Goal: Task Accomplishment & Management: Manage account settings

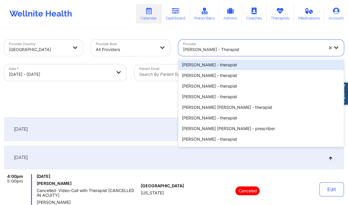
click at [217, 46] on div at bounding box center [253, 49] width 140 height 7
paste input "[PERSON_NAME]"
type input "[PERSON_NAME]"
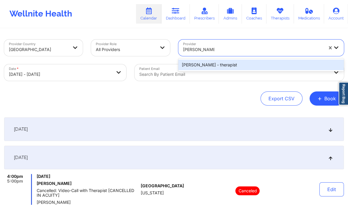
click at [213, 69] on div "Anais Quiñonez - therapist" at bounding box center [261, 65] width 166 height 11
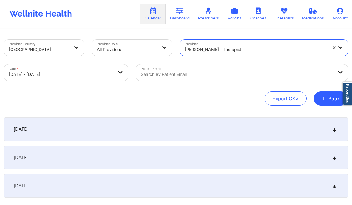
select select "2025-9"
select select "2025-10"
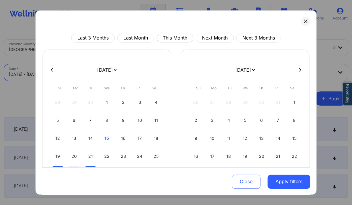
click at [61, 68] on body "Wellnite Health Calendar Dashboard Prescribers Admins Coaches Therapists Medica…" at bounding box center [176, 102] width 352 height 205
click at [299, 67] on button at bounding box center [300, 69] width 6 height 5
select select "2025-10"
select select "2025-11"
click at [239, 141] on div "17" at bounding box center [245, 138] width 15 height 17
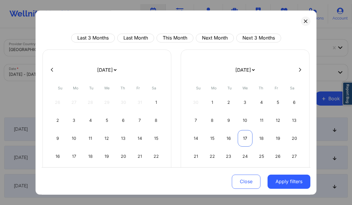
select select "2025-11"
select select "2026-0"
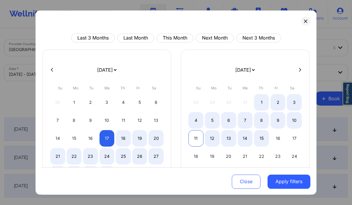
select select "2025-11"
select select "2026-0"
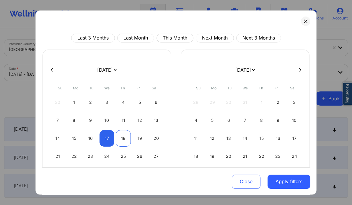
select select "2025-11"
select select "2026-0"
select select "2025-11"
select select "2026-0"
click at [134, 138] on div "19" at bounding box center [139, 138] width 15 height 17
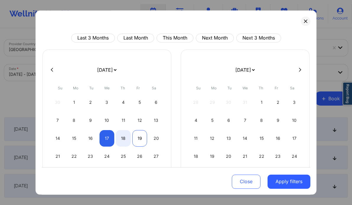
select select "2025-11"
select select "2026-0"
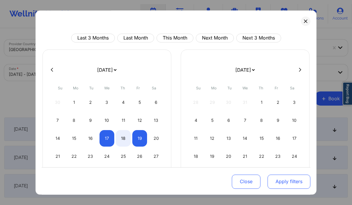
click at [273, 178] on button "Apply filters" at bounding box center [289, 182] width 43 height 14
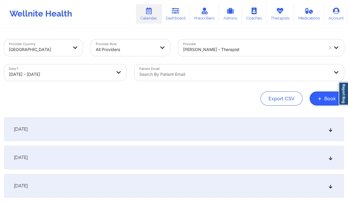
click at [148, 163] on div "December 18, 2025" at bounding box center [174, 158] width 340 height 24
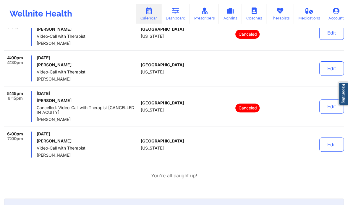
scroll to position [156, 0]
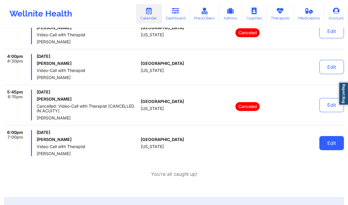
click at [334, 142] on button "Edit" at bounding box center [331, 143] width 25 height 14
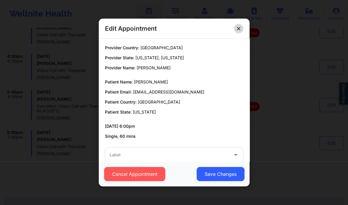
click at [236, 27] on button at bounding box center [238, 28] width 9 height 9
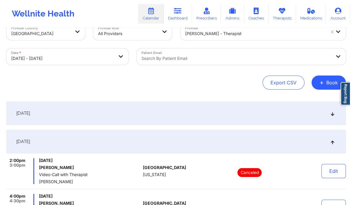
scroll to position [0, 0]
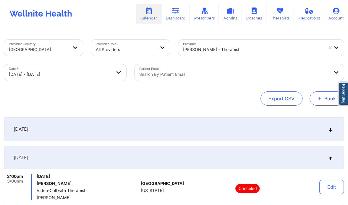
click at [317, 97] on button "+ Book" at bounding box center [326, 99] width 34 height 14
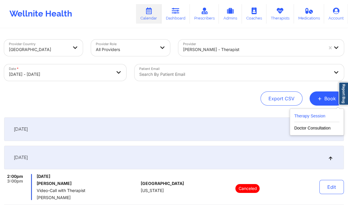
click at [313, 116] on button "Therapy Session" at bounding box center [316, 118] width 45 height 10
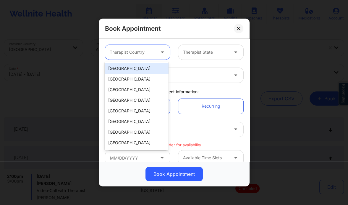
click at [147, 50] on div at bounding box center [133, 52] width 46 height 7
click at [143, 67] on div "[GEOGRAPHIC_DATA]" at bounding box center [137, 68] width 64 height 11
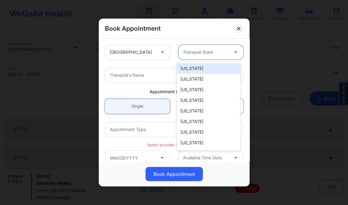
click at [202, 51] on div at bounding box center [206, 52] width 46 height 7
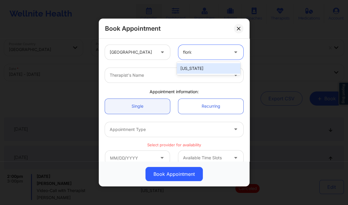
type input "florida"
click at [196, 71] on div "Florida" at bounding box center [209, 68] width 64 height 11
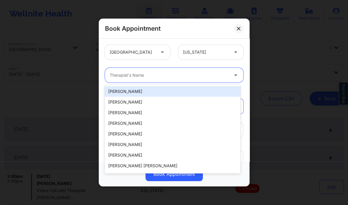
click at [149, 78] on div at bounding box center [169, 75] width 119 height 7
paste input "Vitus Chibuike Onusuru"
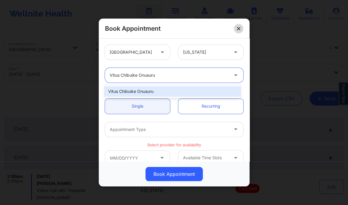
type input "Vitus Chibuike Onusuru"
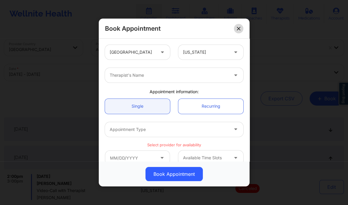
click at [239, 30] on button at bounding box center [238, 28] width 9 height 9
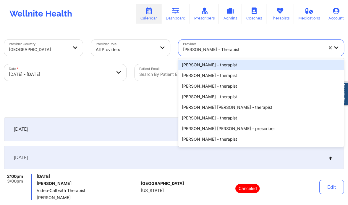
click at [203, 48] on div at bounding box center [253, 49] width 140 height 7
paste input "Vitus Chibuike Onusuru"
type input "Vitus Chibuike Onusuru"
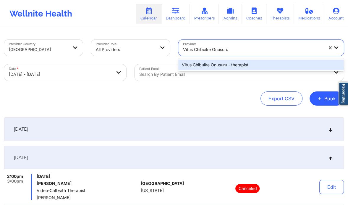
click at [228, 66] on div "Vitus Chibuike Onusuru - therapist" at bounding box center [261, 65] width 166 height 11
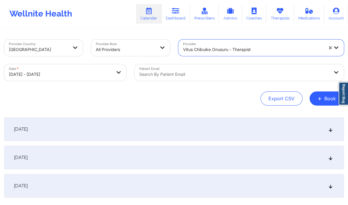
select select "2025-11"
select select "2026-0"
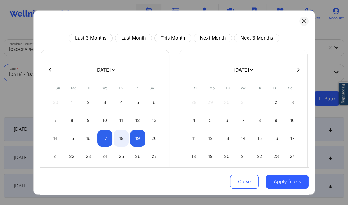
click at [110, 77] on body "Wellnite Health Calendar Dashboard Prescribers Admins Coaches Therapists Medica…" at bounding box center [174, 102] width 348 height 205
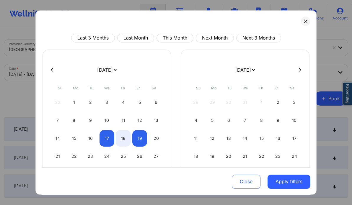
click at [52, 67] on div at bounding box center [176, 70] width 269 height 9
click at [52, 69] on icon at bounding box center [52, 70] width 2 height 4
select select "2025-10"
select select "2025-11"
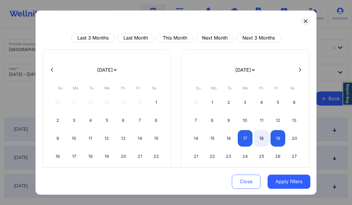
click at [52, 69] on icon at bounding box center [52, 70] width 2 height 4
select select "2025-9"
select select "2025-10"
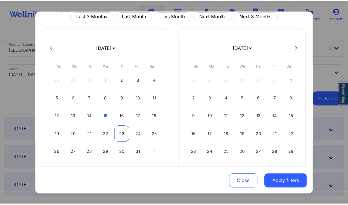
scroll to position [24, 0]
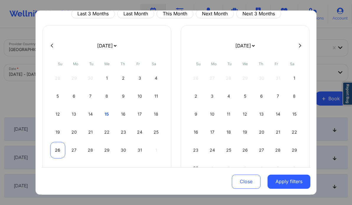
click at [56, 147] on div "26" at bounding box center [57, 150] width 15 height 17
select select "2025-9"
select select "2025-10"
select select "2025-9"
select select "2025-10"
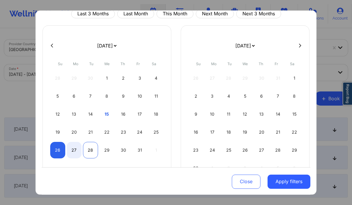
click at [91, 149] on div "28" at bounding box center [90, 150] width 15 height 17
select select "2025-9"
select select "2025-10"
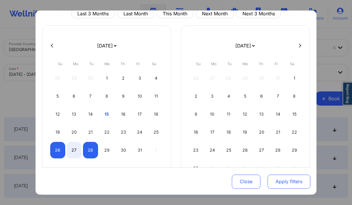
click at [289, 178] on button "Apply filters" at bounding box center [289, 182] width 43 height 14
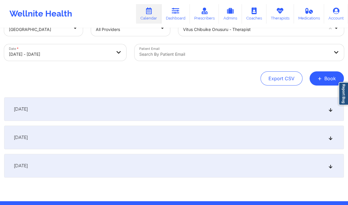
scroll to position [24, 0]
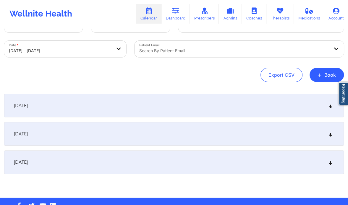
click at [191, 135] on div "[DATE]" at bounding box center [174, 134] width 340 height 24
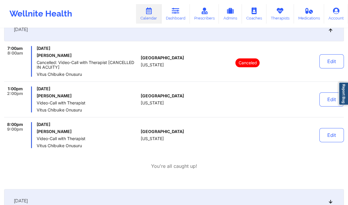
scroll to position [129, 0]
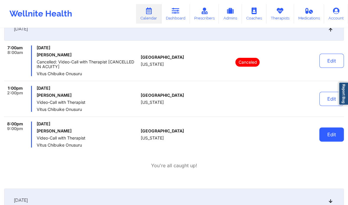
click at [328, 135] on button "Edit" at bounding box center [331, 135] width 25 height 14
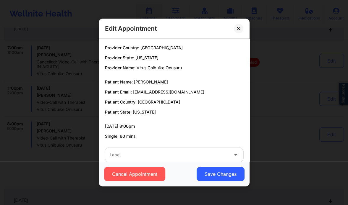
scroll to position [11, 0]
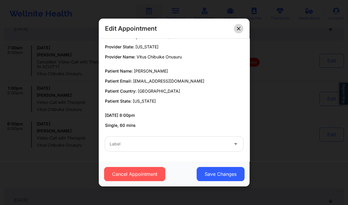
click at [237, 24] on button at bounding box center [238, 28] width 9 height 9
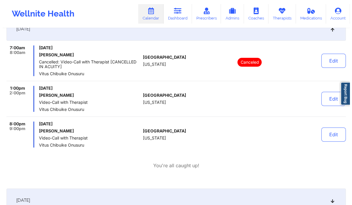
scroll to position [0, 0]
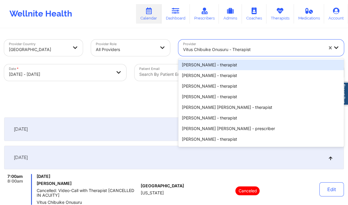
click at [215, 49] on div at bounding box center [253, 49] width 140 height 7
paste input "[PERSON_NAME]"
type input "[PERSON_NAME]"
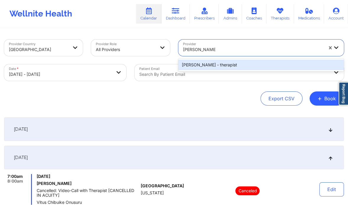
click at [215, 63] on div "[PERSON_NAME] - therapist" at bounding box center [261, 65] width 166 height 11
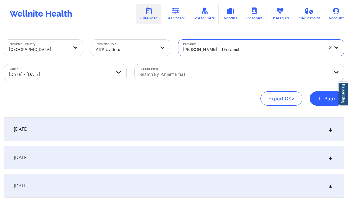
select select "2025-9"
select select "2025-10"
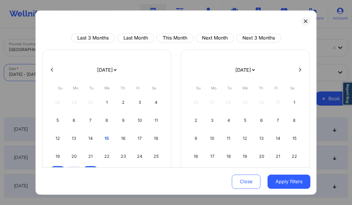
click at [61, 72] on body "Wellnite Health Calendar Dashboard Prescribers Admins Coaches Therapists Medica…" at bounding box center [176, 102] width 352 height 205
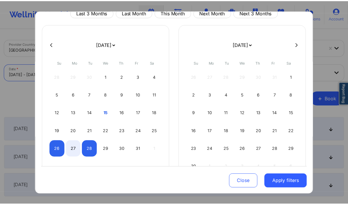
scroll to position [32, 0]
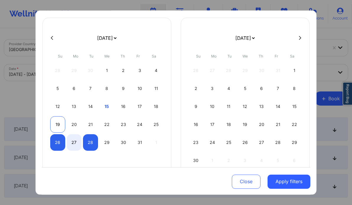
drag, startPoint x: 55, startPoint y: 127, endPoint x: 51, endPoint y: 119, distance: 8.9
click at [51, 119] on div "19" at bounding box center [57, 124] width 15 height 17
select select "2025-9"
select select "2025-10"
click at [51, 119] on div "19" at bounding box center [57, 124] width 15 height 17
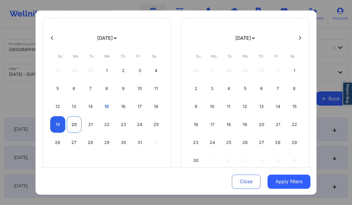
select select "2025-9"
select select "2025-10"
click at [93, 144] on div "28" at bounding box center [90, 142] width 15 height 17
select select "2025-9"
select select "2025-10"
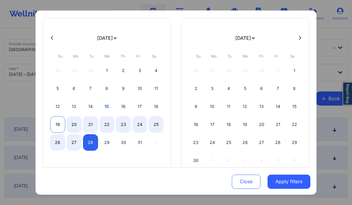
select select "2025-9"
select select "2025-10"
click at [59, 122] on div "19" at bounding box center [57, 124] width 15 height 17
select select "2025-9"
select select "2025-10"
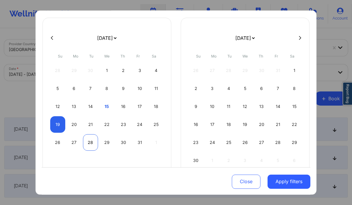
select select "2025-9"
select select "2025-10"
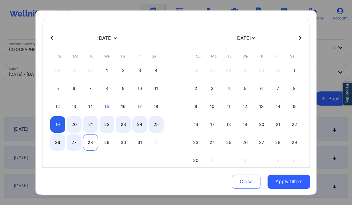
click at [96, 145] on div "28" at bounding box center [90, 142] width 15 height 17
select select "2025-9"
select select "2025-10"
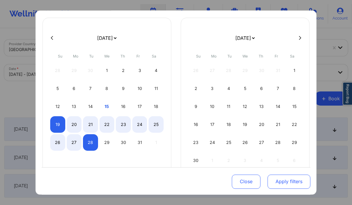
click at [278, 181] on button "Apply filters" at bounding box center [289, 182] width 43 height 14
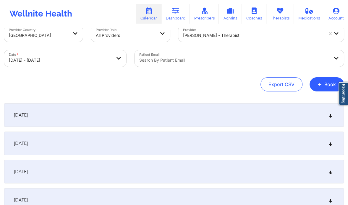
scroll to position [15, 0]
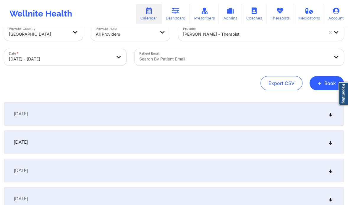
click at [114, 139] on div "[DATE]" at bounding box center [174, 143] width 340 height 24
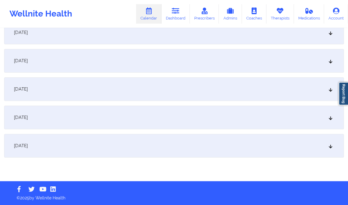
scroll to position [276, 0]
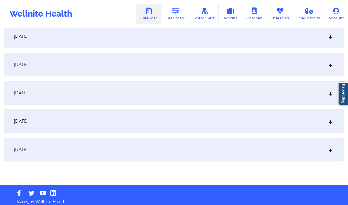
click at [124, 130] on div "[DATE]" at bounding box center [174, 122] width 340 height 24
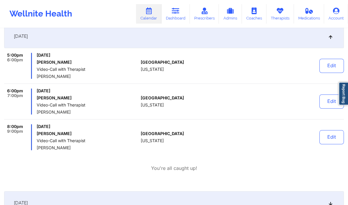
scroll to position [362, 0]
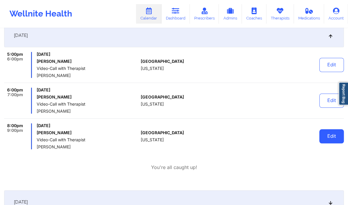
click at [330, 143] on button "Edit" at bounding box center [331, 136] width 25 height 14
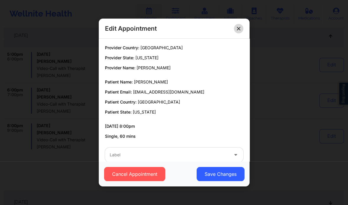
click at [235, 27] on button at bounding box center [238, 28] width 9 height 9
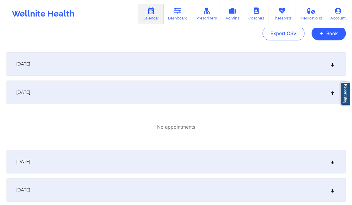
scroll to position [0, 0]
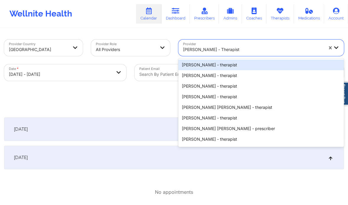
click at [225, 47] on div at bounding box center [253, 49] width 140 height 7
paste input "Brittany Brown"
type input "Brittany Brown"
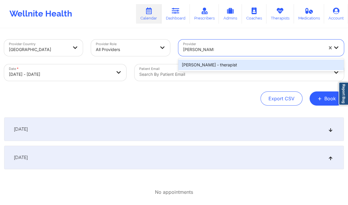
click at [216, 67] on div "Brittany Brown - therapist" at bounding box center [261, 65] width 166 height 11
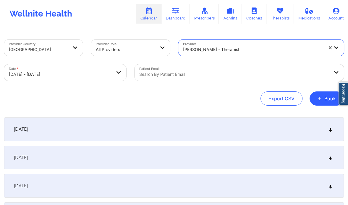
select select "2025-9"
select select "2025-10"
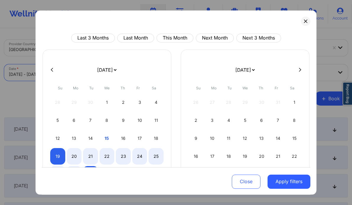
click at [87, 74] on body "Wellnite Health Calendar Dashboard Prescribers Admins Coaches Therapists Medica…" at bounding box center [176, 102] width 352 height 205
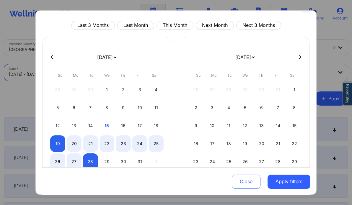
scroll to position [13, 0]
click at [299, 56] on button at bounding box center [300, 56] width 6 height 5
select select "2025-10"
select select "2025-11"
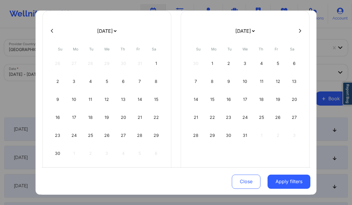
scroll to position [39, 0]
click at [194, 100] on div "14" at bounding box center [196, 99] width 15 height 17
select select "2025-11"
select select "2026-0"
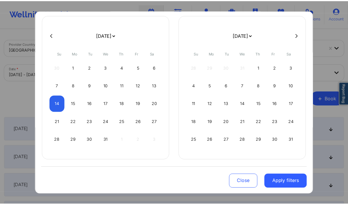
scroll to position [34, 0]
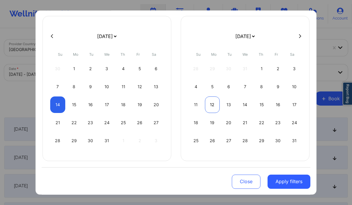
select select "2025-11"
select select "2026-0"
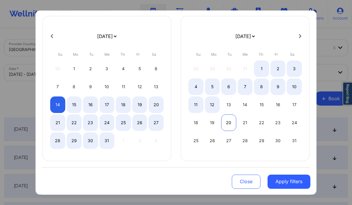
select select "2025-11"
select select "2026-0"
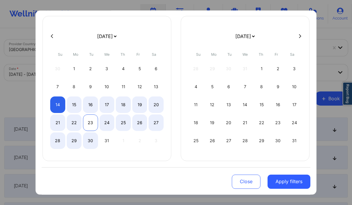
select select "2025-11"
select select "2026-0"
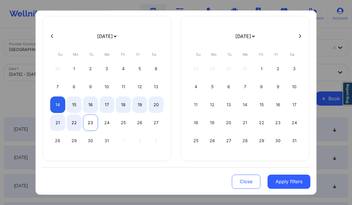
click at [88, 124] on div "23" at bounding box center [90, 123] width 15 height 17
select select "2025-11"
select select "2026-0"
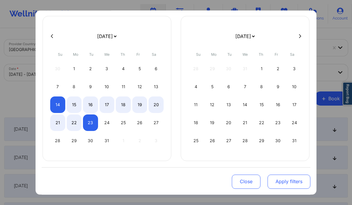
click at [276, 181] on button "Apply filters" at bounding box center [289, 182] width 43 height 14
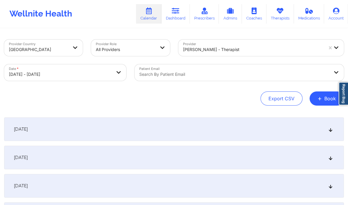
click at [328, 155] on div "December 15, 2025" at bounding box center [174, 158] width 340 height 24
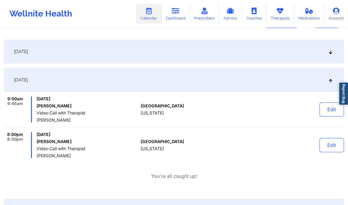
scroll to position [81, 0]
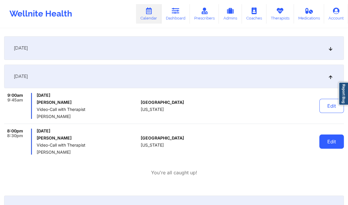
click at [328, 145] on button "Edit" at bounding box center [331, 142] width 25 height 14
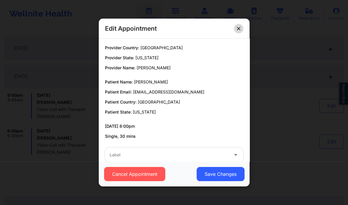
click at [236, 26] on button at bounding box center [238, 28] width 9 height 9
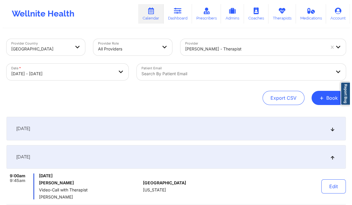
scroll to position [0, 0]
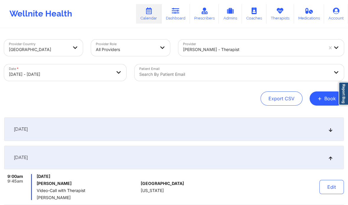
click at [74, 74] on body "Wellnite Health Calendar Dashboard Prescribers Admins Coaches Therapists Medica…" at bounding box center [174, 102] width 348 height 205
select select "2025-11"
select select "2026-0"
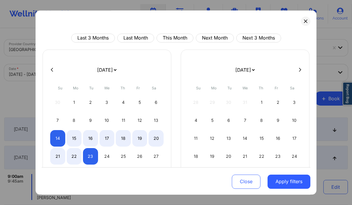
click at [51, 69] on icon at bounding box center [52, 70] width 2 height 4
select select "2025-10"
select select "2025-11"
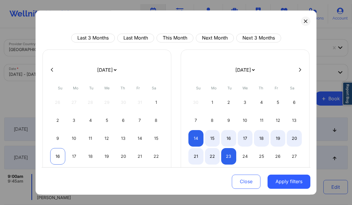
click at [57, 158] on div "16" at bounding box center [57, 156] width 15 height 17
select select "2025-10"
select select "2025-11"
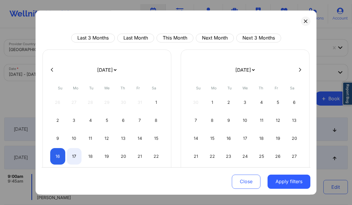
select select "2025-10"
select select "2025-11"
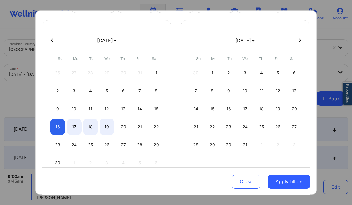
select select "2025-10"
select select "2025-11"
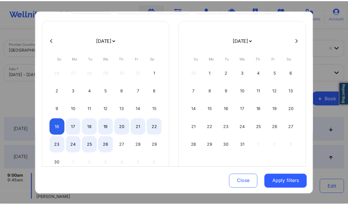
scroll to position [39, 0]
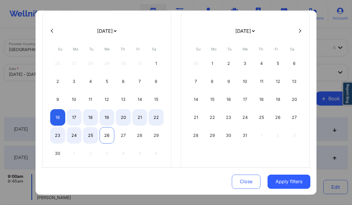
select select "2025-10"
select select "2025-11"
select select "2025-10"
select select "2025-11"
click at [90, 138] on div "25" at bounding box center [90, 135] width 15 height 17
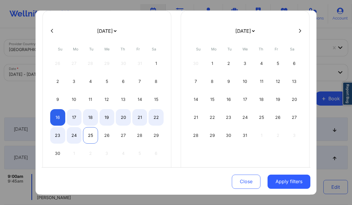
select select "2025-10"
select select "2025-11"
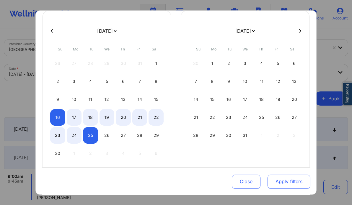
click at [277, 182] on button "Apply filters" at bounding box center [289, 182] width 43 height 14
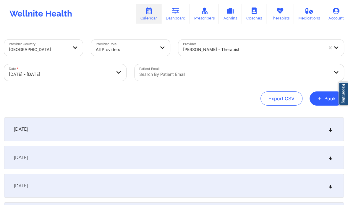
click at [303, 160] on div "November 17, 2025" at bounding box center [174, 158] width 340 height 24
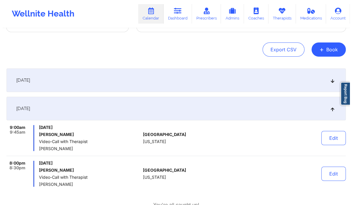
scroll to position [0, 0]
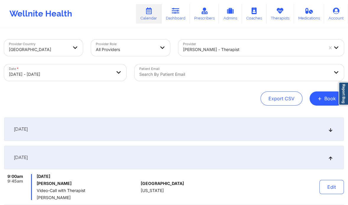
select select "2025-10"
select select "2025-11"
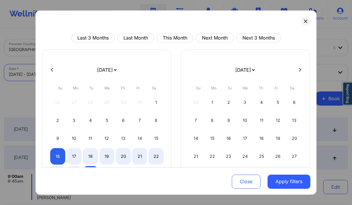
click at [78, 74] on body "Wellnite Health Calendar Dashboard Prescribers Admins Coaches Therapists Medica…" at bounding box center [176, 102] width 352 height 205
click at [60, 139] on div "9" at bounding box center [57, 138] width 15 height 17
select select "2025-10"
select select "2025-11"
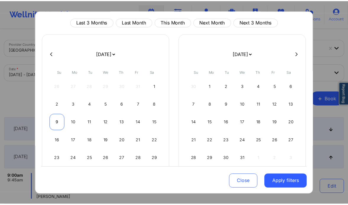
scroll to position [17, 0]
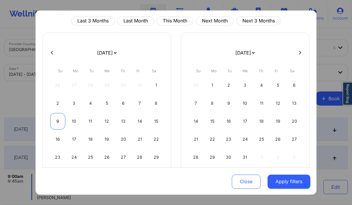
select select "2025-10"
select select "2025-11"
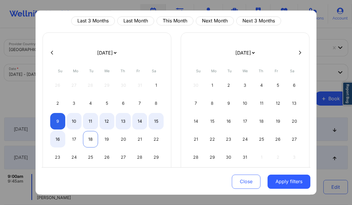
select select "2025-10"
select select "2025-11"
click at [89, 142] on div "18" at bounding box center [90, 139] width 15 height 17
select select "2025-10"
select select "2025-11"
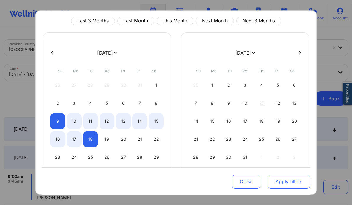
click at [293, 183] on button "Apply filters" at bounding box center [289, 182] width 43 height 14
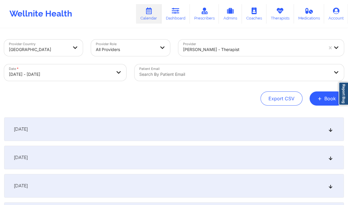
click at [334, 160] on div "November 10, 2025" at bounding box center [174, 158] width 340 height 24
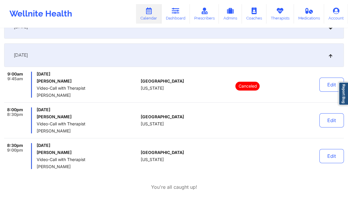
scroll to position [104, 0]
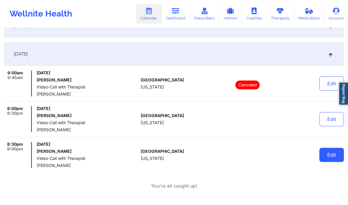
click at [325, 157] on button "Edit" at bounding box center [331, 155] width 25 height 14
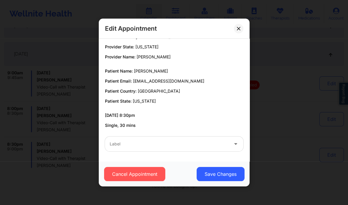
scroll to position [0, 0]
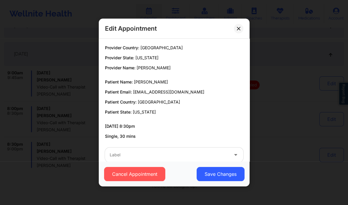
click at [168, 127] on p "11/10/2025 8:30pm" at bounding box center [174, 127] width 138 height 6
drag, startPoint x: 133, startPoint y: 92, endPoint x: 189, endPoint y: 90, distance: 56.2
click at [189, 90] on p "Patient Email: nich125@yahoo.com" at bounding box center [174, 92] width 138 height 6
copy span "nich125@yahoo.com"
click at [239, 32] on button at bounding box center [238, 28] width 9 height 9
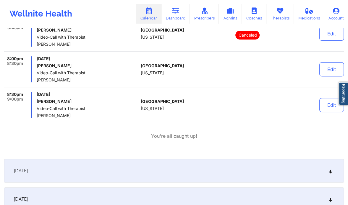
scroll to position [154, 0]
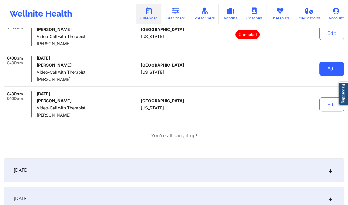
click at [325, 70] on button "Edit" at bounding box center [331, 69] width 25 height 14
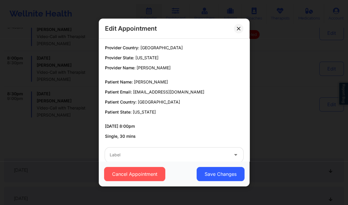
click at [298, 80] on div "Edit Appointment Provider Country: United States Provider State: New York Provi…" at bounding box center [174, 102] width 348 height 205
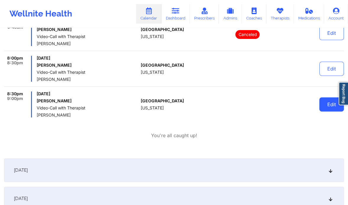
click at [329, 102] on button "Edit" at bounding box center [331, 105] width 25 height 14
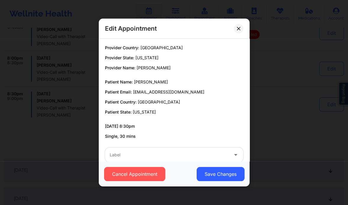
click at [302, 103] on div "Edit Appointment Provider Country: United States Provider State: New York Provi…" at bounding box center [174, 102] width 348 height 205
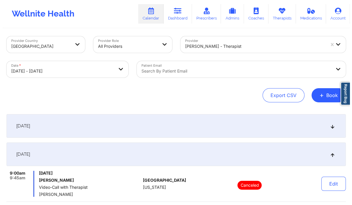
scroll to position [0, 0]
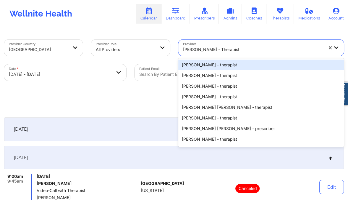
click at [244, 52] on div at bounding box center [253, 49] width 140 height 7
paste input "Debbie Hartzo"
type input "Debbie Hartzo"
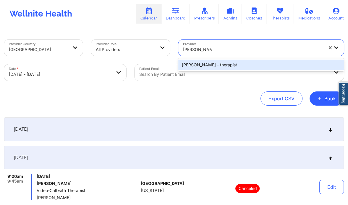
click at [224, 64] on div "Debbie Hartzo - therapist" at bounding box center [261, 65] width 166 height 11
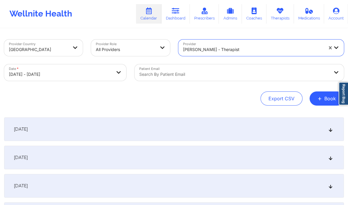
select select "2025-10"
select select "2025-11"
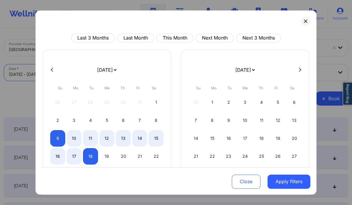
click at [66, 73] on body "Wellnite Health Calendar Dashboard Prescribers Admins Coaches Therapists Medica…" at bounding box center [176, 102] width 352 height 205
click at [52, 68] on icon at bounding box center [52, 70] width 2 height 4
select select "2025-9"
select select "2025-10"
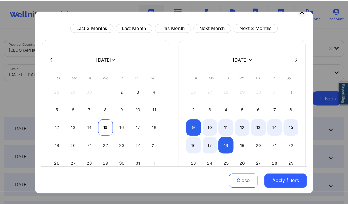
scroll to position [11, 0]
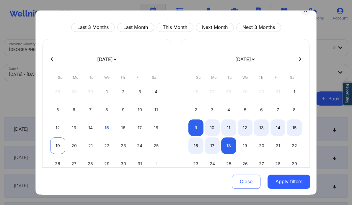
click at [60, 144] on div "19" at bounding box center [57, 146] width 15 height 17
select select "2025-9"
select select "2025-10"
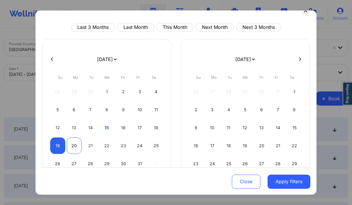
select select "2025-9"
select select "2025-10"
select select "2025-9"
select select "2025-10"
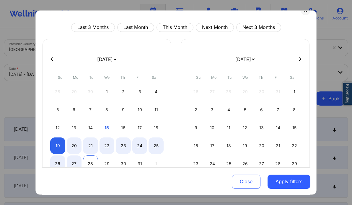
click at [91, 161] on div "28" at bounding box center [90, 164] width 15 height 17
select select "2025-9"
select select "2025-10"
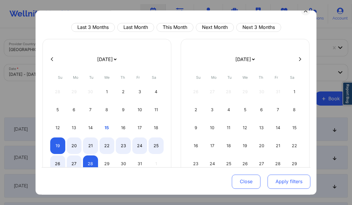
click at [275, 186] on button "Apply filters" at bounding box center [289, 182] width 43 height 14
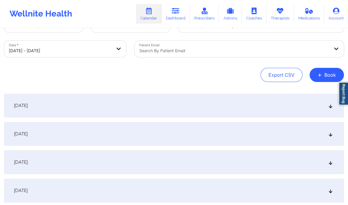
scroll to position [24, 0]
click at [246, 137] on div "[DATE]" at bounding box center [174, 134] width 340 height 24
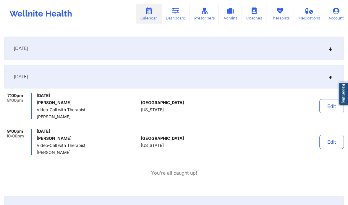
scroll to position [82, 0]
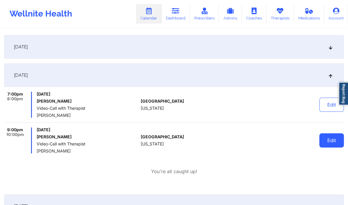
click at [326, 143] on button "Edit" at bounding box center [331, 141] width 25 height 14
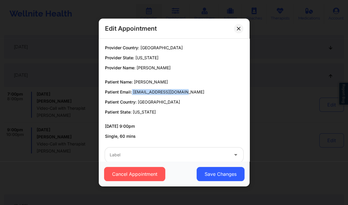
drag, startPoint x: 132, startPoint y: 90, endPoint x: 211, endPoint y: 87, distance: 79.2
click at [211, 87] on div "Patient Name: Stefanie Chustz Patient Email: s2khondalady@gmail.com Patient Cou…" at bounding box center [174, 97] width 138 height 36
copy p "s2khondalady@gmail.com"
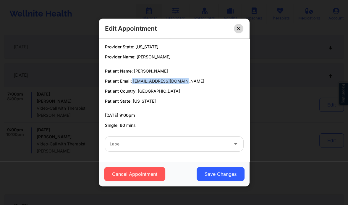
click at [240, 27] on button at bounding box center [238, 28] width 9 height 9
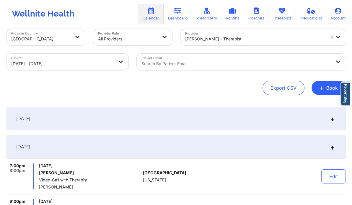
scroll to position [0, 0]
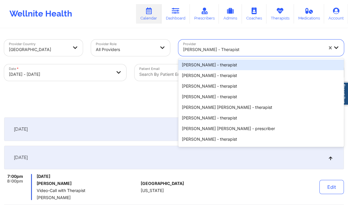
click at [223, 49] on div at bounding box center [253, 49] width 140 height 7
paste input "Richard Ryan Kenneth Pollino"
type input "Richard Ryan Kenneth Pollino"
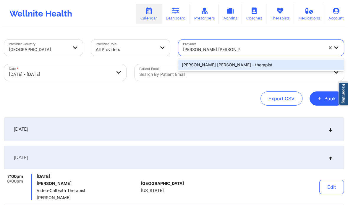
click at [223, 61] on div "Richard Ryan Kenneth Pollino - therapist" at bounding box center [261, 65] width 166 height 11
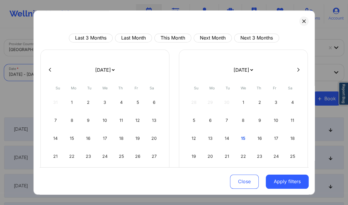
click at [50, 74] on body "Wellnite Health Calendar Dashboard Prescribers Admins Coaches Therapists Medica…" at bounding box center [174, 102] width 348 height 205
select select "2025-9"
select select "2025-10"
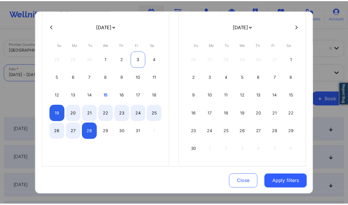
scroll to position [51, 0]
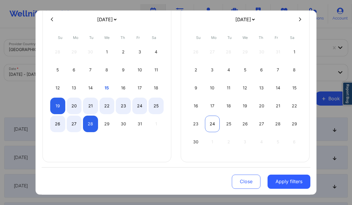
click at [212, 122] on div "24" at bounding box center [212, 124] width 15 height 17
select select "2025-10"
select select "2025-11"
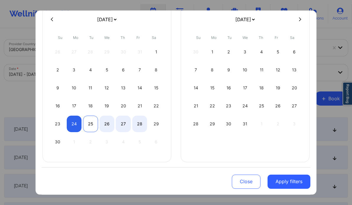
select select "2025-10"
select select "2025-11"
select select "2025-10"
select select "2025-11"
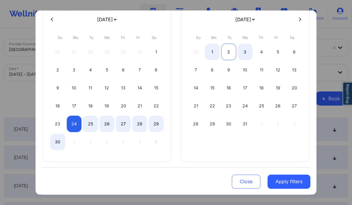
select select "2025-10"
select select "2025-11"
click at [229, 52] on div "2" at bounding box center [228, 52] width 15 height 17
select select "2025-10"
select select "2025-11"
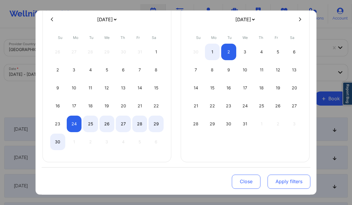
click at [282, 177] on button "Apply filters" at bounding box center [289, 182] width 43 height 14
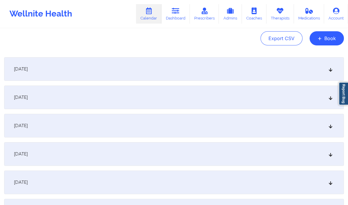
scroll to position [61, 0]
click at [329, 95] on icon at bounding box center [330, 96] width 5 height 4
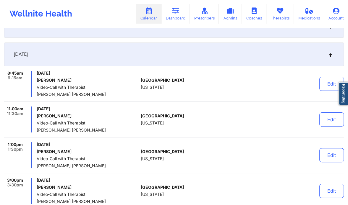
scroll to position [105, 0]
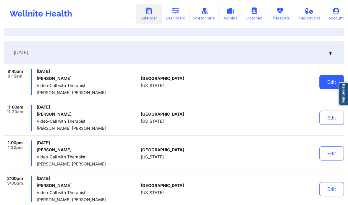
click at [328, 77] on button "Edit" at bounding box center [331, 82] width 25 height 14
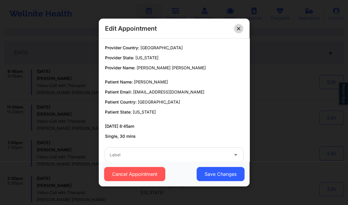
click at [238, 27] on icon at bounding box center [239, 29] width 4 height 4
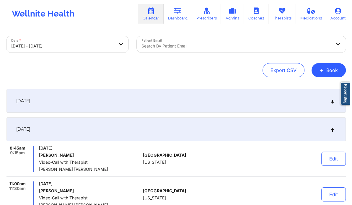
scroll to position [0, 0]
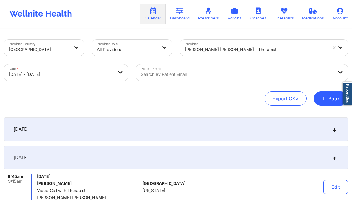
select select "2025-10"
select select "2025-11"
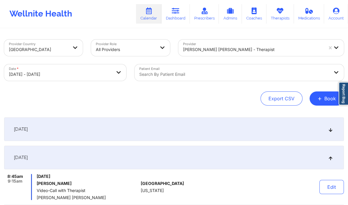
click at [87, 68] on body "Wellnite Health Calendar Dashboard Prescribers Admins Coaches Therapists Medica…" at bounding box center [174, 102] width 348 height 205
select select "2025-10"
select select "2025-11"
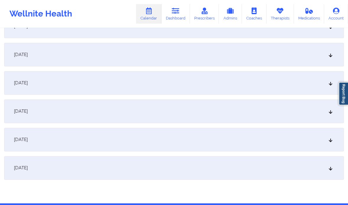
scroll to position [563, 0]
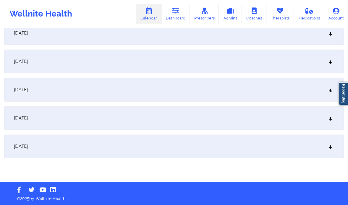
click at [129, 146] on div "December 2, 2025" at bounding box center [174, 147] width 340 height 24
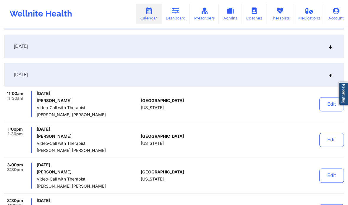
scroll to position [632, 0]
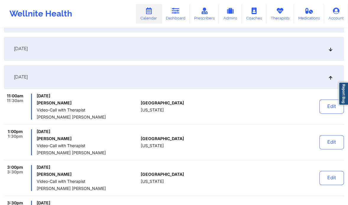
click at [328, 51] on div "December 1, 2025" at bounding box center [174, 49] width 340 height 24
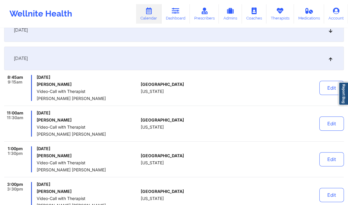
scroll to position [99, 0]
click at [330, 88] on button "Edit" at bounding box center [331, 89] width 25 height 14
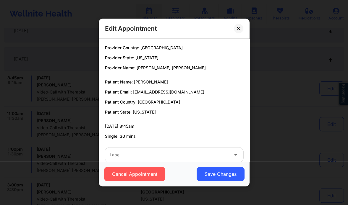
scroll to position [11, 0]
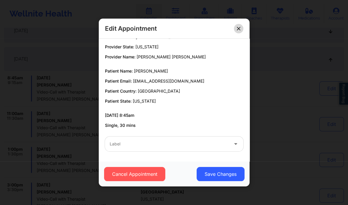
click at [236, 26] on button at bounding box center [238, 28] width 9 height 9
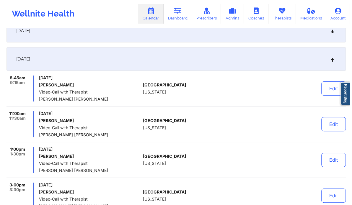
scroll to position [0, 0]
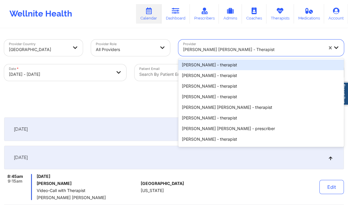
click at [204, 50] on div at bounding box center [253, 49] width 140 height 7
paste input "Hugh Wallace"
type input "Hugh Wallace"
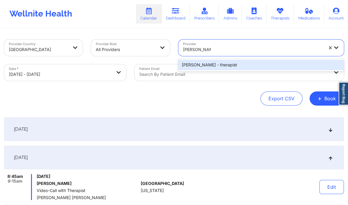
click at [209, 68] on div "Hugh Wallace - therapist" at bounding box center [261, 65] width 166 height 11
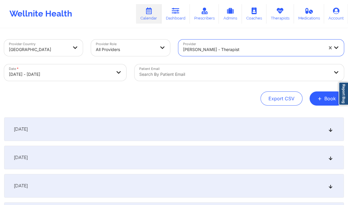
select select "2025-10"
select select "2025-11"
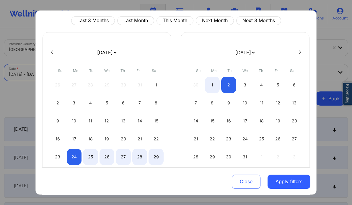
scroll to position [18, 0]
click at [210, 156] on div "29" at bounding box center [212, 157] width 15 height 17
select select "2025-11"
select select "2026-0"
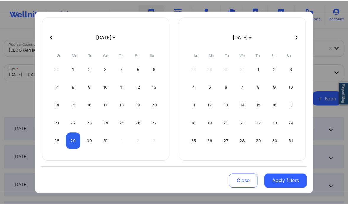
scroll to position [34, 0]
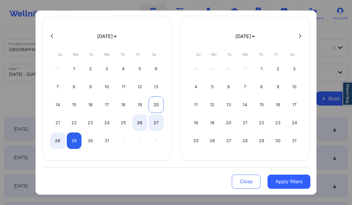
select select "2025-11"
select select "2026-0"
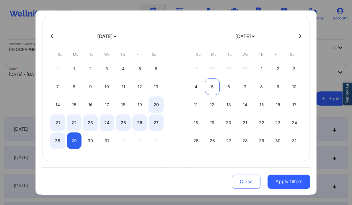
select select "2025-11"
select select "2026-0"
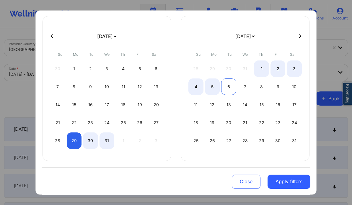
select select "2025-11"
select select "2026-0"
select select "2025-11"
select select "2026-0"
select select "2025-11"
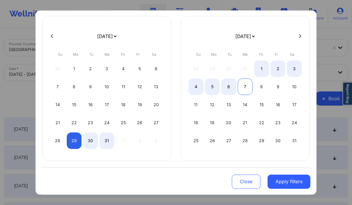
select select "2026-0"
click at [246, 86] on div "7" at bounding box center [245, 87] width 15 height 17
select select "2025-11"
select select "2026-0"
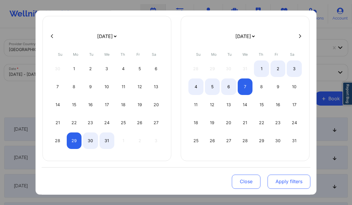
click at [288, 182] on button "Apply filters" at bounding box center [289, 182] width 43 height 14
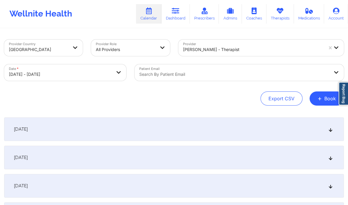
click at [255, 163] on div "December 30, 2025" at bounding box center [174, 158] width 340 height 24
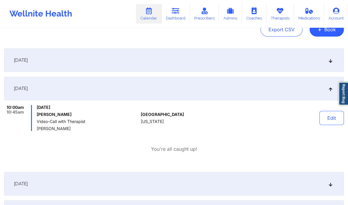
scroll to position [73, 0]
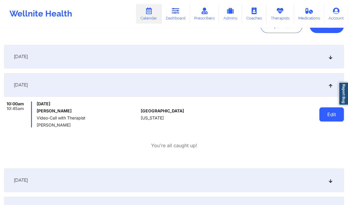
click at [336, 114] on button "Edit" at bounding box center [331, 115] width 25 height 14
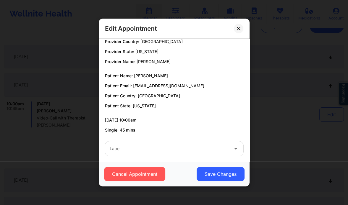
scroll to position [7, 0]
click at [239, 28] on icon at bounding box center [239, 29] width 4 height 4
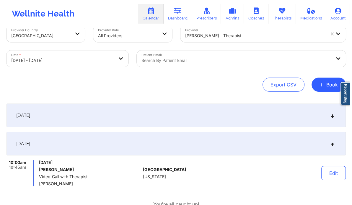
scroll to position [0, 0]
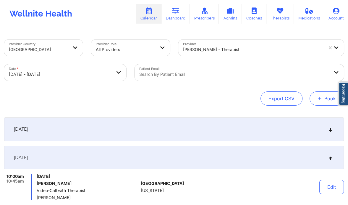
click at [328, 96] on button "+ Book" at bounding box center [326, 99] width 34 height 14
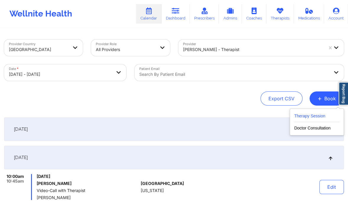
click at [307, 119] on button "Therapy Session" at bounding box center [316, 118] width 45 height 10
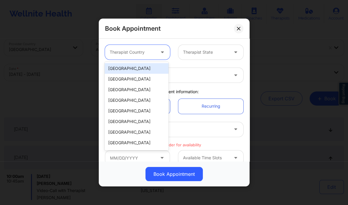
click at [135, 46] on div "Therapist Country" at bounding box center [130, 52] width 51 height 15
click at [142, 70] on div "[GEOGRAPHIC_DATA]" at bounding box center [137, 68] width 64 height 11
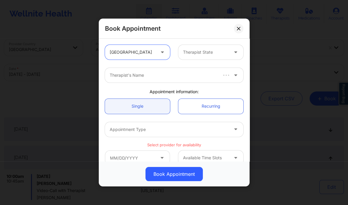
click at [203, 55] on div at bounding box center [206, 52] width 46 height 7
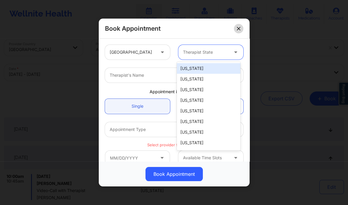
click at [237, 30] on icon at bounding box center [238, 28] width 3 height 3
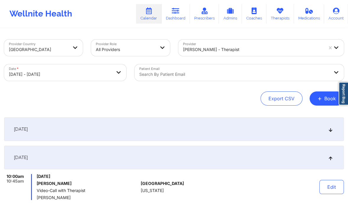
click at [225, 46] on div at bounding box center [253, 49] width 140 height 7
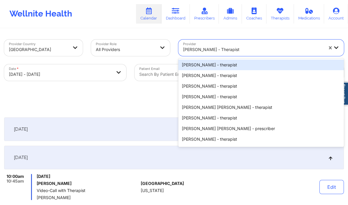
paste input "Nakia Muhasa Brown"
type input "Nakia Muhasa Brown"
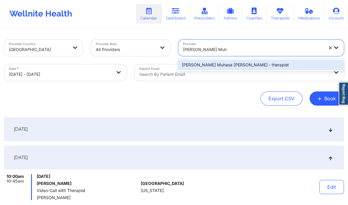
click at [223, 66] on div "Nakia Muhasa Brown - therapist" at bounding box center [261, 65] width 166 height 11
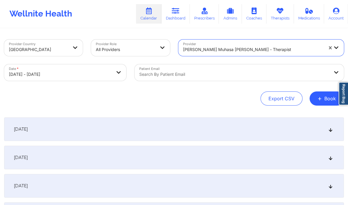
select select "2025-11"
select select "2026-0"
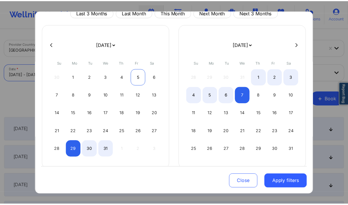
scroll to position [26, 0]
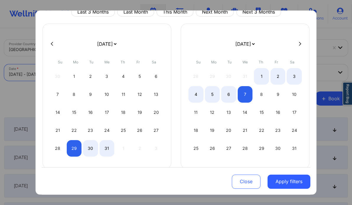
click at [50, 44] on button at bounding box center [52, 43] width 6 height 5
select select "2025-10"
select select "2025-11"
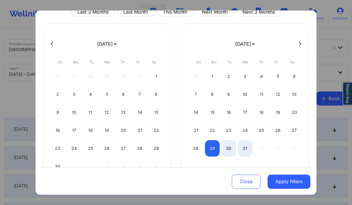
click at [50, 44] on button at bounding box center [52, 43] width 6 height 5
select select "2025-9"
select select "2025-10"
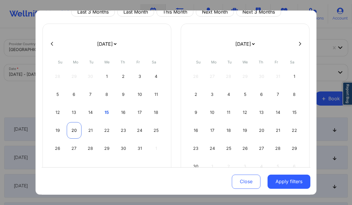
click at [74, 127] on div "20" at bounding box center [74, 130] width 15 height 17
select select "2025-9"
select select "2025-10"
select select "2025-9"
select select "2025-10"
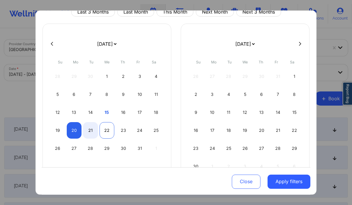
click at [102, 128] on div "22" at bounding box center [107, 130] width 15 height 17
select select "2025-9"
select select "2025-10"
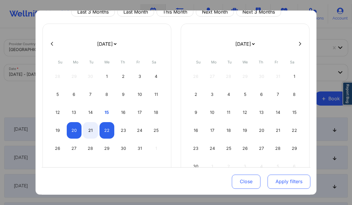
click at [282, 184] on button "Apply filters" at bounding box center [289, 182] width 43 height 14
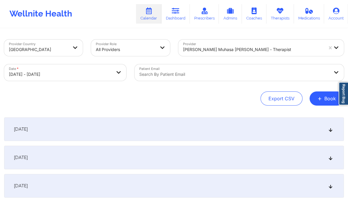
click at [327, 156] on div "[DATE]" at bounding box center [174, 158] width 340 height 24
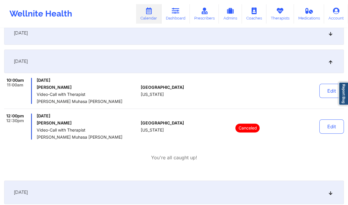
scroll to position [97, 0]
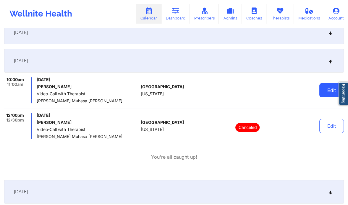
click at [326, 88] on button "Edit" at bounding box center [331, 90] width 25 height 14
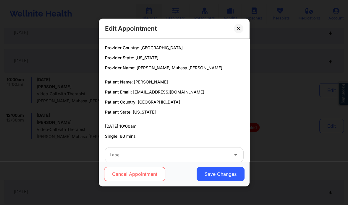
click at [132, 176] on button "Cancel Appointment" at bounding box center [134, 174] width 61 height 14
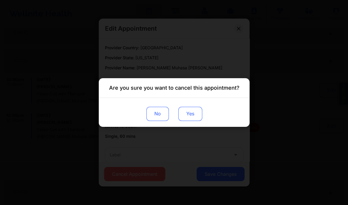
click at [183, 110] on button "Yes" at bounding box center [190, 114] width 24 height 14
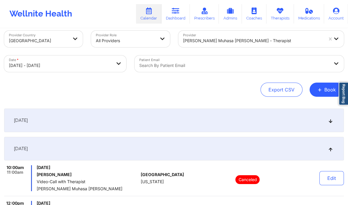
scroll to position [0, 0]
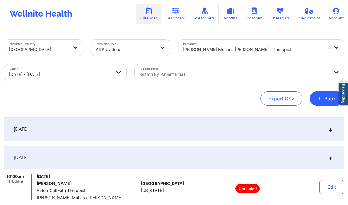
select select "2025-9"
select select "2025-10"
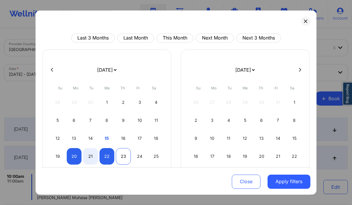
click at [122, 153] on div "23" at bounding box center [123, 156] width 15 height 17
select select "2025-9"
select select "2025-10"
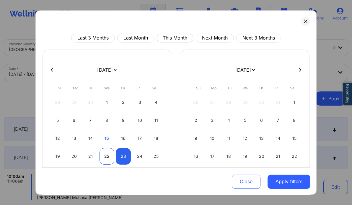
select select "2025-9"
select select "2025-10"
click at [107, 156] on div "22" at bounding box center [107, 156] width 15 height 17
select select "2025-9"
select select "2025-10"
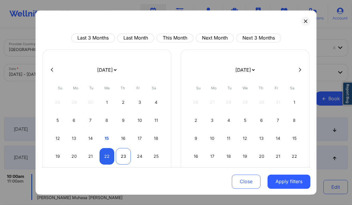
select select "2025-9"
select select "2025-10"
click at [123, 157] on div "23" at bounding box center [123, 156] width 15 height 17
select select "2025-9"
select select "2025-10"
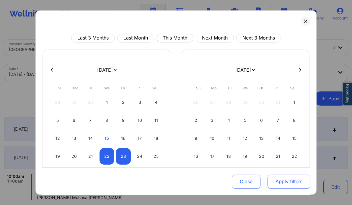
click at [286, 179] on button "Apply filters" at bounding box center [289, 182] width 43 height 14
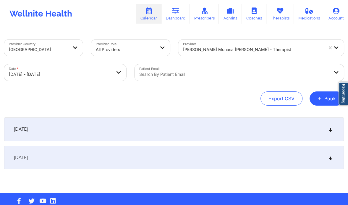
click at [257, 157] on div "[DATE]" at bounding box center [174, 158] width 340 height 24
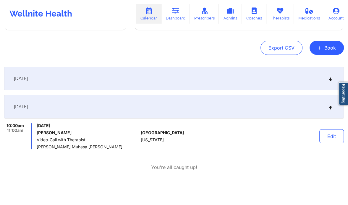
scroll to position [58, 0]
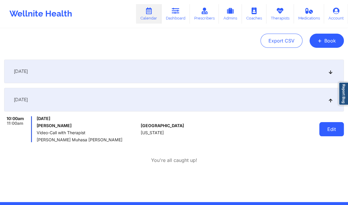
click at [329, 131] on button "Edit" at bounding box center [331, 129] width 25 height 14
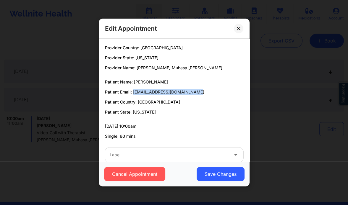
drag, startPoint x: 189, startPoint y: 92, endPoint x: 132, endPoint y: 90, distance: 57.1
click at [132, 90] on p "Patient Email: taleciawilliams34@gmail.com" at bounding box center [174, 92] width 138 height 6
copy span "taleciawilliams34@gmail.com"
click at [234, 30] on button at bounding box center [238, 28] width 9 height 9
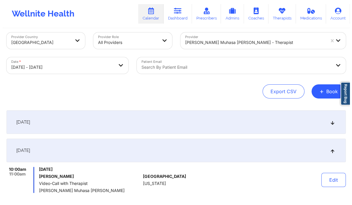
scroll to position [1, 0]
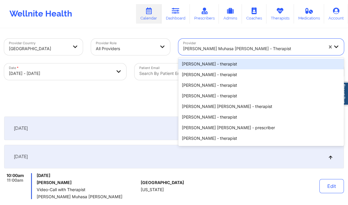
click at [240, 47] on div at bounding box center [253, 48] width 140 height 7
paste input "[PERSON_NAME]"
type input "[PERSON_NAME]"
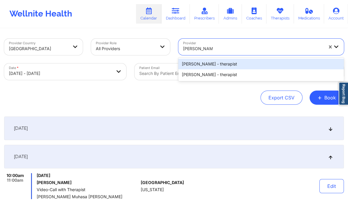
click at [223, 62] on div "[PERSON_NAME] - therapist" at bounding box center [261, 64] width 166 height 11
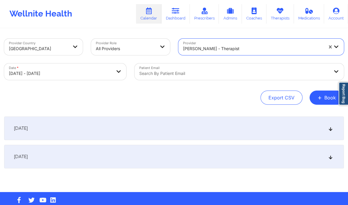
select select "2025-9"
select select "2025-10"
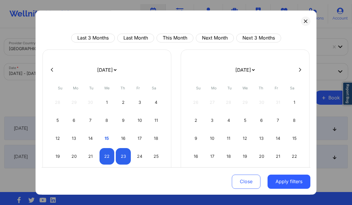
click at [84, 73] on form "January 2019 February 2019 March 2019 April 2019 May 2019 June 2019 July 2019 A…" at bounding box center [107, 70] width 96 height 17
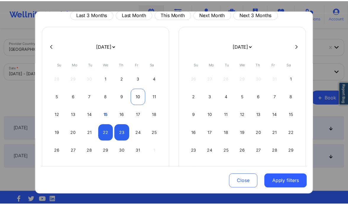
scroll to position [26, 0]
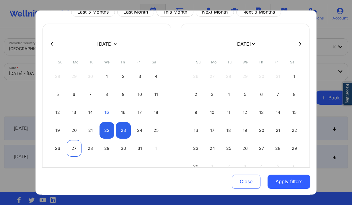
click at [73, 146] on div "27" at bounding box center [74, 148] width 15 height 17
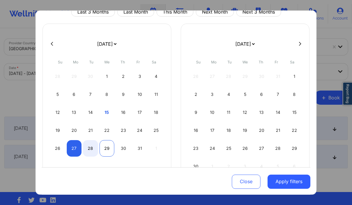
select select "2025-9"
select select "2025-10"
click at [109, 147] on div "29" at bounding box center [107, 148] width 15 height 17
select select "2025-9"
select select "2025-10"
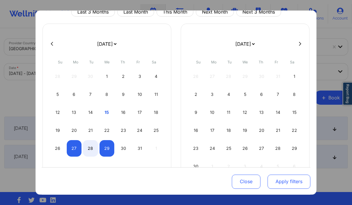
click at [282, 181] on button "Apply filters" at bounding box center [289, 182] width 43 height 14
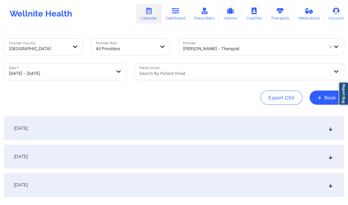
click at [168, 156] on div "[DATE]" at bounding box center [174, 157] width 340 height 24
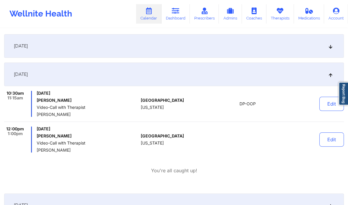
scroll to position [84, 0]
click at [325, 105] on button "Edit" at bounding box center [331, 104] width 25 height 14
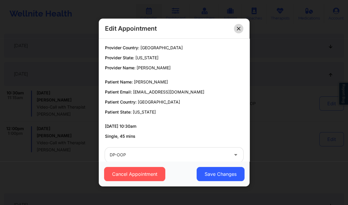
click at [235, 26] on button at bounding box center [238, 28] width 9 height 9
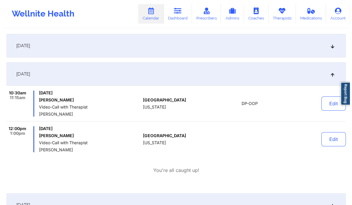
scroll to position [0, 0]
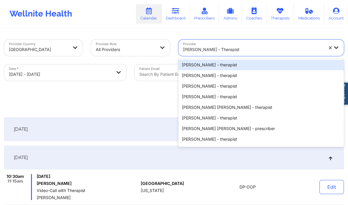
click at [208, 51] on div at bounding box center [253, 49] width 140 height 7
paste input "Richard Ryan Kenneth Pollino"
type input "Richard Ryan Kenneth Pollino"
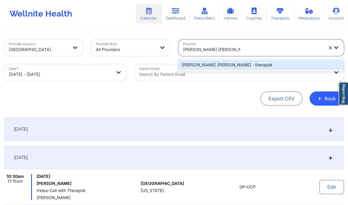
click at [217, 63] on div "Richard Ryan Kenneth Pollino - therapist" at bounding box center [261, 65] width 166 height 11
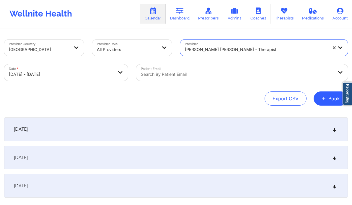
select select "2025-9"
select select "2025-10"
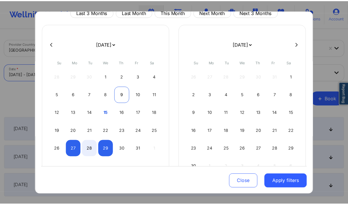
scroll to position [26, 0]
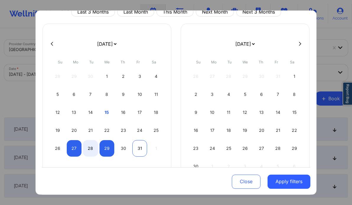
drag, startPoint x: 103, startPoint y: 130, endPoint x: 141, endPoint y: 150, distance: 43.4
click at [141, 150] on div "28 29 30 1 2 3 4 5 6 7 8 9 10 11 12 13 14 15 16 17 18 19 20 21 22 23 24 25 26 2…" at bounding box center [106, 112] width 113 height 89
click at [110, 131] on div "22" at bounding box center [107, 130] width 15 height 17
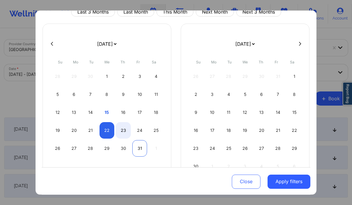
select select "2025-9"
select select "2025-10"
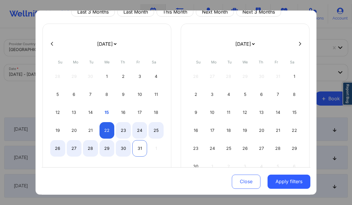
click at [138, 148] on div "31" at bounding box center [139, 148] width 15 height 17
select select "2025-9"
select select "2025-10"
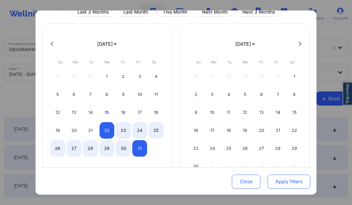
click at [290, 180] on button "Apply filters" at bounding box center [289, 182] width 43 height 14
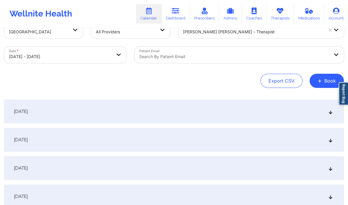
scroll to position [19, 0]
click at [304, 140] on div "[DATE]" at bounding box center [174, 139] width 340 height 24
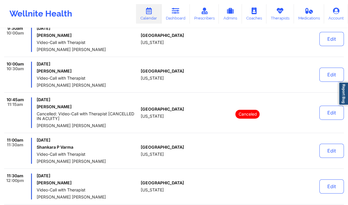
scroll to position [226, 0]
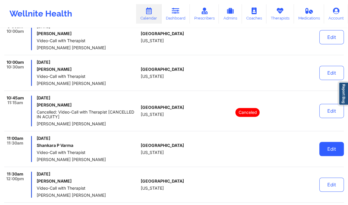
click at [330, 155] on button "Edit" at bounding box center [331, 149] width 25 height 14
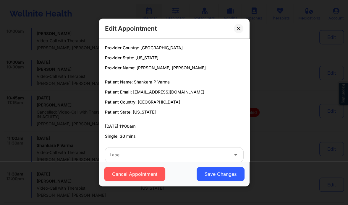
scroll to position [11, 0]
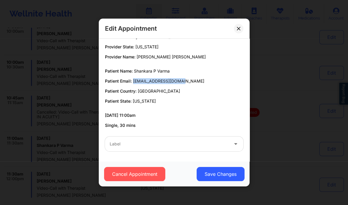
drag, startPoint x: 189, startPoint y: 82, endPoint x: 132, endPoint y: 82, distance: 56.7
click at [132, 82] on p "Patient Email: minguspucha@gmail.com" at bounding box center [174, 81] width 138 height 6
copy span "minguspucha@gmail.com"
click at [237, 26] on button at bounding box center [238, 28] width 9 height 9
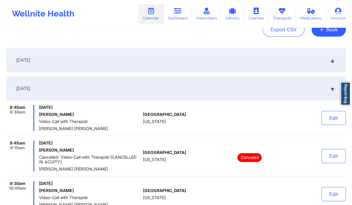
scroll to position [0, 0]
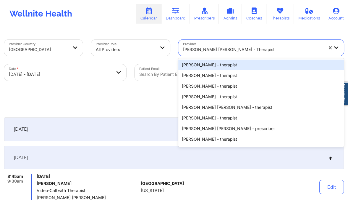
click at [220, 48] on div at bounding box center [253, 49] width 140 height 7
paste input "Bridgett Sims"
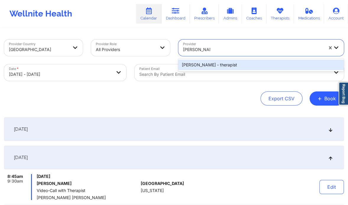
type input "Bridgett Sims"
click at [50, 77] on body "Wellnite Health Calendar Dashboard Prescribers Admins Coaches Therapists Medica…" at bounding box center [174, 102] width 348 height 205
select select "2025-9"
select select "2025-10"
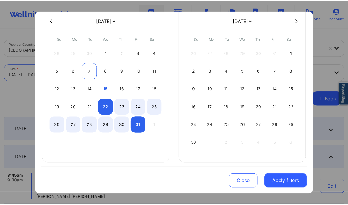
scroll to position [51, 0]
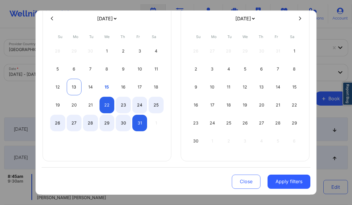
click at [71, 82] on div "13" at bounding box center [74, 87] width 15 height 17
select select "2025-9"
select select "2025-10"
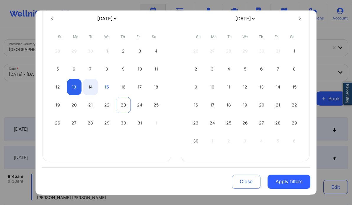
select select "2025-9"
select select "2025-10"
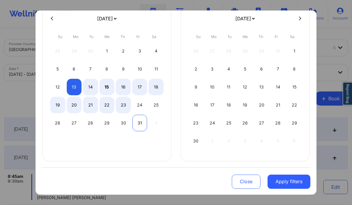
select select "2025-9"
select select "2025-10"
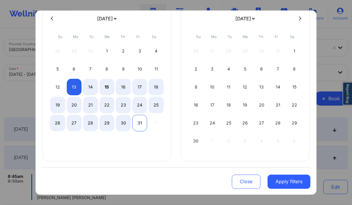
click at [145, 121] on div "31" at bounding box center [139, 123] width 15 height 17
select select "2025-9"
select select "2025-10"
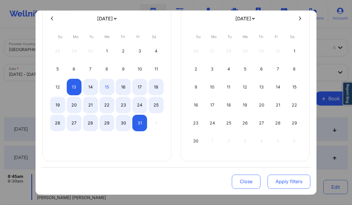
click at [287, 184] on button "Apply filters" at bounding box center [289, 182] width 43 height 14
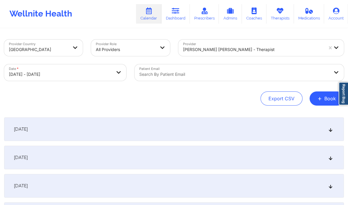
click at [137, 152] on div "October 14, 2025" at bounding box center [174, 158] width 340 height 24
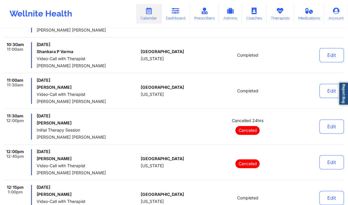
scroll to position [0, 0]
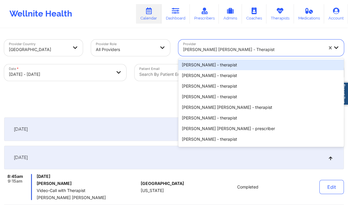
click at [223, 48] on div at bounding box center [253, 49] width 140 height 7
paste input "Bridgett Sims"
type input "Bridgett Sims"
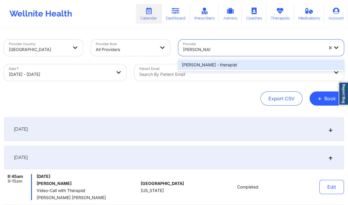
click at [217, 67] on div "Bridgett Sims - therapist" at bounding box center [261, 65] width 166 height 11
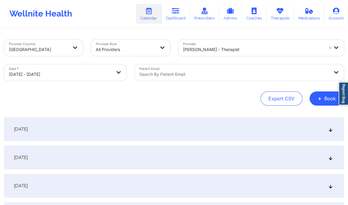
click at [179, 162] on div "October 14, 2025" at bounding box center [174, 158] width 340 height 24
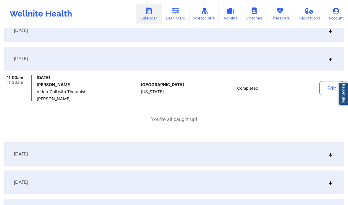
scroll to position [100, 0]
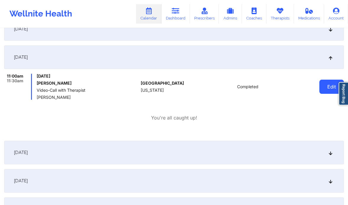
click at [324, 88] on button "Edit" at bounding box center [331, 87] width 25 height 14
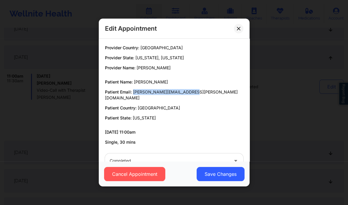
drag, startPoint x: 191, startPoint y: 92, endPoint x: 133, endPoint y: 88, distance: 58.9
click at [133, 88] on div "Patient Name: Brandi J Crocker Patient Email: brandi.crocker@hotmail.com Patien…" at bounding box center [174, 100] width 138 height 42
copy span "brandi.crocker@hotmail.com"
drag, startPoint x: 164, startPoint y: 68, endPoint x: 136, endPoint y: 69, distance: 28.4
click at [136, 69] on p "Provider Name: Bridgett Sims" at bounding box center [174, 68] width 138 height 6
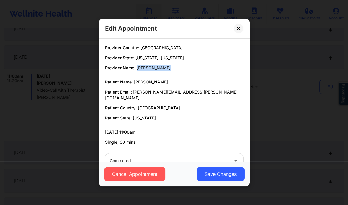
copy span "Bridgett Sims"
click at [237, 29] on icon at bounding box center [239, 29] width 4 height 4
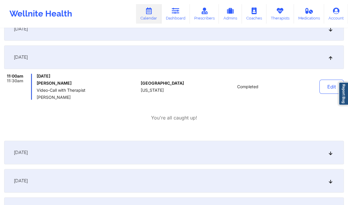
scroll to position [0, 0]
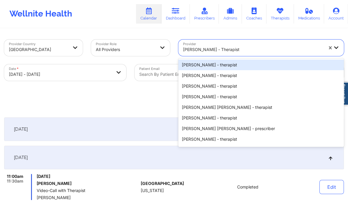
click at [221, 52] on div at bounding box center [253, 49] width 140 height 7
paste input "Susan P Zapatha"
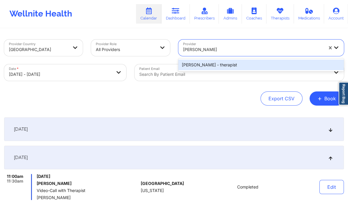
click at [223, 65] on div "Susan P Zapatha - therapist" at bounding box center [261, 65] width 166 height 11
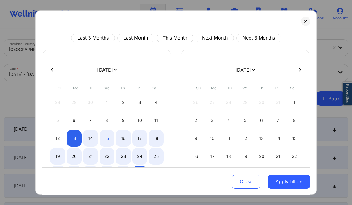
click at [297, 69] on button at bounding box center [300, 69] width 6 height 5
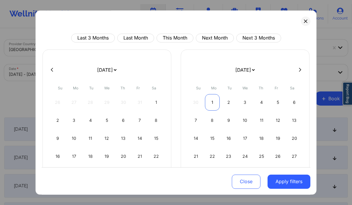
click at [215, 103] on div "1" at bounding box center [212, 102] width 15 height 17
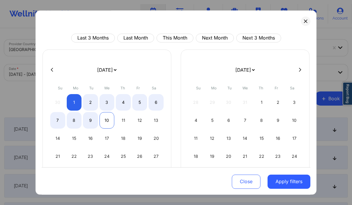
click at [106, 116] on div "10" at bounding box center [107, 120] width 15 height 17
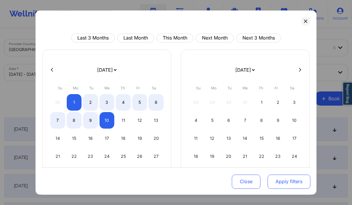
click at [282, 186] on button "Apply filters" at bounding box center [289, 182] width 43 height 14
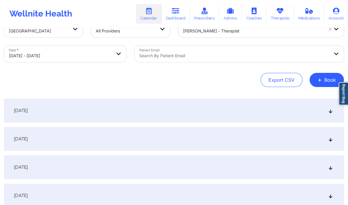
scroll to position [19, 0]
click at [317, 132] on div "December 2, 2025" at bounding box center [174, 139] width 340 height 24
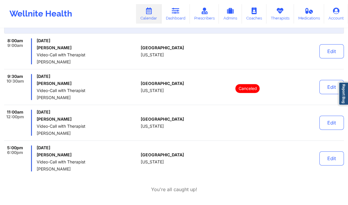
scroll to position [138, 0]
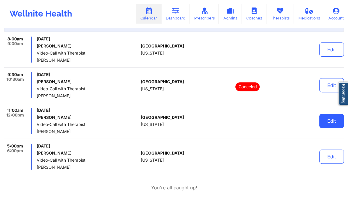
click at [331, 120] on button "Edit" at bounding box center [331, 121] width 25 height 14
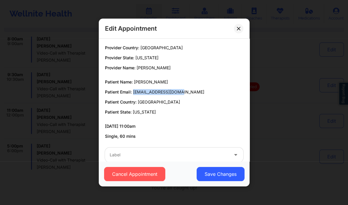
drag, startPoint x: 177, startPoint y: 93, endPoint x: 132, endPoint y: 94, distance: 44.6
click at [133, 94] on span "cdorsett74@gmail.com" at bounding box center [168, 92] width 71 height 5
copy span "cdorsett74@gmail.com"
click at [233, 30] on div "Edit Appointment" at bounding box center [174, 29] width 151 height 20
click at [235, 30] on button at bounding box center [238, 28] width 9 height 9
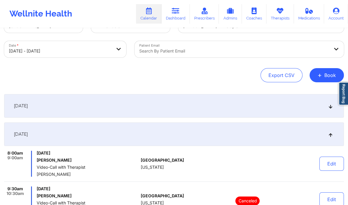
scroll to position [0, 0]
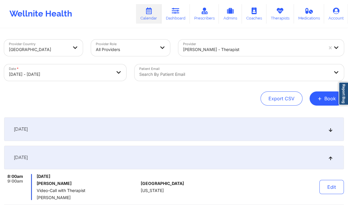
click at [216, 49] on div at bounding box center [253, 49] width 140 height 7
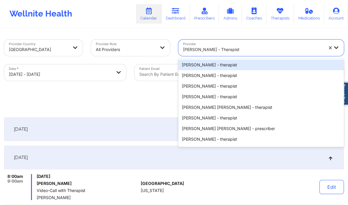
paste input "Jeffrey Casper"
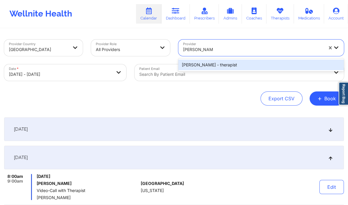
click at [212, 69] on div "Jeffrey Casper - therapist" at bounding box center [261, 65] width 166 height 11
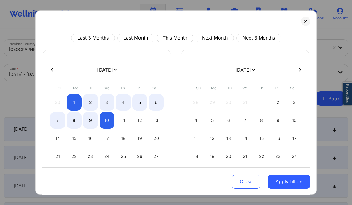
click at [51, 71] on icon at bounding box center [52, 70] width 2 height 4
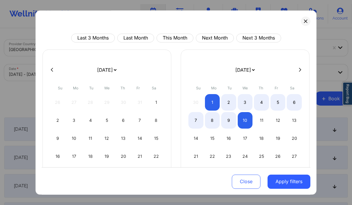
click at [52, 71] on icon at bounding box center [52, 70] width 2 height 4
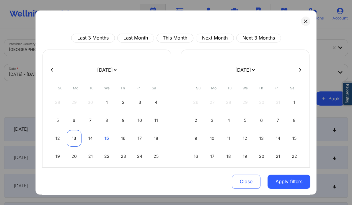
click at [76, 135] on div "13" at bounding box center [74, 138] width 15 height 17
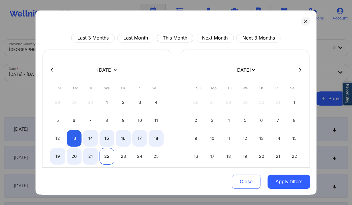
click at [108, 155] on div "22" at bounding box center [107, 156] width 15 height 17
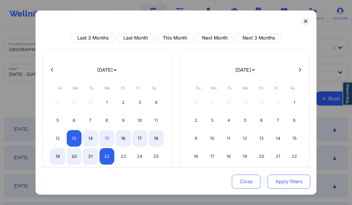
click at [279, 178] on button "Apply filters" at bounding box center [289, 182] width 43 height 14
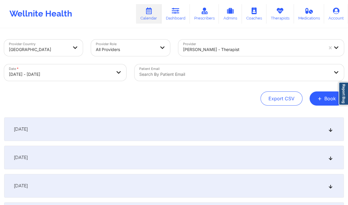
click at [259, 154] on div "October 14, 2025" at bounding box center [174, 158] width 340 height 24
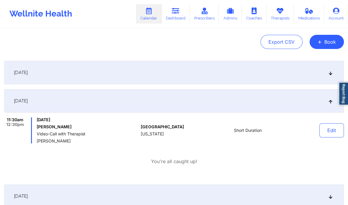
scroll to position [60, 0]
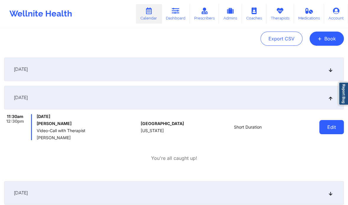
click at [333, 129] on button "Edit" at bounding box center [331, 127] width 25 height 14
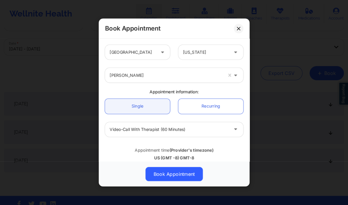
scroll to position [47, 0]
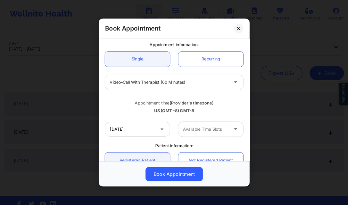
click at [241, 29] on button at bounding box center [238, 28] width 9 height 9
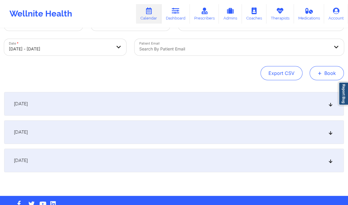
click at [323, 72] on button "+ Book" at bounding box center [326, 73] width 34 height 14
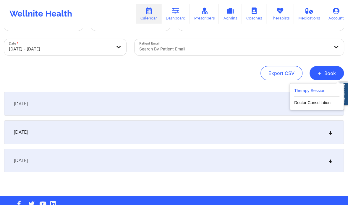
click at [308, 91] on button "Therapy Session" at bounding box center [316, 92] width 45 height 10
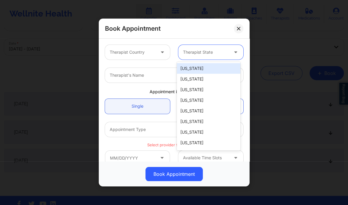
click at [195, 52] on div at bounding box center [206, 52] width 46 height 7
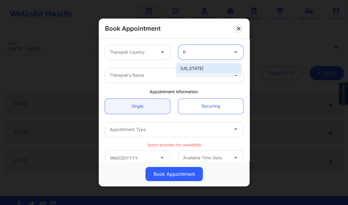
type input "flo"
click at [188, 68] on div "Florida" at bounding box center [209, 68] width 64 height 11
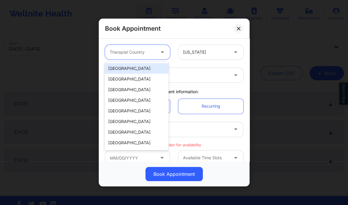
click at [144, 56] on div "Therapist Country" at bounding box center [130, 52] width 51 height 15
click at [142, 70] on div "[GEOGRAPHIC_DATA]" at bounding box center [137, 68] width 64 height 11
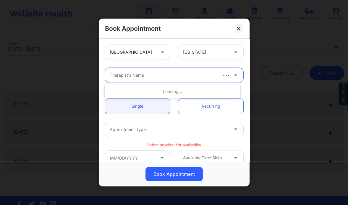
click at [142, 78] on div at bounding box center [163, 75] width 107 height 7
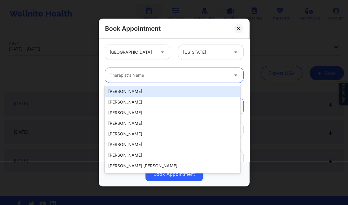
paste input "Anais Quiñonez"
type input "Anais Quiñonez"
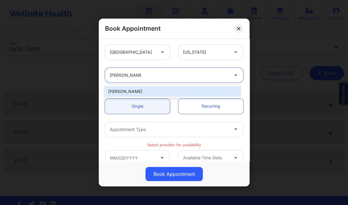
click at [151, 90] on div "Anais Quiñonez" at bounding box center [172, 91] width 135 height 11
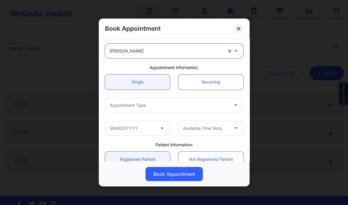
scroll to position [25, 0]
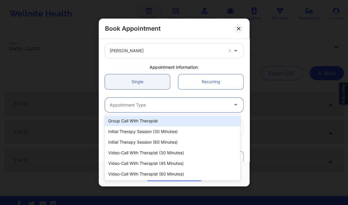
click at [158, 107] on div at bounding box center [169, 105] width 119 height 7
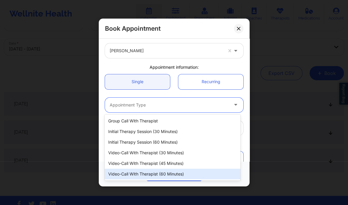
click at [165, 173] on div "Video-Call with Therapist (60 minutes)" at bounding box center [172, 174] width 135 height 11
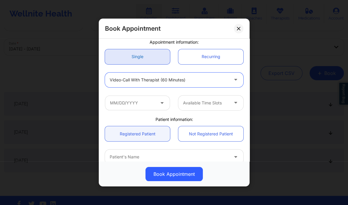
scroll to position [50, 0]
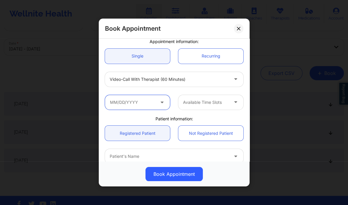
click at [143, 101] on input "text" at bounding box center [137, 102] width 65 height 15
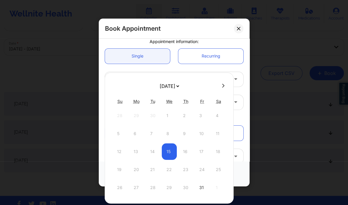
click at [219, 88] on div at bounding box center [169, 86] width 129 height 9
click at [222, 87] on icon at bounding box center [223, 86] width 2 height 4
select select "2025-10"
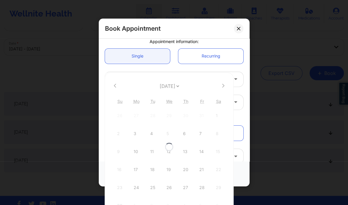
select select "2025-10"
click at [222, 87] on icon at bounding box center [223, 86] width 2 height 4
select select "2025-11"
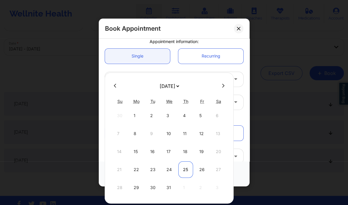
click at [186, 173] on div "25" at bounding box center [185, 170] width 15 height 17
type input "12/25/2025"
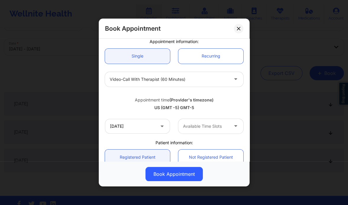
click at [221, 128] on div at bounding box center [206, 126] width 46 height 7
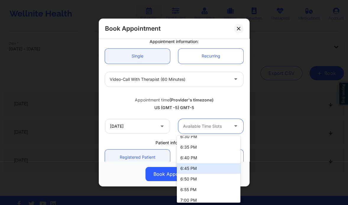
scroll to position [340, 0]
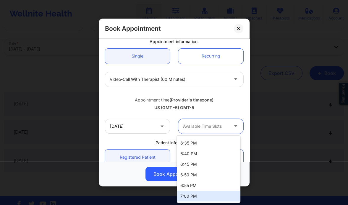
click at [191, 202] on div "12:00 PM 4:00 PM 4:05 PM 4:10 PM 4:15 PM 4:20 PM 4:25 PM 4:30 PM 4:35 PM 4:40 P…" at bounding box center [209, 169] width 64 height 67
click at [191, 195] on div "7:00 PM" at bounding box center [209, 196] width 64 height 11
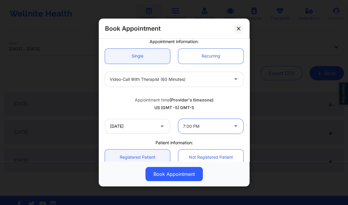
type input "6"
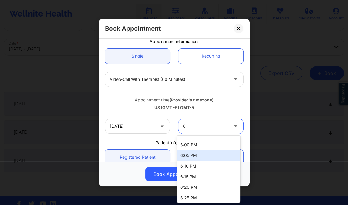
scroll to position [125, 0]
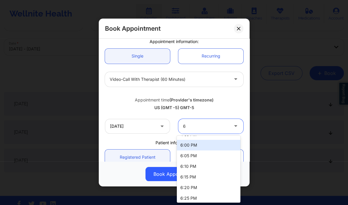
click at [192, 143] on div "6:00 PM" at bounding box center [209, 145] width 64 height 11
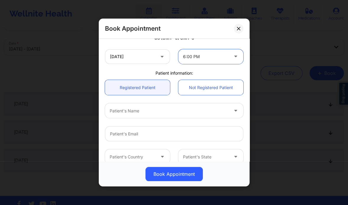
scroll to position [124, 0]
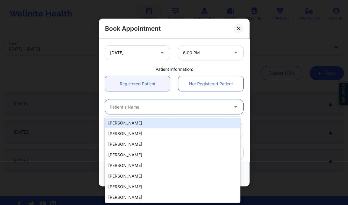
click at [150, 104] on div at bounding box center [169, 107] width 119 height 7
paste input "Matias Rodriguez"
type input "Matias Rodriguez"
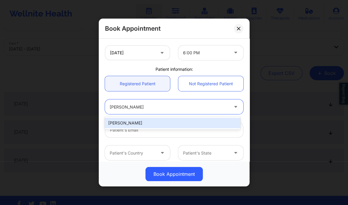
click at [160, 125] on div "Matias Rodriguez Soto" at bounding box center [172, 123] width 135 height 11
type input "matiasrodriguez01@hotmail.com"
type input "+1954-665-5995"
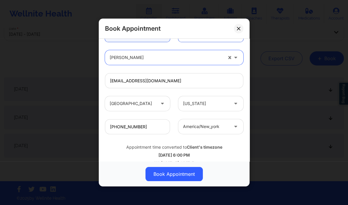
scroll to position [184, 0]
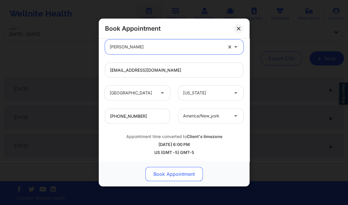
click at [167, 177] on button "Book Appointment" at bounding box center [173, 174] width 57 height 14
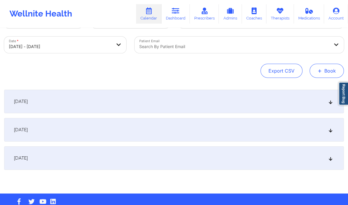
click at [328, 64] on button "+ Book" at bounding box center [326, 71] width 34 height 14
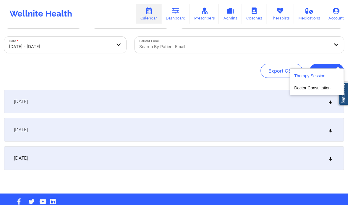
click at [314, 76] on button "Therapy Session" at bounding box center [316, 77] width 45 height 10
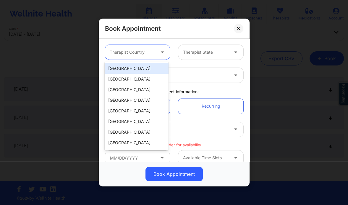
click at [140, 48] on div "Therapist Country" at bounding box center [130, 52] width 51 height 15
click at [136, 67] on div "[GEOGRAPHIC_DATA]" at bounding box center [137, 68] width 64 height 11
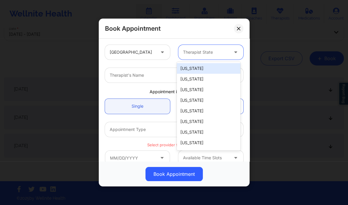
click at [200, 53] on div at bounding box center [206, 52] width 46 height 7
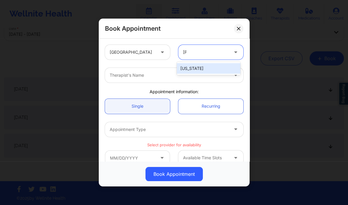
type input "flori"
click at [197, 66] on div "Florida" at bounding box center [209, 68] width 64 height 11
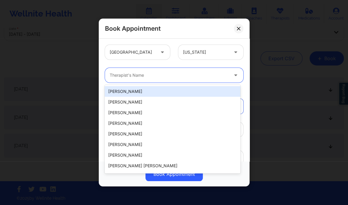
click at [181, 71] on div "Therapist's Name" at bounding box center [167, 75] width 124 height 15
paste input "Anais Quiñonez"
type input "Anais Quiñonez"
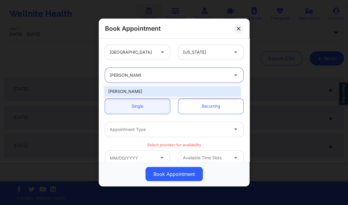
click at [171, 92] on div "Anais Quiñonez" at bounding box center [172, 91] width 135 height 11
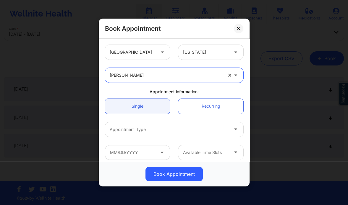
click at [155, 133] on div at bounding box center [169, 129] width 119 height 7
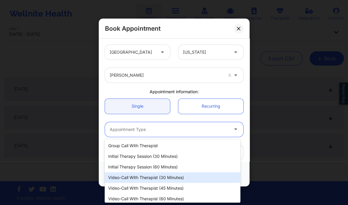
scroll to position [2, 0]
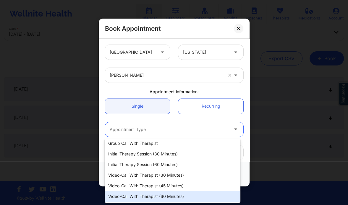
click at [166, 196] on div "Video-Call with Therapist (60 minutes)" at bounding box center [172, 196] width 135 height 11
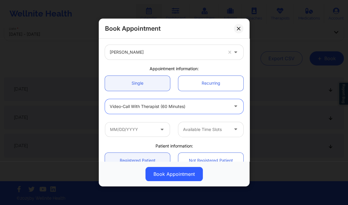
scroll to position [24, 0]
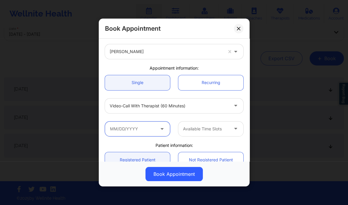
click at [140, 124] on input "text" at bounding box center [137, 129] width 65 height 15
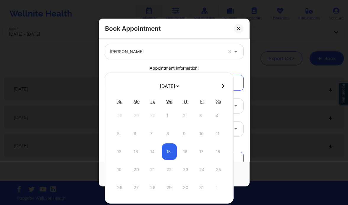
click at [222, 85] on icon at bounding box center [223, 86] width 2 height 4
select select "2025-10"
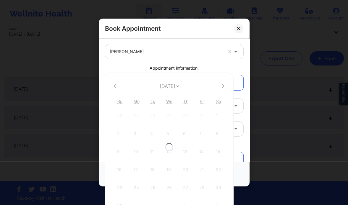
select select "2025-10"
click at [222, 85] on icon at bounding box center [223, 86] width 2 height 4
select select "2025-11"
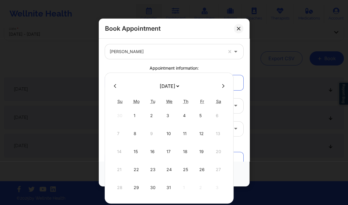
click at [222, 86] on icon at bounding box center [223, 86] width 2 height 4
select select "2026-0"
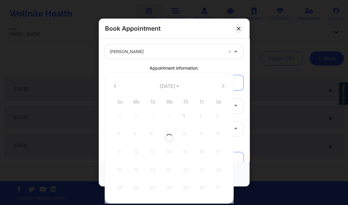
select select "2026-0"
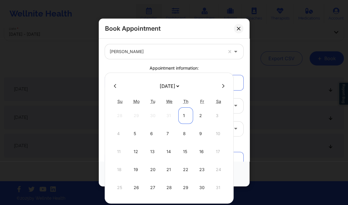
click at [183, 115] on div "1" at bounding box center [185, 116] width 15 height 17
type input "01/01/2026"
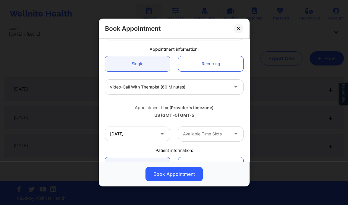
scroll to position [46, 0]
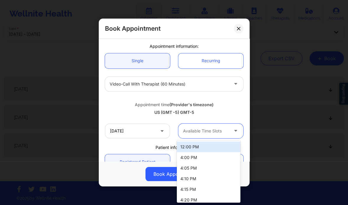
click at [196, 129] on div at bounding box center [206, 131] width 46 height 7
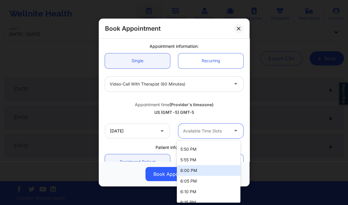
scroll to position [242, 0]
click at [198, 169] on div "6:00 PM" at bounding box center [209, 170] width 64 height 11
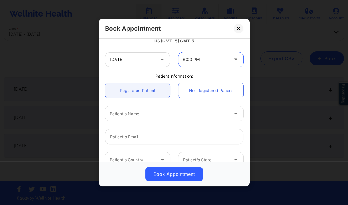
scroll to position [117, 0]
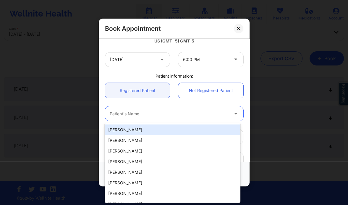
click at [126, 112] on div at bounding box center [169, 114] width 119 height 7
paste input "Matias Rodriguez"
type input "Matias Rodriguez"
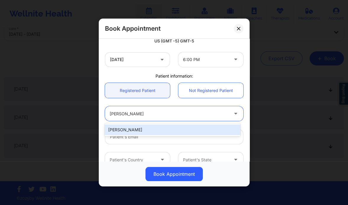
click at [136, 130] on div "Matias Rodriguez Soto" at bounding box center [172, 130] width 135 height 11
type input "matiasrodriguez01@hotmail.com"
type input "+1954-665-5995"
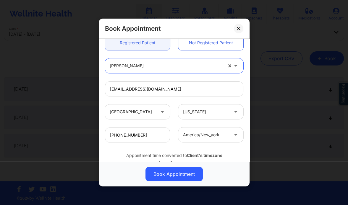
scroll to position [184, 0]
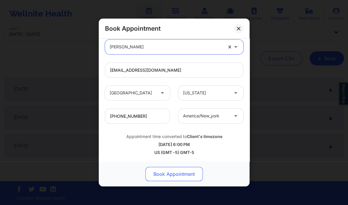
click at [179, 176] on button "Book Appointment" at bounding box center [173, 174] width 57 height 14
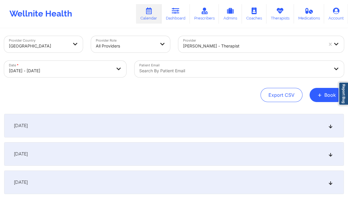
scroll to position [3, 0]
click at [320, 95] on span "+" at bounding box center [319, 95] width 4 height 3
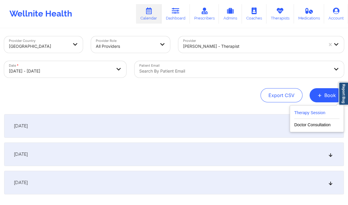
click at [314, 111] on button "Therapy Session" at bounding box center [316, 114] width 45 height 10
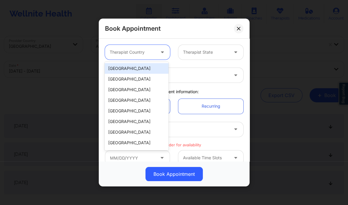
click at [141, 48] on div "Therapist Country" at bounding box center [130, 52] width 51 height 15
click at [141, 69] on div "[GEOGRAPHIC_DATA]" at bounding box center [137, 68] width 64 height 11
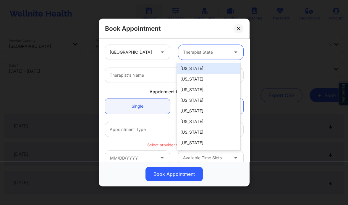
click at [194, 53] on div at bounding box center [206, 52] width 46 height 7
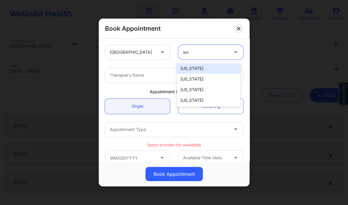
type input "sout"
click at [196, 68] on div "South Carolina" at bounding box center [209, 68] width 64 height 11
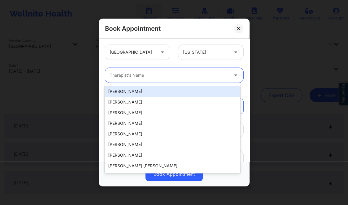
click at [173, 74] on div at bounding box center [169, 75] width 119 height 7
paste input "Vitus Chibuike Onusuru"
type input "Vitus Chibuike Onusuru"
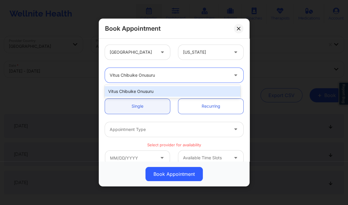
click at [155, 91] on div "Vitus Chibuike Onusuru" at bounding box center [172, 91] width 135 height 11
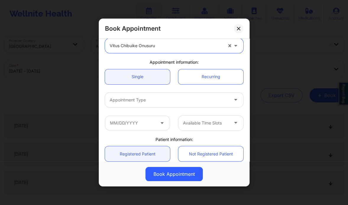
scroll to position [43, 0]
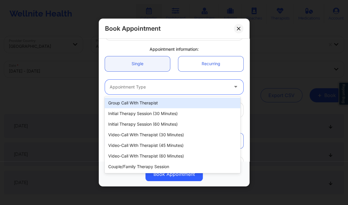
click at [145, 89] on div at bounding box center [169, 87] width 119 height 7
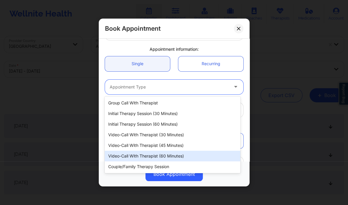
click at [168, 158] on div "Video-Call with Therapist (60 minutes)" at bounding box center [172, 156] width 135 height 11
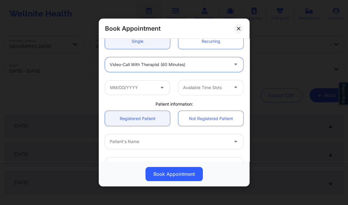
scroll to position [66, 0]
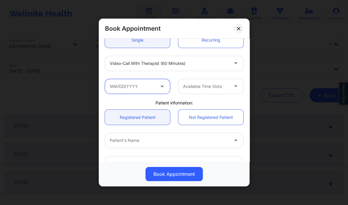
click at [134, 88] on input "text" at bounding box center [137, 86] width 65 height 15
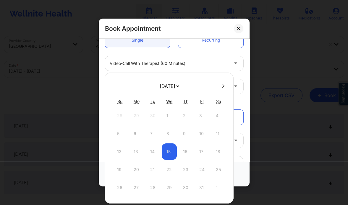
click at [222, 85] on icon at bounding box center [223, 86] width 2 height 4
select select "2025-10"
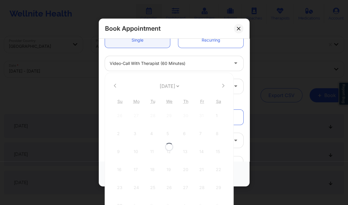
select select "2025-10"
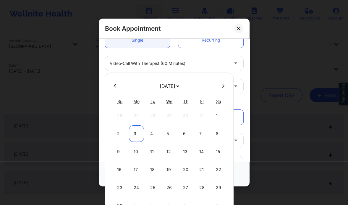
click at [133, 132] on div "3" at bounding box center [136, 134] width 15 height 17
type input "11/03/2025"
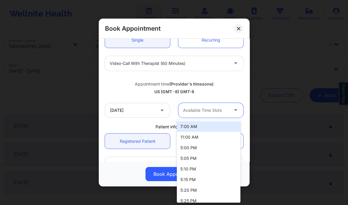
click at [205, 108] on div at bounding box center [206, 110] width 46 height 7
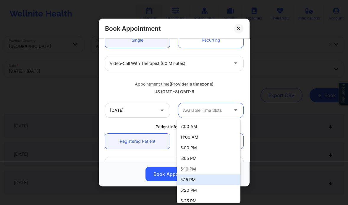
scroll to position [335, 0]
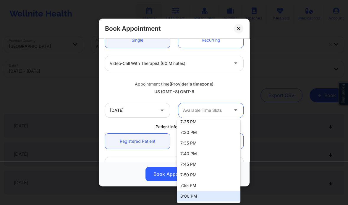
click at [197, 196] on div "8:00 PM" at bounding box center [209, 196] width 64 height 11
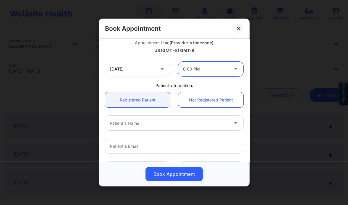
scroll to position [109, 0]
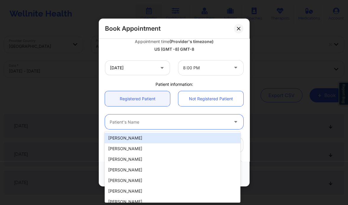
click at [121, 123] on div at bounding box center [169, 122] width 119 height 7
paste input "James Alexander"
type input "James Alexander"
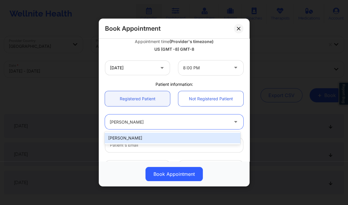
click at [143, 139] on div "James Alexander" at bounding box center [172, 138] width 135 height 11
type input "alexinnapa@gmail.com"
type input "+1707-339-2282"
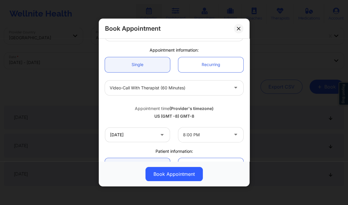
scroll to position [0, 0]
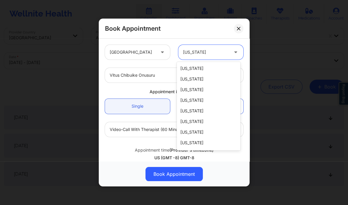
click at [207, 53] on div at bounding box center [206, 52] width 46 height 7
click at [202, 110] on div "California" at bounding box center [209, 111] width 64 height 11
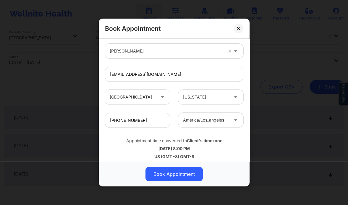
scroll to position [184, 0]
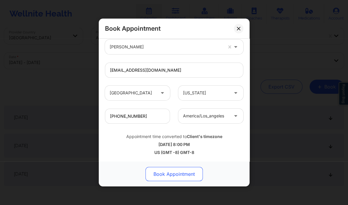
click at [170, 175] on button "Book Appointment" at bounding box center [173, 174] width 57 height 14
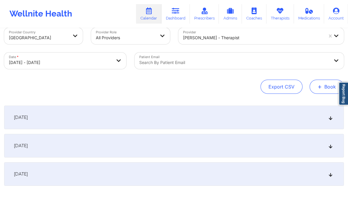
click at [324, 85] on button "+ Book" at bounding box center [326, 87] width 34 height 14
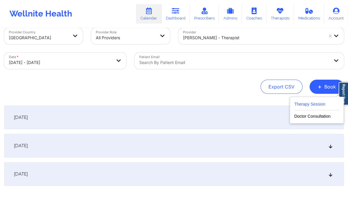
click at [307, 105] on button "Therapy Session" at bounding box center [316, 106] width 45 height 10
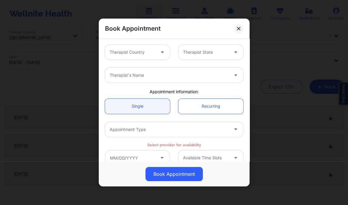
scroll to position [0, 0]
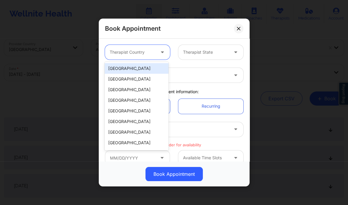
click at [139, 48] on div "Therapist Country" at bounding box center [130, 52] width 51 height 15
click at [132, 66] on div "[GEOGRAPHIC_DATA]" at bounding box center [137, 68] width 64 height 11
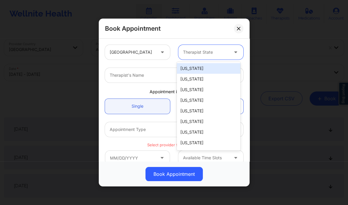
click at [202, 54] on div at bounding box center [206, 52] width 46 height 7
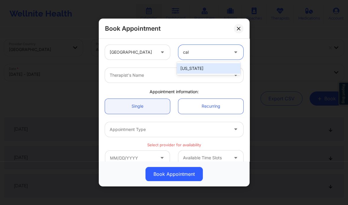
type input "cali"
click at [198, 66] on div "California" at bounding box center [209, 68] width 64 height 11
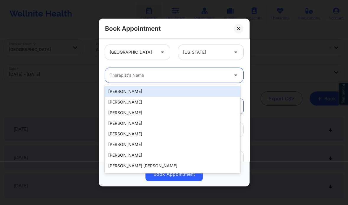
click at [180, 75] on div at bounding box center [169, 75] width 119 height 7
paste input "Vitus Chibuike Onusuru"
type input "Vitus Chibuike Onusuru"
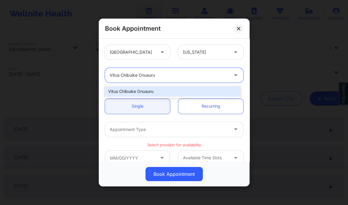
click at [165, 92] on div "Vitus Chibuike Onusuru" at bounding box center [172, 91] width 135 height 11
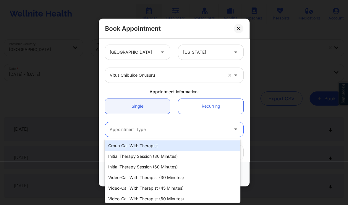
click at [162, 131] on div at bounding box center [169, 129] width 119 height 7
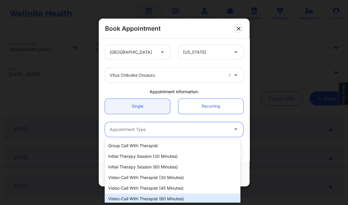
click at [172, 197] on div "Video-Call with Therapist (60 minutes)" at bounding box center [172, 199] width 135 height 11
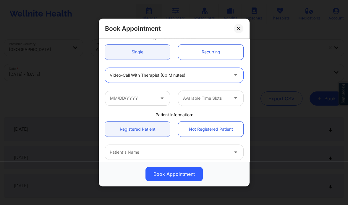
scroll to position [55, 0]
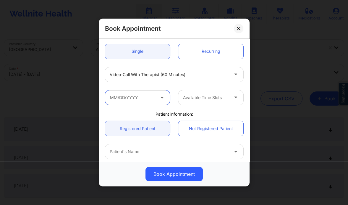
click at [135, 95] on input "text" at bounding box center [137, 97] width 65 height 15
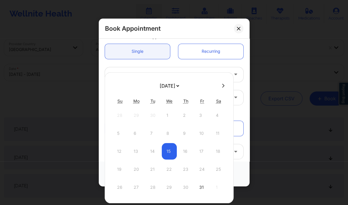
click at [222, 89] on div at bounding box center [169, 85] width 129 height 9
click at [220, 85] on button at bounding box center [223, 85] width 6 height 5
select select "2025-10"
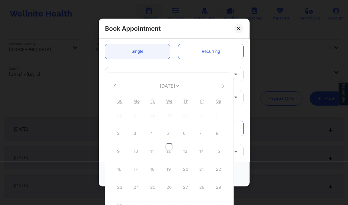
select select "2025-10"
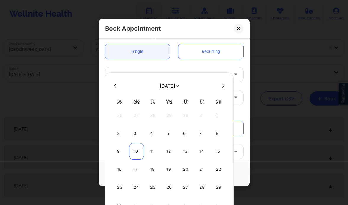
click at [136, 149] on div "10" at bounding box center [136, 151] width 15 height 17
type input "11/10/2025"
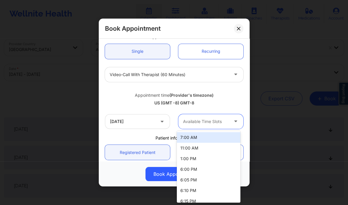
click at [188, 123] on div at bounding box center [206, 121] width 46 height 7
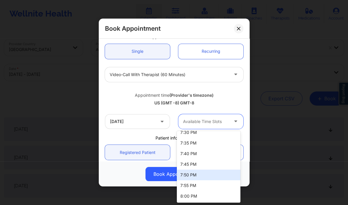
scroll to position [228, 0]
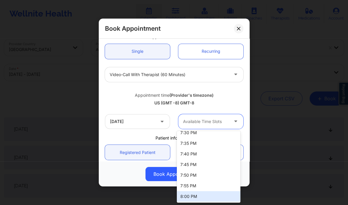
click at [199, 198] on div "8:00 PM" at bounding box center [209, 196] width 64 height 11
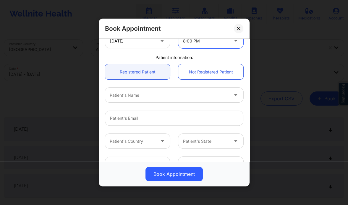
scroll to position [136, 0]
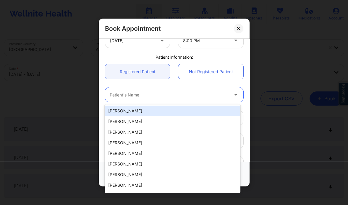
click at [132, 96] on div at bounding box center [169, 95] width 119 height 7
paste input "James Alexander"
type input "James Alexander"
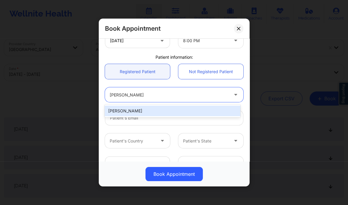
click at [137, 115] on div "James Alexander" at bounding box center [172, 111] width 135 height 11
type input "alexinnapa@gmail.com"
type input "+1707-339-2282"
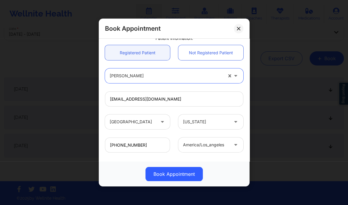
scroll to position [184, 0]
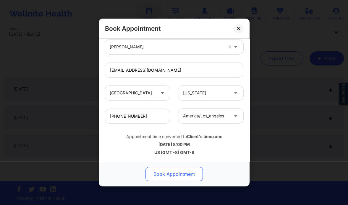
click at [170, 174] on button "Book Appointment" at bounding box center [173, 174] width 57 height 14
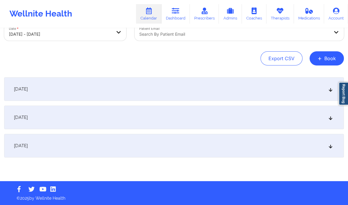
scroll to position [0, 0]
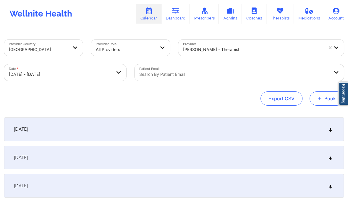
click at [322, 99] on button "+ Book" at bounding box center [326, 99] width 34 height 14
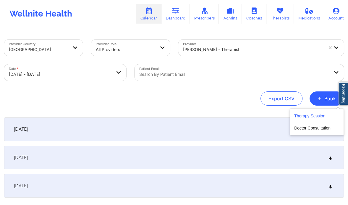
click at [306, 116] on button "Therapy Session" at bounding box center [316, 118] width 45 height 10
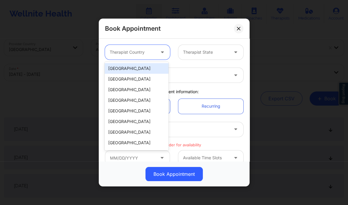
click at [160, 53] on icon at bounding box center [162, 51] width 6 height 5
click at [141, 69] on div "[GEOGRAPHIC_DATA]" at bounding box center [137, 68] width 64 height 11
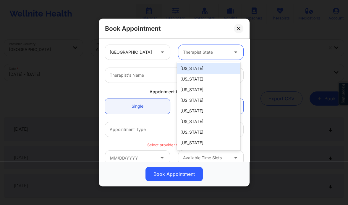
click at [191, 57] on div "Therapist State" at bounding box center [203, 52] width 51 height 15
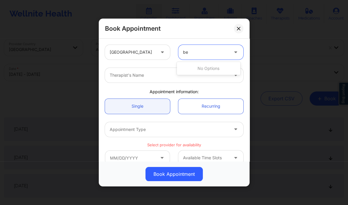
type input "b"
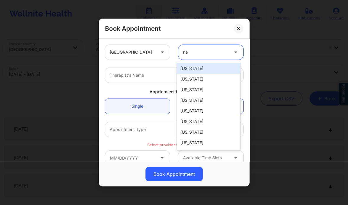
type input "new"
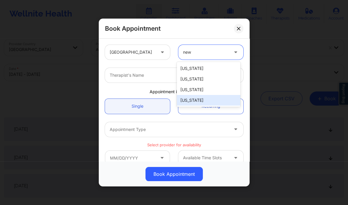
click at [196, 103] on div "[US_STATE]" at bounding box center [209, 100] width 64 height 11
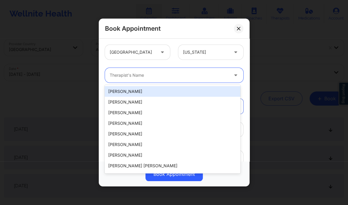
click at [163, 78] on div at bounding box center [169, 75] width 119 height 7
paste input "[PERSON_NAME]"
type input "[PERSON_NAME]"
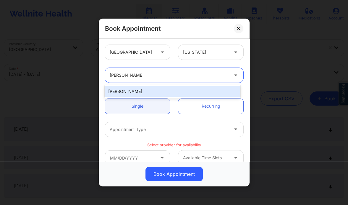
click at [183, 92] on div "[PERSON_NAME]" at bounding box center [172, 91] width 135 height 11
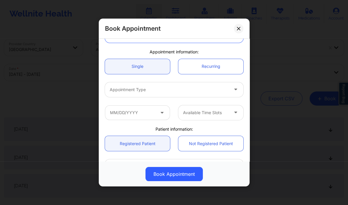
scroll to position [40, 0]
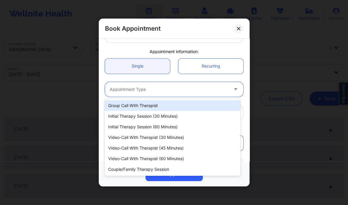
click at [148, 94] on div "Appointment Type" at bounding box center [167, 89] width 124 height 15
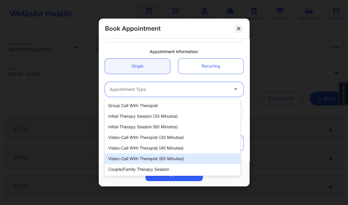
click at [163, 158] on div "Video-Call with Therapist (60 minutes)" at bounding box center [172, 159] width 135 height 11
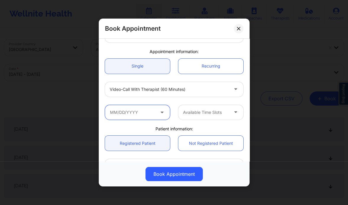
click at [137, 116] on input "text" at bounding box center [137, 112] width 65 height 15
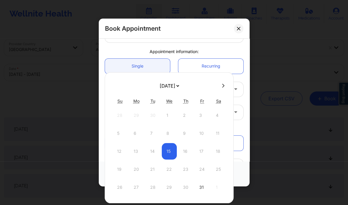
click at [222, 85] on button at bounding box center [223, 85] width 6 height 5
select select "2025-10"
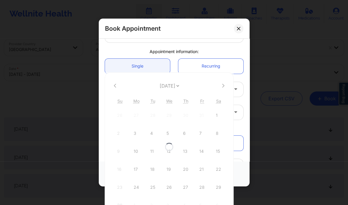
select select "2025-10"
click at [114, 86] on icon at bounding box center [115, 86] width 2 height 4
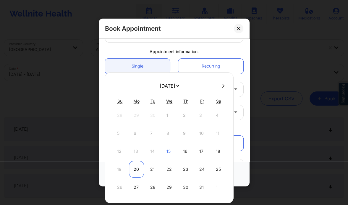
click at [134, 162] on div "20" at bounding box center [136, 169] width 15 height 17
type input "10/20/2025"
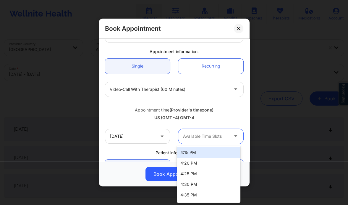
click at [199, 137] on div at bounding box center [206, 136] width 46 height 7
click at [195, 135] on div at bounding box center [206, 136] width 46 height 7
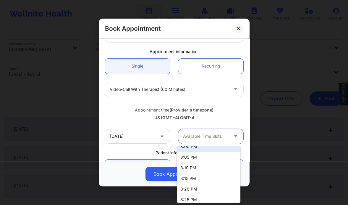
scroll to position [477, 0]
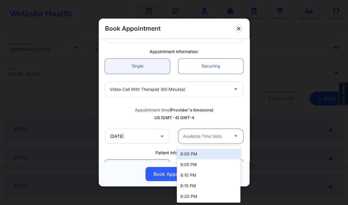
click at [184, 151] on div "8:00 PM" at bounding box center [209, 154] width 64 height 11
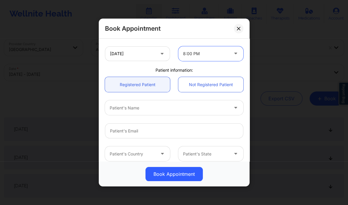
scroll to position [125, 0]
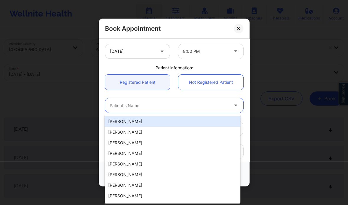
click at [155, 105] on div at bounding box center [169, 105] width 119 height 7
paste input "[PERSON_NAME]"
type input "[PERSON_NAME]"
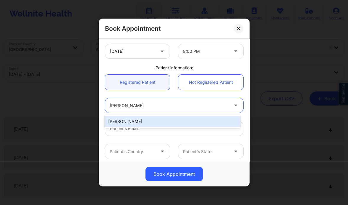
click at [152, 122] on div "[PERSON_NAME]" at bounding box center [172, 121] width 135 height 11
type input "40f.pac12@gmail.com"
type input "+13477448559"
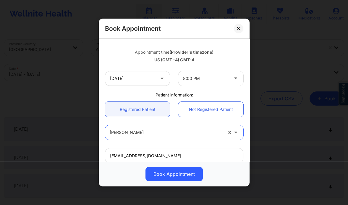
scroll to position [0, 0]
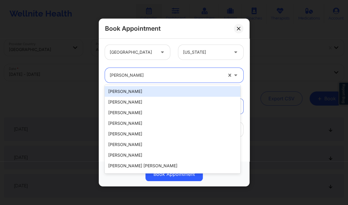
click at [132, 74] on div at bounding box center [166, 75] width 113 height 7
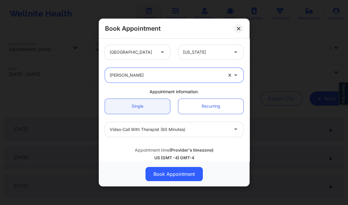
drag, startPoint x: 143, startPoint y: 76, endPoint x: 117, endPoint y: 74, distance: 26.0
click at [117, 74] on div at bounding box center [166, 75] width 113 height 7
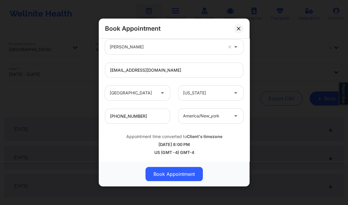
scroll to position [33, 0]
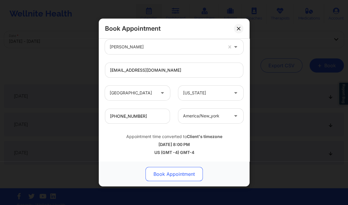
click at [183, 176] on button "Book Appointment" at bounding box center [173, 174] width 57 height 14
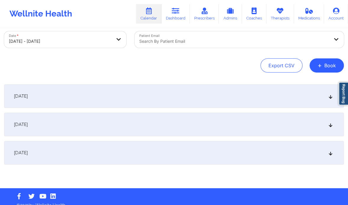
scroll to position [0, 0]
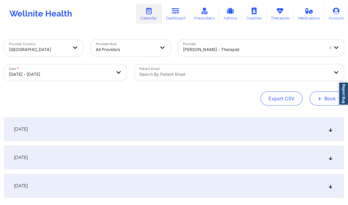
click at [318, 100] on span "+" at bounding box center [319, 98] width 4 height 3
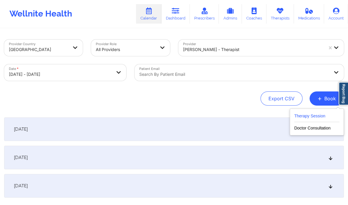
click at [309, 119] on button "Therapy Session" at bounding box center [316, 118] width 45 height 10
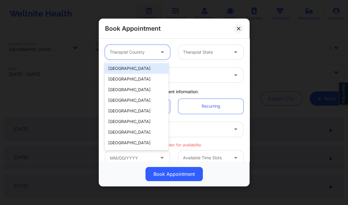
click at [144, 56] on div at bounding box center [133, 52] width 46 height 7
click at [138, 66] on div "[GEOGRAPHIC_DATA]" at bounding box center [137, 68] width 64 height 11
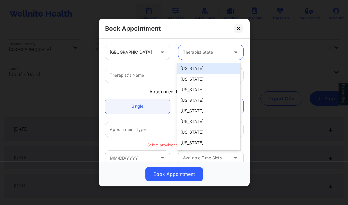
click at [203, 48] on div "Therapist State" at bounding box center [203, 52] width 51 height 15
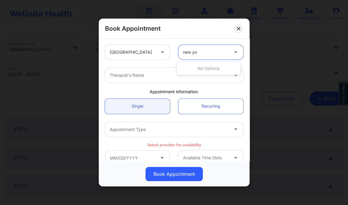
type input "new yor"
click at [197, 69] on div "[US_STATE]" at bounding box center [209, 68] width 64 height 11
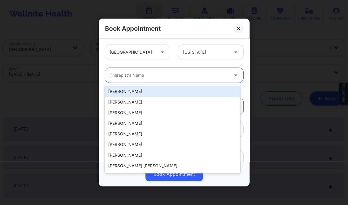
click at [165, 77] on div at bounding box center [169, 75] width 119 height 7
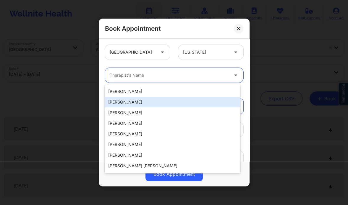
paste input "[PERSON_NAME]"
type input "[PERSON_NAME]"
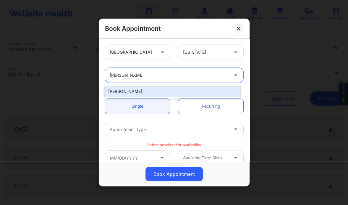
click at [139, 93] on div "[PERSON_NAME]" at bounding box center [172, 91] width 135 height 11
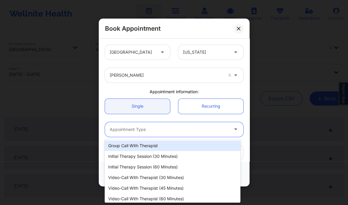
click at [138, 128] on div at bounding box center [169, 129] width 119 height 7
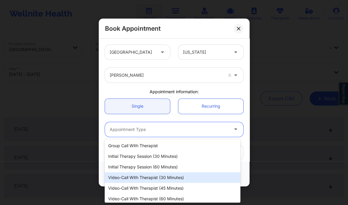
scroll to position [13, 0]
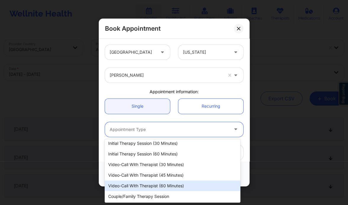
click at [165, 187] on div "Video-Call with Therapist (60 minutes)" at bounding box center [172, 186] width 135 height 11
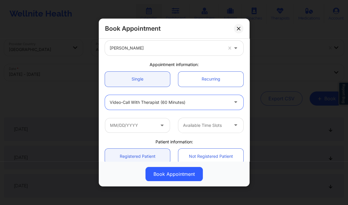
scroll to position [28, 0]
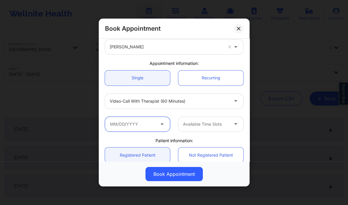
click at [139, 125] on input "text" at bounding box center [137, 124] width 65 height 15
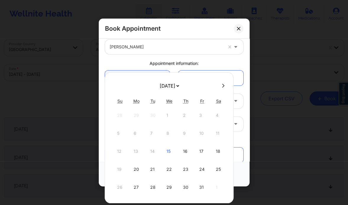
click at [222, 86] on icon at bounding box center [223, 86] width 2 height 4
select select "2025-10"
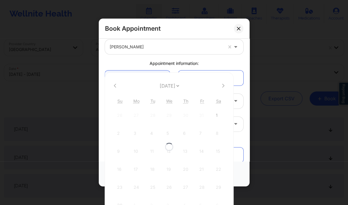
select select "2025-10"
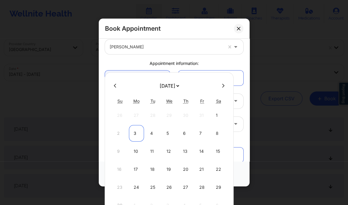
click at [134, 134] on div "3" at bounding box center [136, 133] width 15 height 17
type input "11/03/2025"
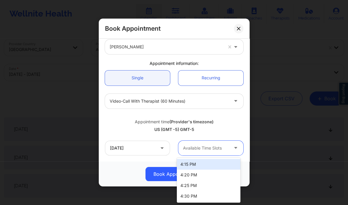
click at [195, 146] on div at bounding box center [206, 148] width 46 height 7
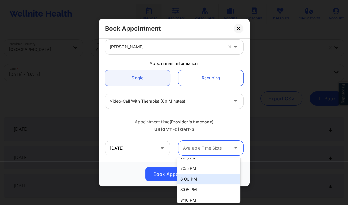
click at [192, 179] on div "8:00 PM" at bounding box center [209, 179] width 64 height 11
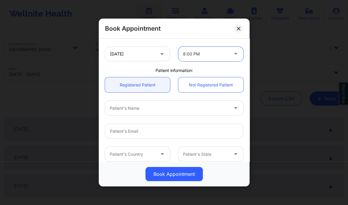
scroll to position [124, 0]
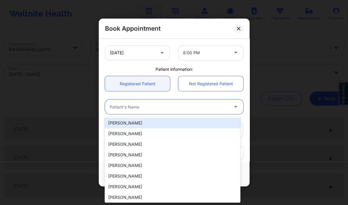
click at [133, 103] on div "Patient's Name" at bounding box center [167, 107] width 124 height 15
paste input "[PERSON_NAME]"
type input "[PERSON_NAME]"
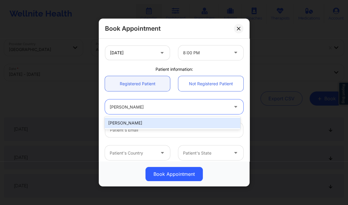
click at [155, 123] on div "[PERSON_NAME]" at bounding box center [172, 123] width 135 height 11
type input "40f.pac12@gmail.com"
type input "+13477448559"
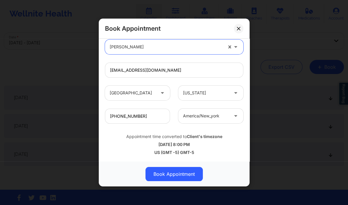
scroll to position [32, 0]
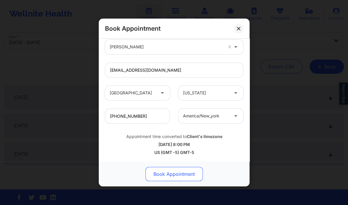
click at [177, 178] on button "Book Appointment" at bounding box center [173, 174] width 57 height 14
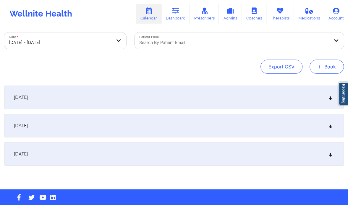
click at [329, 65] on button "+ Book" at bounding box center [326, 67] width 34 height 14
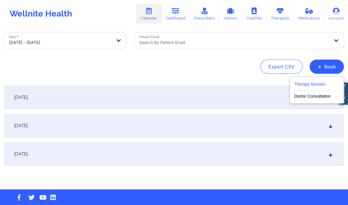
click at [308, 83] on button "Therapy Session" at bounding box center [316, 86] width 45 height 10
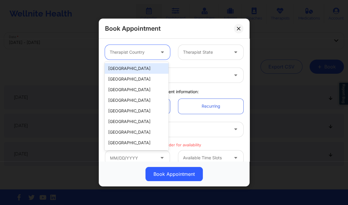
click at [153, 55] on div at bounding box center [133, 52] width 46 height 7
click at [135, 73] on div "[GEOGRAPHIC_DATA]" at bounding box center [137, 68] width 64 height 11
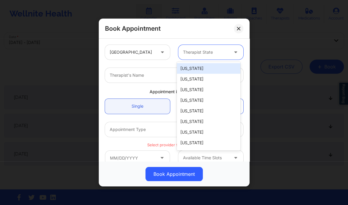
click at [198, 53] on div at bounding box center [206, 52] width 46 height 7
type input "new"
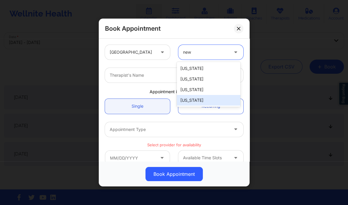
click at [193, 102] on div "[US_STATE]" at bounding box center [209, 100] width 64 height 11
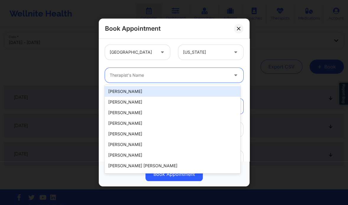
click at [151, 82] on div "Therapist's Name" at bounding box center [167, 75] width 124 height 15
paste input "Brittany Brown"
type input "Brittany Brown"
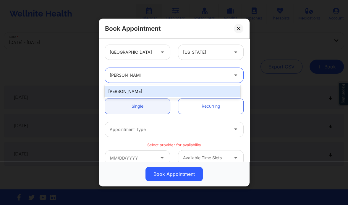
click at [143, 92] on div "Brittany Brown" at bounding box center [172, 91] width 135 height 11
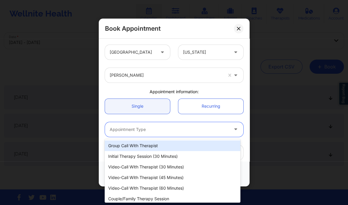
click at [149, 129] on div at bounding box center [169, 129] width 119 height 7
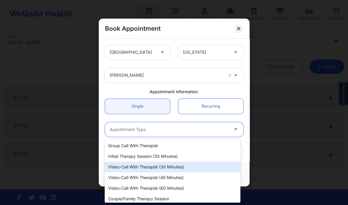
click at [168, 168] on div "Video-Call with Therapist (30 minutes)" at bounding box center [172, 167] width 135 height 11
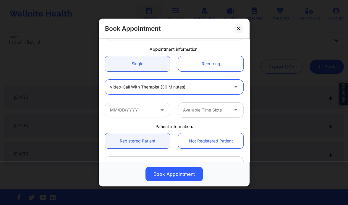
scroll to position [46, 0]
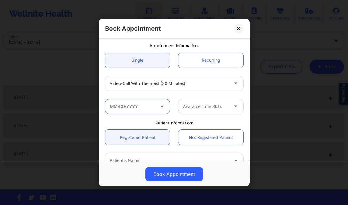
click at [138, 109] on input "text" at bounding box center [137, 106] width 65 height 15
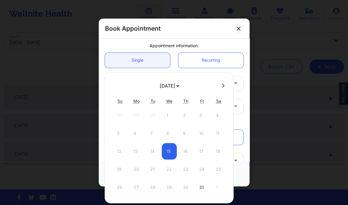
click at [222, 84] on icon at bounding box center [223, 86] width 2 height 4
select select "2025-10"
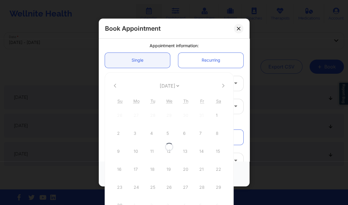
select select "2025-10"
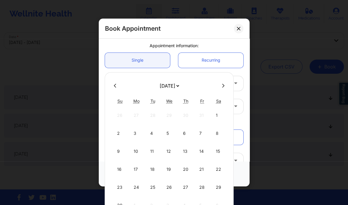
click at [222, 84] on icon at bounding box center [223, 86] width 2 height 4
select select "2025-11"
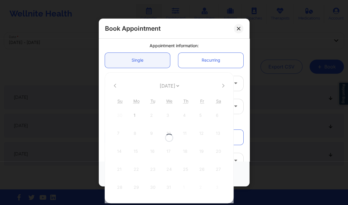
select select "2025-11"
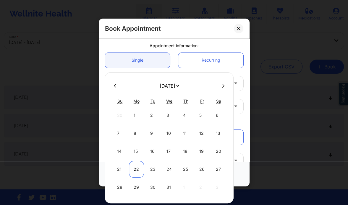
click at [134, 166] on div "22" at bounding box center [136, 169] width 15 height 17
type input "12/22/2025"
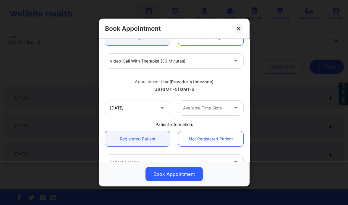
scroll to position [69, 0]
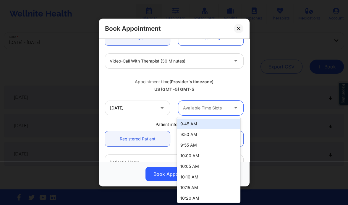
click at [202, 109] on div at bounding box center [206, 108] width 46 height 7
click at [200, 107] on div at bounding box center [206, 108] width 46 height 7
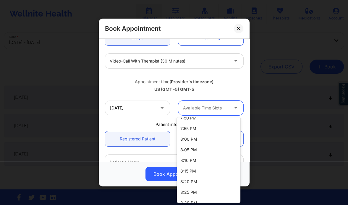
scroll to position [1300, 0]
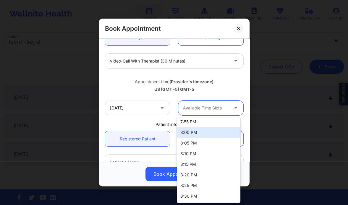
click at [197, 134] on div "8:00 PM" at bounding box center [209, 132] width 64 height 11
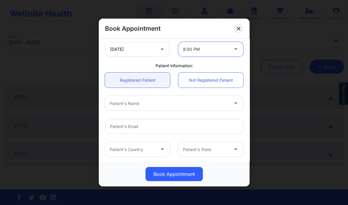
scroll to position [128, 0]
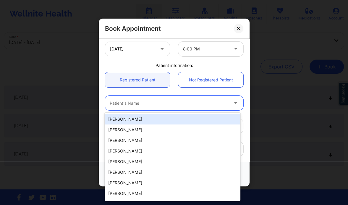
click at [127, 99] on div "Patient's Name" at bounding box center [167, 103] width 124 height 15
paste input "Emma Garguilo"
type input "Emma Garguilo"
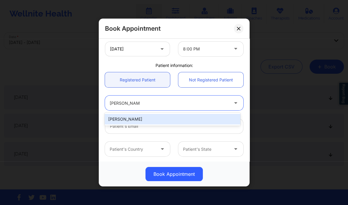
click at [150, 118] on div "Emma Garguilo" at bounding box center [172, 119] width 135 height 11
type input "22ejg22@gmail.com"
type input "+1845-537-6176"
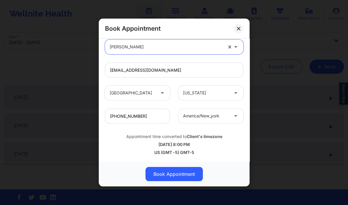
scroll to position [40, 0]
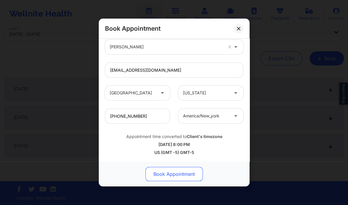
click at [157, 176] on button "Book Appointment" at bounding box center [173, 174] width 57 height 14
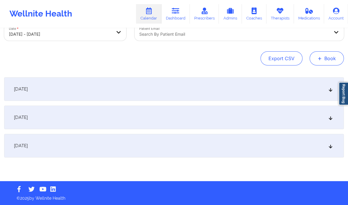
click at [326, 56] on button "+ Book" at bounding box center [326, 58] width 34 height 14
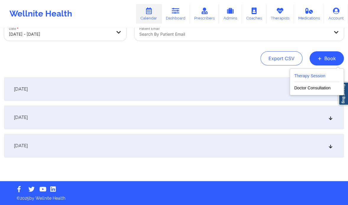
click at [306, 77] on button "Therapy Session" at bounding box center [316, 77] width 45 height 10
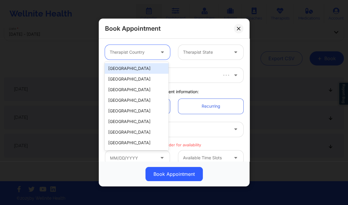
click at [149, 48] on div "Therapist Country" at bounding box center [130, 52] width 51 height 15
click at [152, 71] on div "[GEOGRAPHIC_DATA]" at bounding box center [137, 68] width 64 height 11
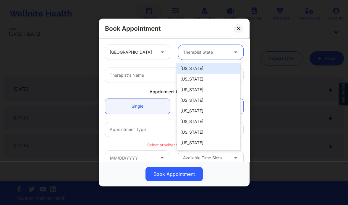
click at [206, 56] on div "Therapist State" at bounding box center [203, 52] width 51 height 15
type input "new"
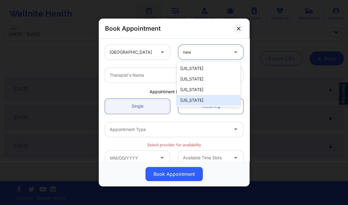
click at [201, 101] on div "[US_STATE]" at bounding box center [209, 100] width 64 height 11
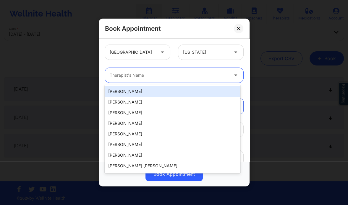
click at [155, 74] on div at bounding box center [169, 75] width 119 height 7
paste input "Brittany Brown"
type input "Brittany Brown"
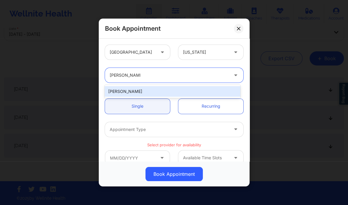
click at [134, 92] on div "Brittany Brown" at bounding box center [172, 91] width 135 height 11
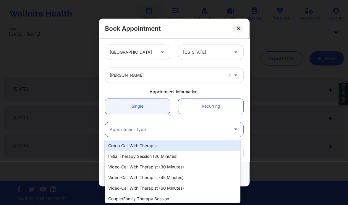
click at [137, 131] on div at bounding box center [169, 129] width 119 height 7
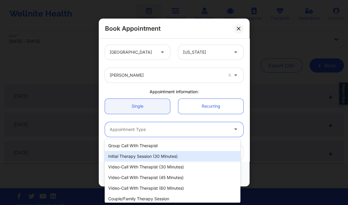
click at [154, 157] on div "Initial Therapy Session (30 minutes)" at bounding box center [172, 156] width 135 height 11
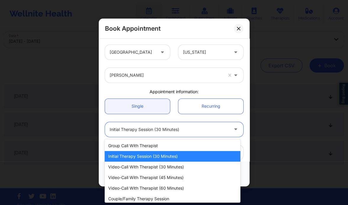
click at [173, 129] on div at bounding box center [169, 129] width 119 height 7
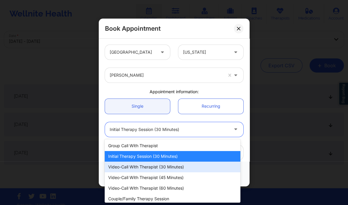
click at [172, 166] on div "Video-Call with Therapist (30 minutes)" at bounding box center [172, 167] width 135 height 11
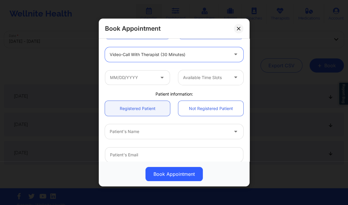
scroll to position [76, 0]
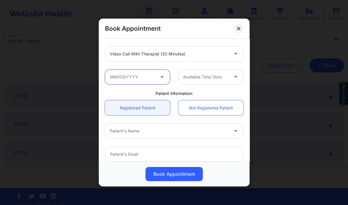
click at [143, 82] on input "text" at bounding box center [137, 77] width 65 height 15
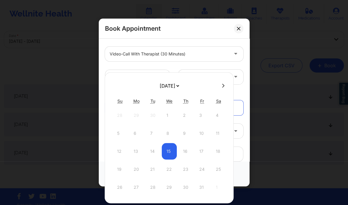
click at [222, 87] on icon at bounding box center [223, 86] width 2 height 4
select select "2025-10"
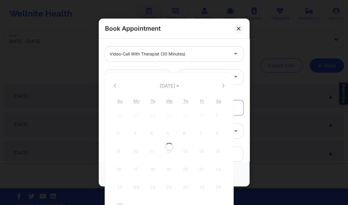
select select "2025-10"
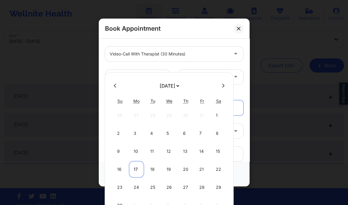
click at [134, 167] on div "17" at bounding box center [136, 169] width 15 height 17
type input "11/17/2025"
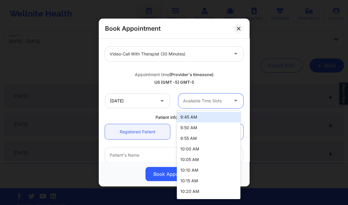
click at [207, 101] on div at bounding box center [206, 101] width 46 height 7
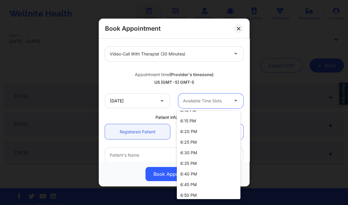
scroll to position [1180, 0]
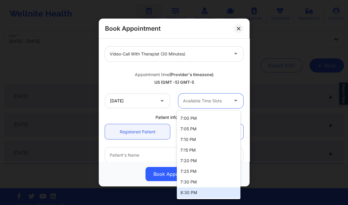
click at [198, 196] on div "8:30 PM" at bounding box center [209, 193] width 64 height 11
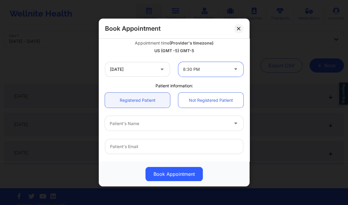
scroll to position [108, 0]
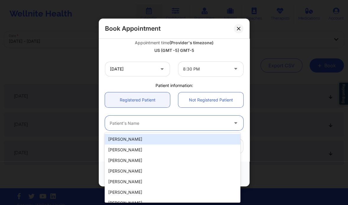
click at [152, 121] on div at bounding box center [169, 123] width 119 height 7
paste input "Nichole Hickman"
type input "Nichole Hickman"
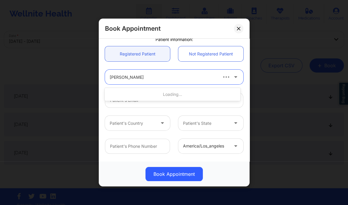
scroll to position [154, 0]
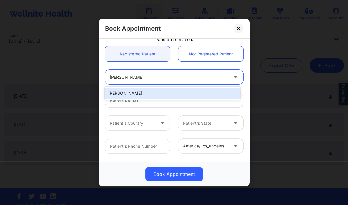
click at [146, 92] on div "Nichole Hickman" at bounding box center [172, 93] width 135 height 11
type input "nich125@yahoo.com"
type input "+1917-415-5085"
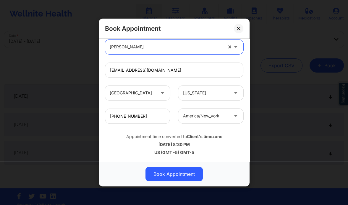
scroll to position [40, 0]
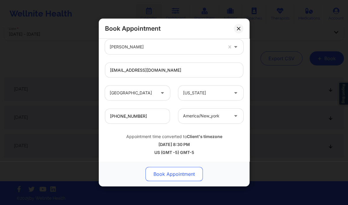
click at [191, 176] on button "Book Appointment" at bounding box center [173, 174] width 57 height 14
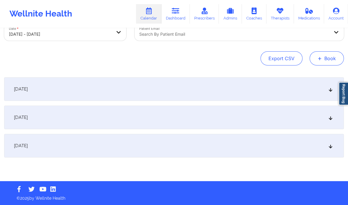
click at [329, 57] on button "+ Book" at bounding box center [326, 58] width 34 height 14
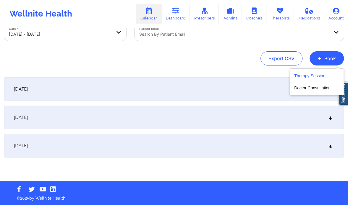
click at [309, 76] on button "Therapy Session" at bounding box center [316, 77] width 45 height 10
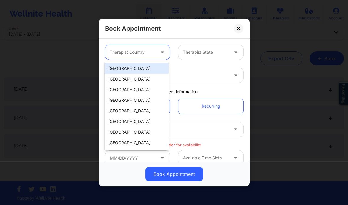
click at [152, 55] on div at bounding box center [133, 52] width 46 height 7
click at [144, 66] on div "[GEOGRAPHIC_DATA]" at bounding box center [137, 68] width 64 height 11
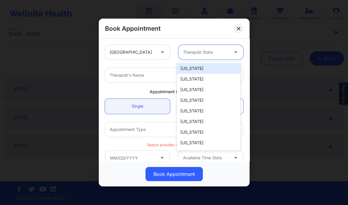
click at [187, 50] on div at bounding box center [206, 52] width 46 height 7
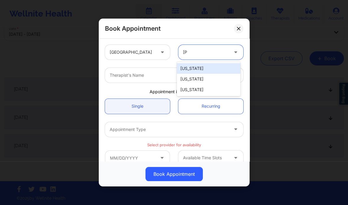
type input "loui"
click at [192, 70] on div "Louisiana" at bounding box center [209, 68] width 64 height 11
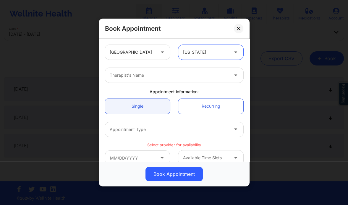
click at [168, 73] on div at bounding box center [169, 75] width 119 height 7
click at [120, 74] on div at bounding box center [169, 75] width 119 height 7
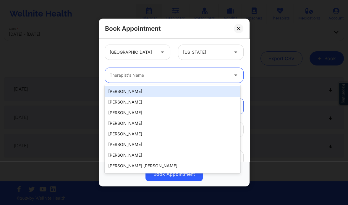
click at [120, 74] on div at bounding box center [169, 75] width 119 height 7
paste input "Debbie Hartzo"
type input "Debbie Hartzo"
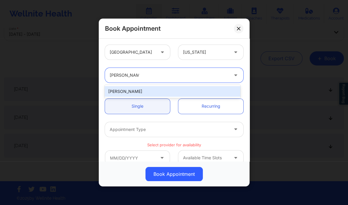
click at [153, 90] on div "Debbie Hartzo" at bounding box center [172, 91] width 135 height 11
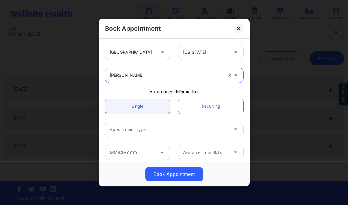
click at [142, 131] on div at bounding box center [169, 129] width 119 height 7
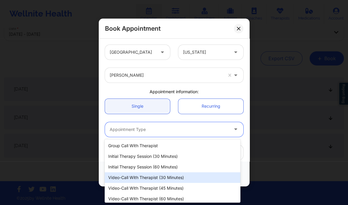
scroll to position [13, 0]
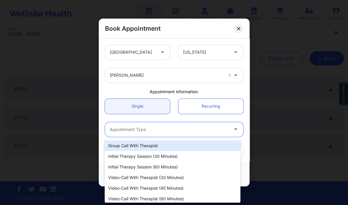
click at [174, 131] on div at bounding box center [169, 129] width 119 height 7
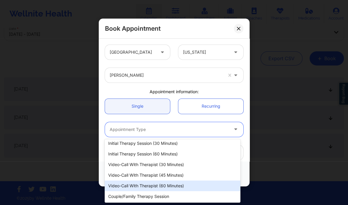
click at [168, 186] on div "Video-Call with Therapist (60 minutes)" at bounding box center [172, 186] width 135 height 11
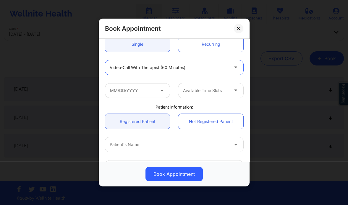
scroll to position [68, 0]
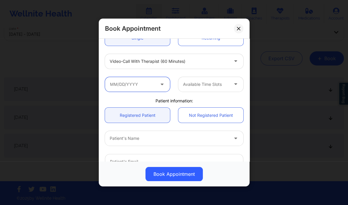
click at [137, 84] on input "text" at bounding box center [137, 84] width 65 height 15
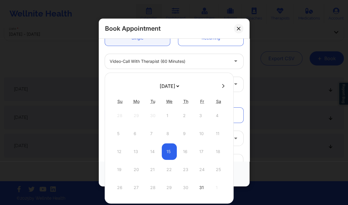
click at [222, 84] on icon at bounding box center [223, 86] width 2 height 4
select select "2025-10"
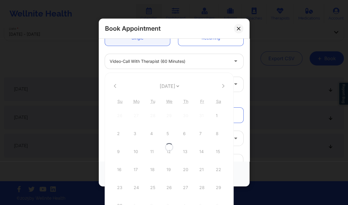
select select "2025-10"
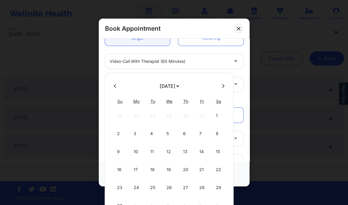
click at [118, 89] on div at bounding box center [169, 86] width 129 height 9
click at [115, 88] on button at bounding box center [115, 86] width 6 height 5
click at [138, 185] on div "27" at bounding box center [136, 188] width 15 height 17
type input "10/27/2025"
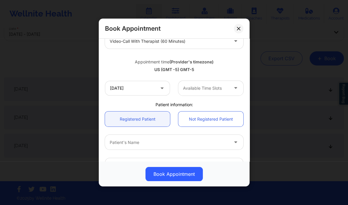
scroll to position [89, 0]
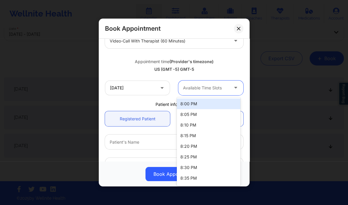
click at [205, 81] on div "Available Time Slots" at bounding box center [203, 88] width 51 height 15
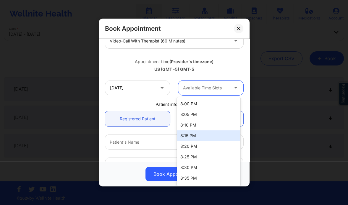
scroll to position [52, 0]
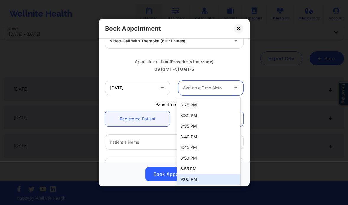
click at [190, 179] on div "9:00 PM" at bounding box center [209, 179] width 64 height 11
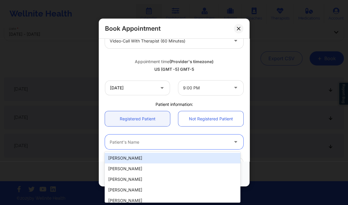
click at [151, 145] on div "Patient's Name" at bounding box center [167, 142] width 124 height 15
paste input "Stefanie Chustz"
type input "Stefanie Chustz"
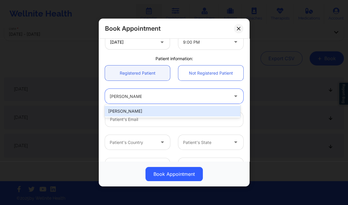
scroll to position [136, 0]
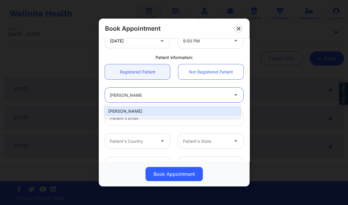
click at [148, 111] on div "Stefanie Chustz" at bounding box center [172, 111] width 135 height 11
type input "s2khondalady@gmail.com"
type input "+12259361348"
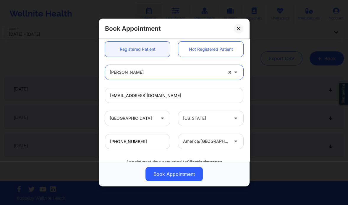
scroll to position [184, 0]
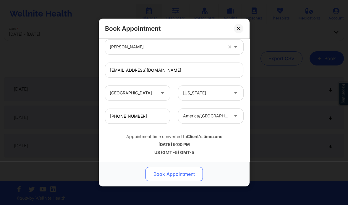
click at [169, 173] on button "Book Appointment" at bounding box center [173, 174] width 57 height 14
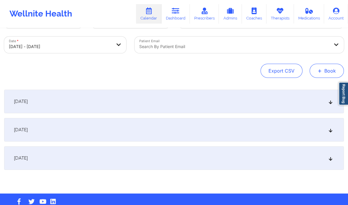
click at [326, 64] on button "+ Book" at bounding box center [326, 71] width 34 height 14
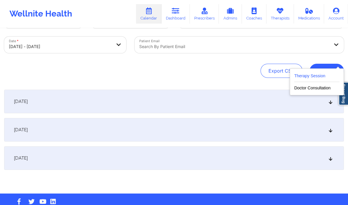
click at [308, 81] on button "Therapy Session" at bounding box center [316, 77] width 45 height 10
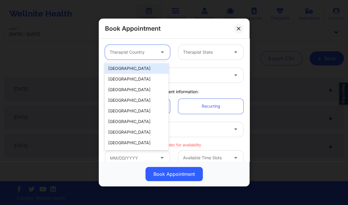
click at [134, 57] on div "Therapist Country" at bounding box center [130, 52] width 51 height 15
click at [134, 69] on div "[GEOGRAPHIC_DATA]" at bounding box center [137, 68] width 64 height 11
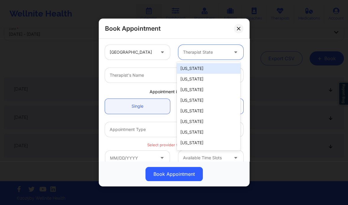
click at [194, 52] on div at bounding box center [206, 52] width 46 height 7
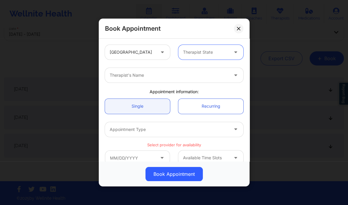
click at [194, 51] on div at bounding box center [206, 52] width 46 height 7
click at [193, 51] on div at bounding box center [206, 52] width 46 height 7
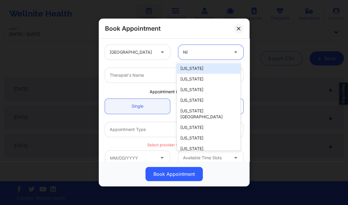
type input "NEW"
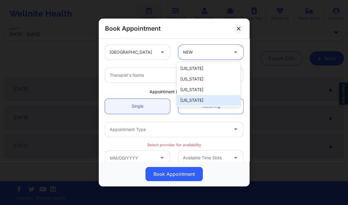
click at [208, 100] on div "[US_STATE]" at bounding box center [209, 100] width 64 height 11
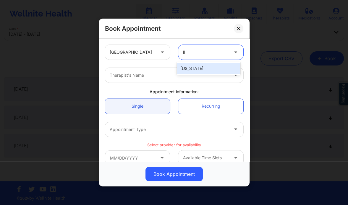
type input "ll"
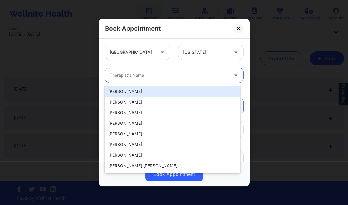
click at [163, 74] on div at bounding box center [169, 75] width 119 height 7
paste input "Richard Ryan Kenneth Pollino"
type input "Richard Ryan Kenneth Pollino"
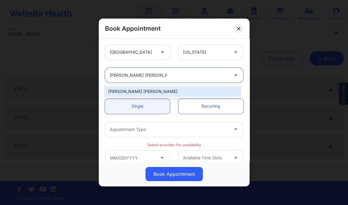
click at [150, 92] on div "Richard Ryan Kenneth Pollino" at bounding box center [172, 91] width 135 height 11
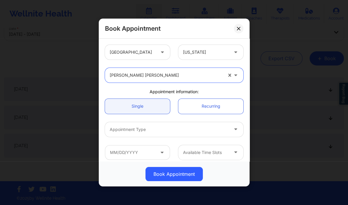
scroll to position [34, 0]
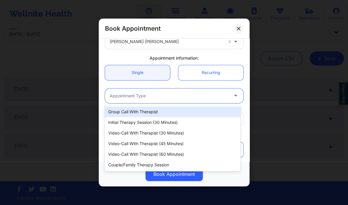
click at [143, 95] on div at bounding box center [169, 95] width 119 height 7
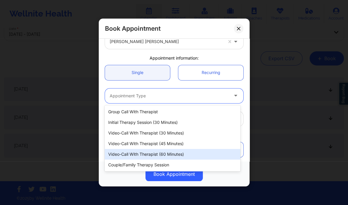
click at [138, 152] on div "Video-Call with Therapist (60 minutes)" at bounding box center [172, 154] width 135 height 11
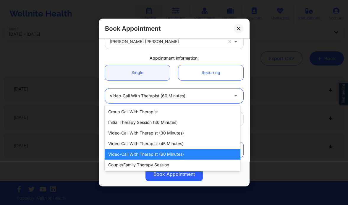
click at [191, 97] on div at bounding box center [169, 95] width 119 height 7
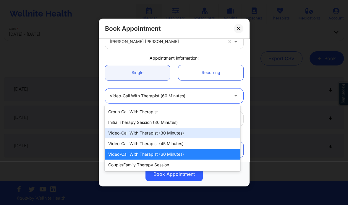
click at [177, 131] on div "Video-Call with Therapist (30 minutes)" at bounding box center [172, 133] width 135 height 11
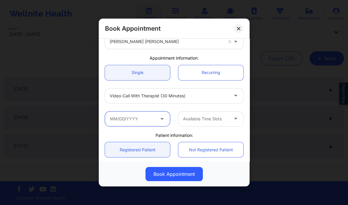
click at [153, 115] on input "text" at bounding box center [137, 119] width 65 height 15
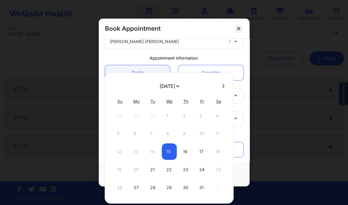
click at [222, 87] on icon at bounding box center [223, 86] width 2 height 4
select select "2025-10"
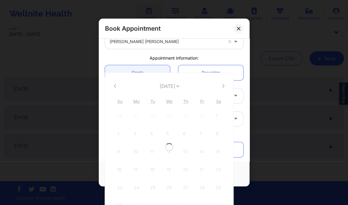
select select "2025-10"
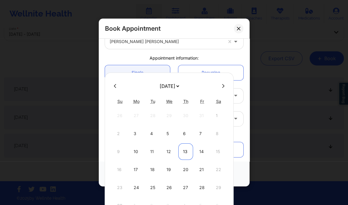
scroll to position [56, 0]
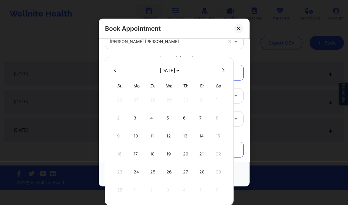
click at [222, 69] on icon at bounding box center [223, 71] width 2 height 4
select select "2025-11"
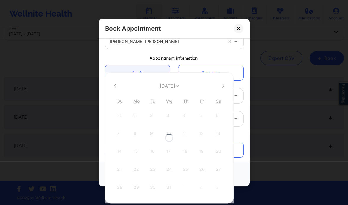
scroll to position [40, 0]
select select "2025-11"
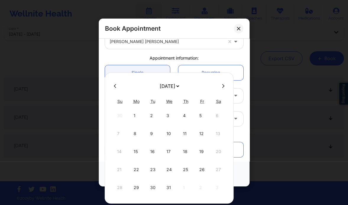
click at [114, 89] on div at bounding box center [169, 86] width 129 height 9
click at [222, 86] on icon at bounding box center [223, 86] width 2 height 4
select select "2026-0"
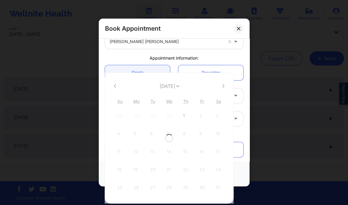
select select "2026-0"
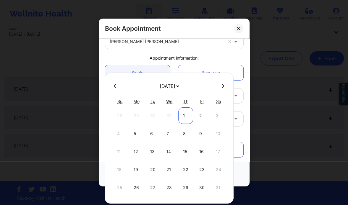
click at [183, 117] on div "1" at bounding box center [185, 116] width 15 height 17
type input "01/01/2026"
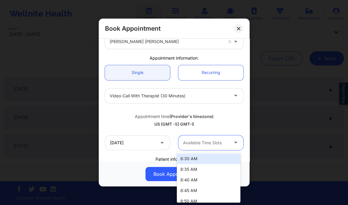
click at [188, 141] on div at bounding box center [206, 142] width 46 height 7
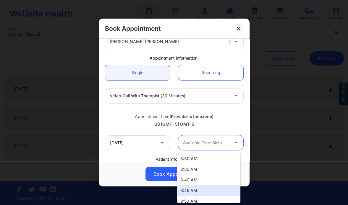
click at [199, 188] on div "8:45 AM" at bounding box center [209, 191] width 64 height 11
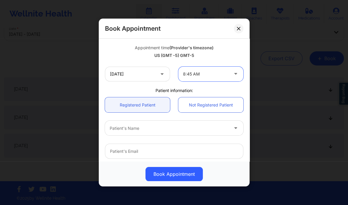
scroll to position [103, 0]
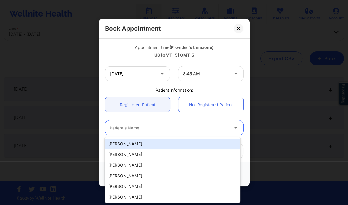
click at [148, 127] on div at bounding box center [169, 128] width 119 height 7
paste input "Elaine Tsevis"
type input "Elaine Tsevis"
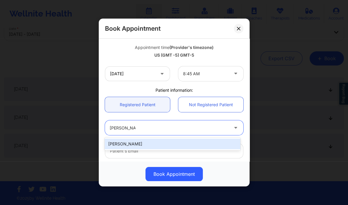
click at [136, 142] on div "Elaine Tsevis" at bounding box center [172, 144] width 135 height 11
type input "elainetsevis@gmail.com"
type input "+1347-306-9549"
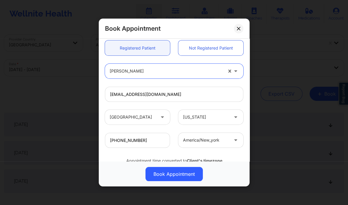
scroll to position [184, 0]
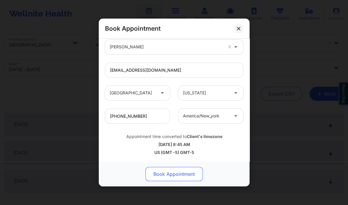
click at [170, 171] on button "Book Appointment" at bounding box center [173, 174] width 57 height 14
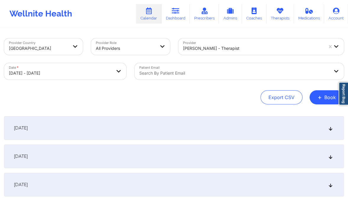
scroll to position [0, 0]
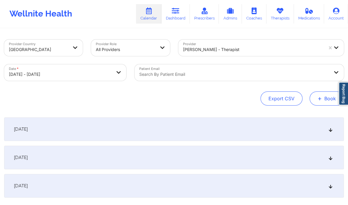
click at [320, 97] on span "+" at bounding box center [319, 98] width 4 height 3
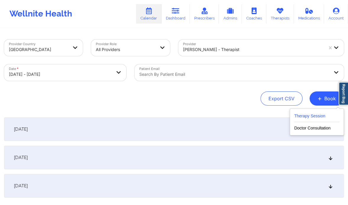
click at [305, 118] on button "Therapy Session" at bounding box center [316, 118] width 45 height 10
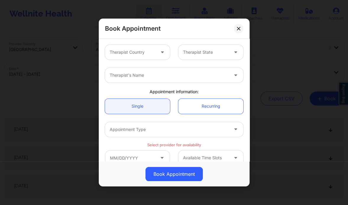
click at [146, 50] on div at bounding box center [133, 52] width 46 height 7
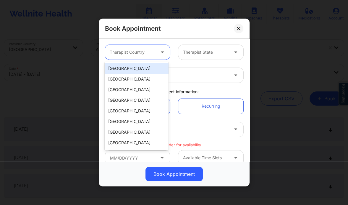
click at [145, 64] on div "[GEOGRAPHIC_DATA]" at bounding box center [137, 68] width 64 height 11
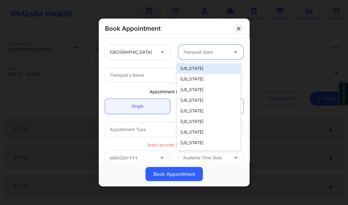
click at [194, 48] on div "Therapist State" at bounding box center [203, 52] width 51 height 15
type input "new"
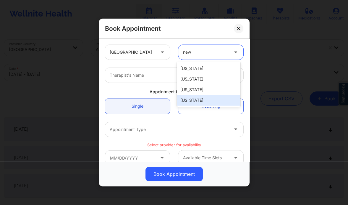
click at [198, 100] on div "[US_STATE]" at bounding box center [209, 100] width 64 height 11
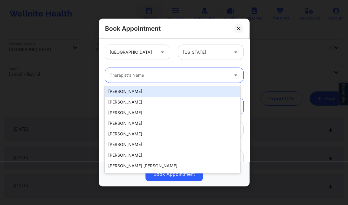
click at [144, 75] on div at bounding box center [169, 75] width 119 height 7
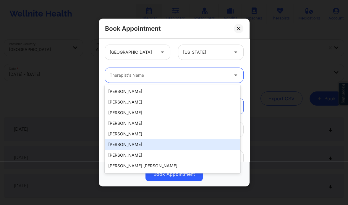
paste input "Richard Ryan Kenneth Pollino"
type input "Richard Ryan Kenneth Pollino"
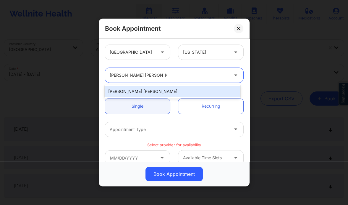
click at [158, 92] on div "Richard Ryan Kenneth Pollino" at bounding box center [172, 91] width 135 height 11
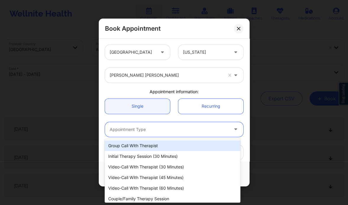
click at [148, 126] on div "Appointment Type" at bounding box center [167, 129] width 124 height 15
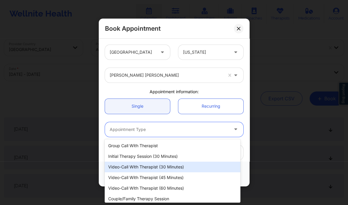
click at [163, 168] on div "Video-Call with Therapist (30 minutes)" at bounding box center [172, 167] width 135 height 11
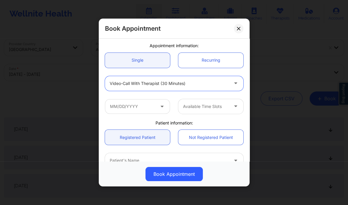
scroll to position [46, 0]
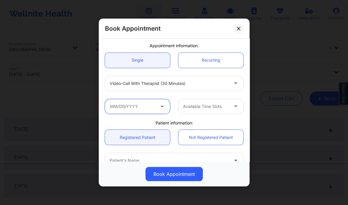
click at [138, 105] on input "text" at bounding box center [137, 106] width 65 height 15
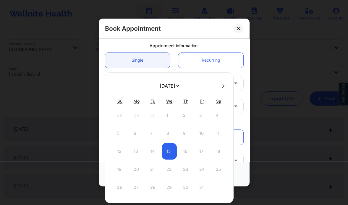
click at [220, 84] on button at bounding box center [223, 85] width 6 height 5
select select "2025-10"
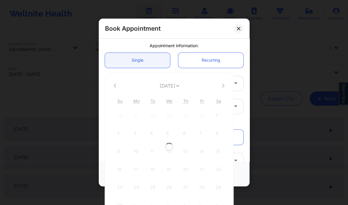
select select "2025-10"
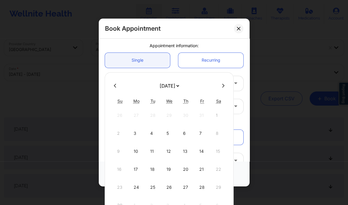
click at [222, 88] on div at bounding box center [169, 85] width 129 height 9
click at [222, 86] on icon at bounding box center [223, 86] width 2 height 4
select select "2025-11"
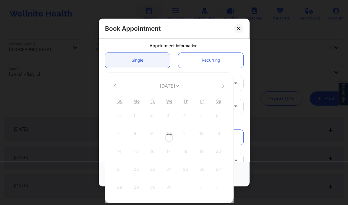
select select "2025-11"
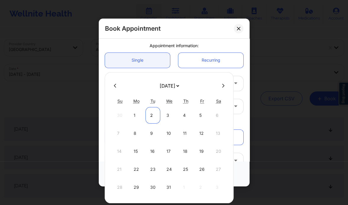
click at [156, 115] on div "2" at bounding box center [152, 115] width 15 height 17
type input "12/02/2025"
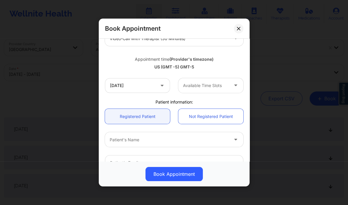
scroll to position [93, 0]
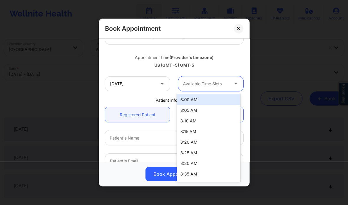
click at [194, 80] on div "Available Time Slots" at bounding box center [203, 84] width 51 height 15
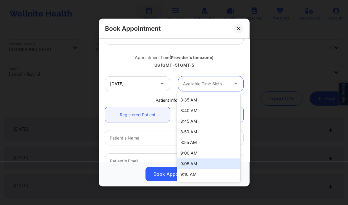
scroll to position [73, 0]
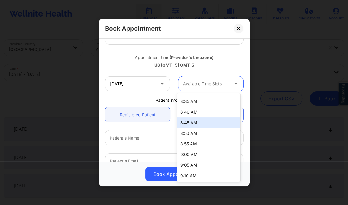
click at [189, 124] on div "8:45 AM" at bounding box center [209, 123] width 64 height 11
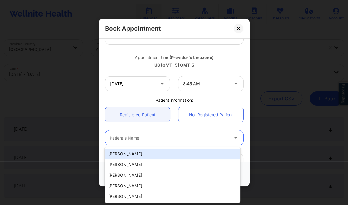
click at [136, 136] on div at bounding box center [169, 138] width 119 height 7
paste input "Elaine Tsevis"
type input "Elaine Tsevis"
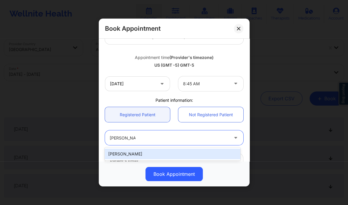
click at [140, 157] on div "Elaine Tsevis" at bounding box center [172, 154] width 135 height 11
type input "elainetsevis@gmail.com"
type input "+1347-306-9549"
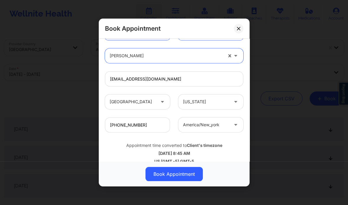
scroll to position [184, 0]
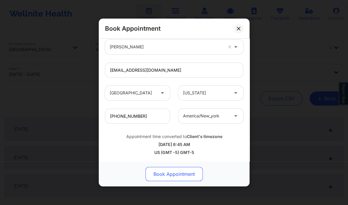
click at [182, 177] on button "Book Appointment" at bounding box center [173, 174] width 57 height 14
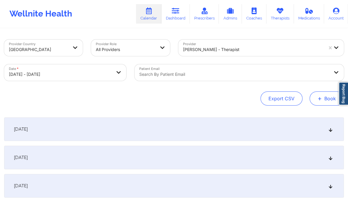
click at [323, 99] on button "+ Book" at bounding box center [326, 99] width 34 height 14
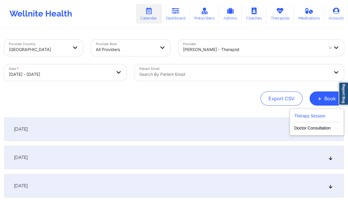
click at [295, 117] on button "Therapy Session" at bounding box center [316, 118] width 45 height 10
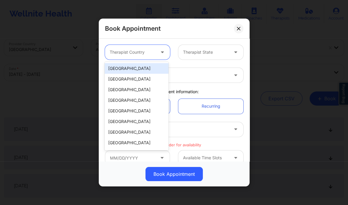
click at [136, 51] on div at bounding box center [133, 52] width 46 height 7
click at [129, 73] on div "[GEOGRAPHIC_DATA]" at bounding box center [137, 68] width 64 height 11
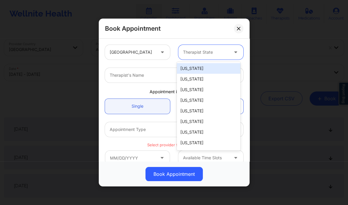
click at [199, 47] on div "Therapist State" at bounding box center [203, 52] width 51 height 15
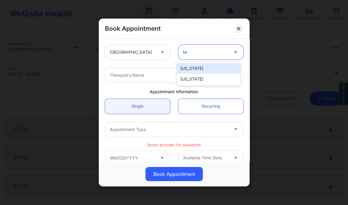
type input "tex"
click at [194, 68] on div "Texas" at bounding box center [209, 68] width 64 height 11
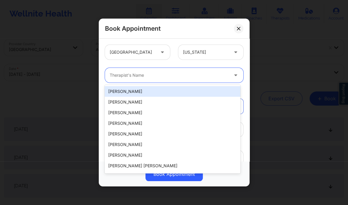
click at [165, 77] on div at bounding box center [169, 75] width 119 height 7
paste input "Hugh Wallace"
type input "Hugh Wallace"
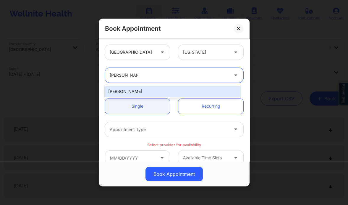
click at [158, 93] on div "Hugh Wallace" at bounding box center [172, 91] width 135 height 11
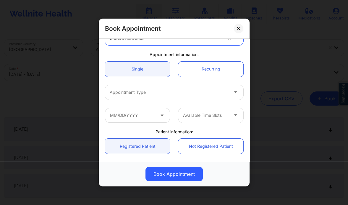
scroll to position [38, 0]
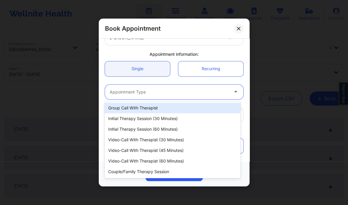
click at [152, 93] on div at bounding box center [169, 92] width 119 height 7
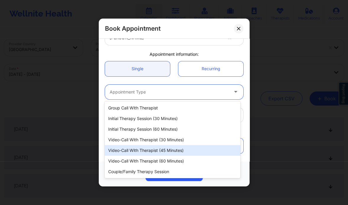
click at [171, 148] on div "Video-Call with Therapist (45 minutes)" at bounding box center [172, 150] width 135 height 11
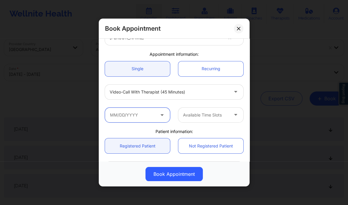
click at [145, 116] on input "text" at bounding box center [137, 115] width 65 height 15
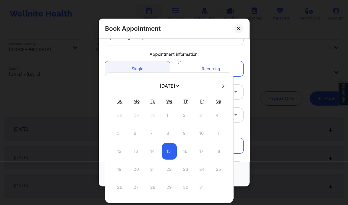
click at [222, 84] on icon at bounding box center [223, 86] width 2 height 4
select select "2025-10"
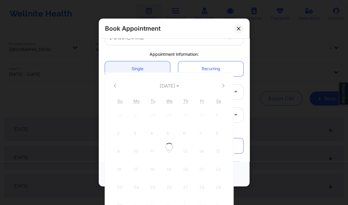
select select "2025-10"
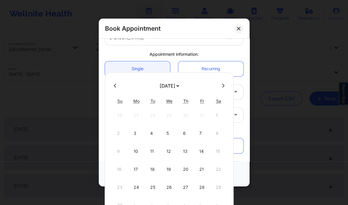
click at [115, 85] on icon at bounding box center [115, 86] width 2 height 4
click at [222, 84] on button at bounding box center [223, 85] width 6 height 5
select select "2025-10"
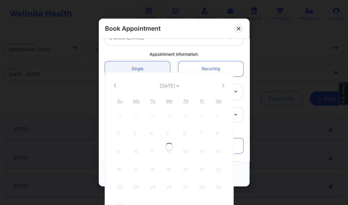
click at [222, 84] on div at bounding box center [169, 146] width 129 height 149
select select "2025-10"
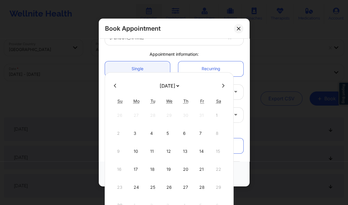
click at [222, 84] on button at bounding box center [223, 85] width 6 height 5
select select "2025-11"
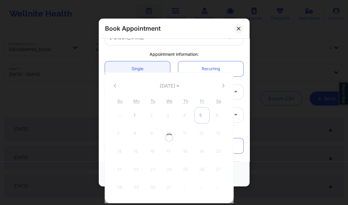
select select "2025-11"
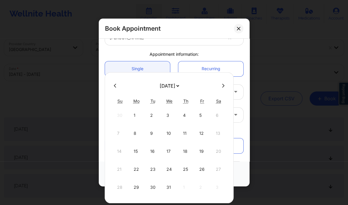
click at [222, 87] on button at bounding box center [223, 85] width 6 height 5
select select "2026-0"
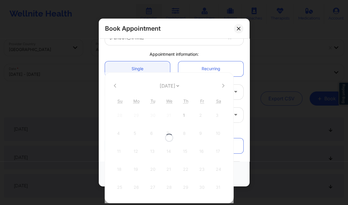
select select "2026-0"
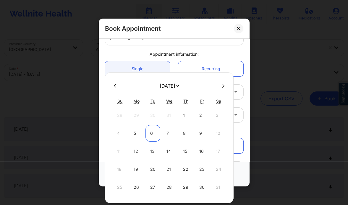
click at [153, 132] on div "6" at bounding box center [152, 133] width 15 height 17
type input "01/06/2026"
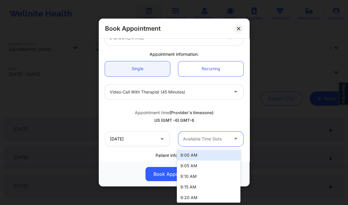
click at [192, 140] on div at bounding box center [206, 139] width 46 height 7
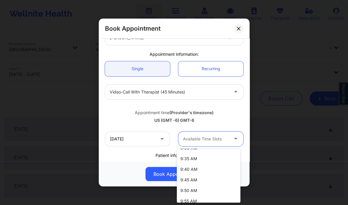
scroll to position [74, 0]
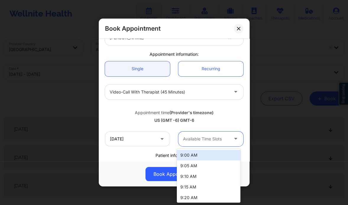
click at [202, 138] on div at bounding box center [206, 139] width 46 height 7
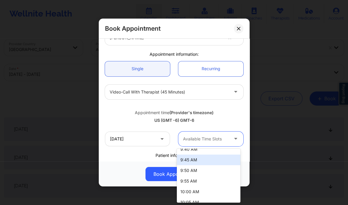
scroll to position [109, 0]
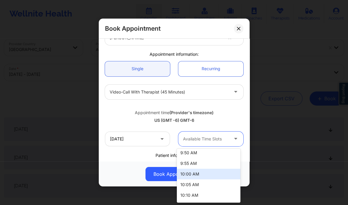
click at [193, 178] on div "10:00 AM" at bounding box center [209, 174] width 64 height 11
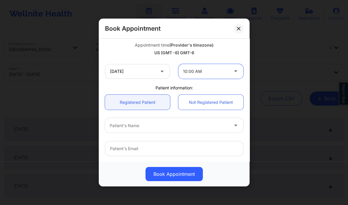
scroll to position [106, 0]
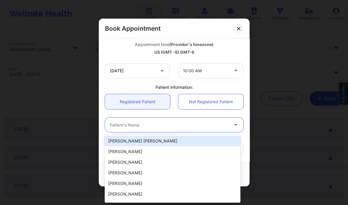
click at [147, 124] on div at bounding box center [169, 125] width 119 height 7
paste input "PATRICK DRUMMONDS"
type input "PATRICK DRUMMONDS"
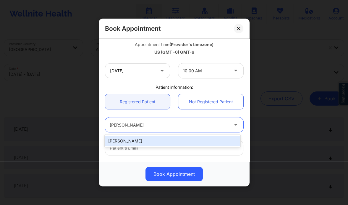
click at [173, 139] on div "Patrick Drummonds" at bounding box center [172, 141] width 135 height 11
type input "patrick1205d@hotmail.com"
type input "+1305-360-4591"
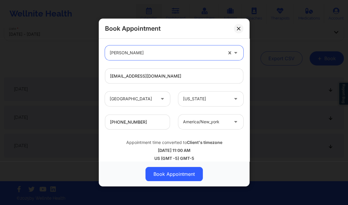
scroll to position [184, 0]
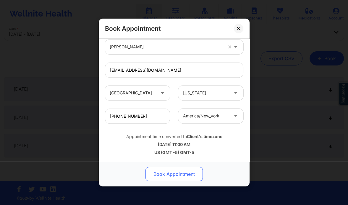
click at [165, 172] on button "Book Appointment" at bounding box center [173, 174] width 57 height 14
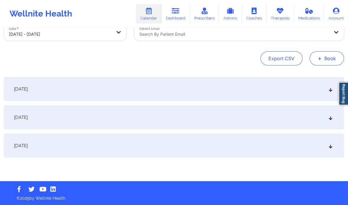
click at [327, 60] on button "+ Book" at bounding box center [326, 58] width 34 height 14
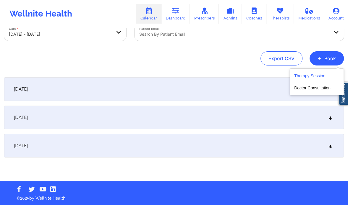
click at [319, 74] on button "Therapy Session" at bounding box center [316, 77] width 45 height 10
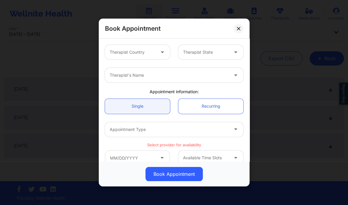
click at [146, 55] on div at bounding box center [133, 52] width 46 height 7
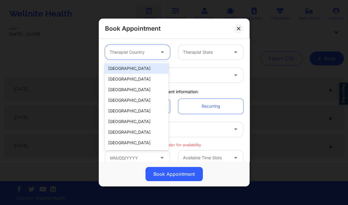
click at [138, 71] on div "[GEOGRAPHIC_DATA]" at bounding box center [137, 68] width 64 height 11
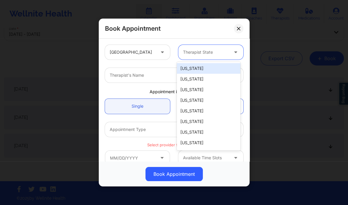
click at [204, 53] on div at bounding box center [206, 52] width 46 height 7
type input "new"
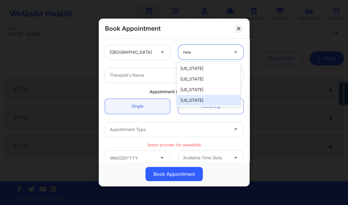
click at [191, 99] on div "[US_STATE]" at bounding box center [209, 100] width 64 height 11
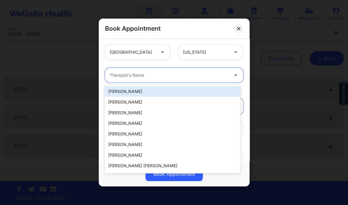
click at [159, 80] on div "Therapist's Name" at bounding box center [167, 75] width 124 height 15
paste input "Nakia Muhasa Brown"
type input "Nakia Muhasa Brown"
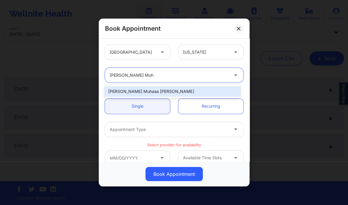
click at [144, 87] on div "Nakia Muhasa Brown" at bounding box center [172, 91] width 135 height 11
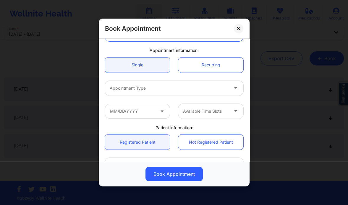
scroll to position [41, 0]
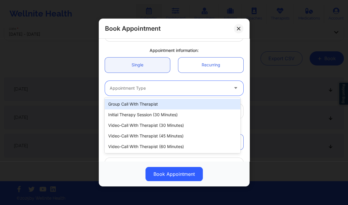
click at [144, 87] on div at bounding box center [169, 88] width 119 height 7
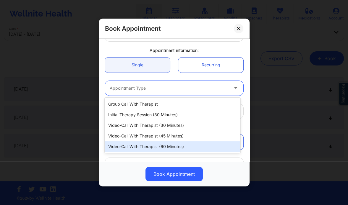
click at [160, 146] on div "Video-Call with Therapist (60 minutes)" at bounding box center [172, 147] width 135 height 11
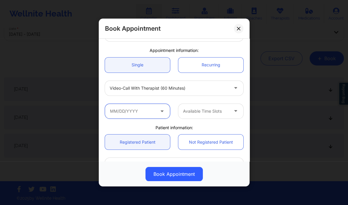
click at [139, 109] on input "text" at bounding box center [137, 111] width 65 height 15
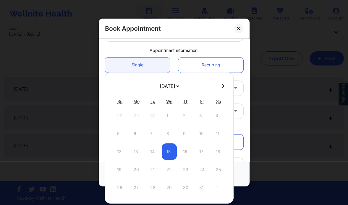
click at [220, 85] on button at bounding box center [223, 86] width 6 height 5
select select "2025-10"
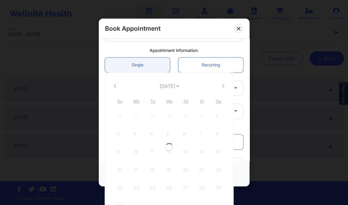
select select "2025-10"
click at [117, 86] on button at bounding box center [115, 86] width 6 height 5
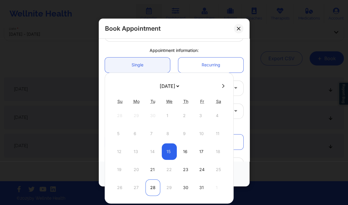
click at [149, 187] on div "28" at bounding box center [152, 188] width 15 height 17
type input "10/28/2025"
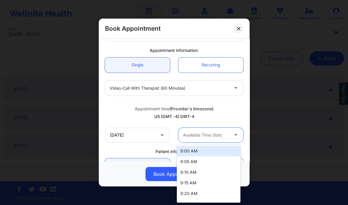
click at [207, 133] on div at bounding box center [206, 135] width 46 height 7
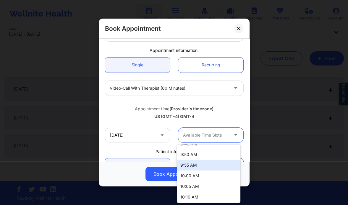
scroll to position [112, 0]
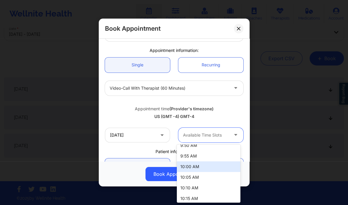
click at [197, 164] on div "10:00 AM" at bounding box center [209, 167] width 64 height 11
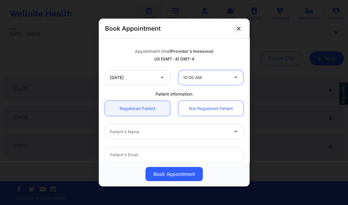
scroll to position [101, 0]
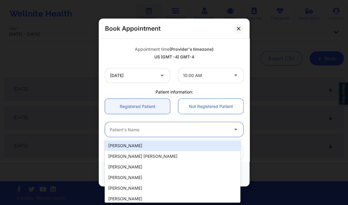
click at [146, 129] on div at bounding box center [169, 129] width 119 height 7
paste input "Talecia Williams"
type input "Talecia Williams"
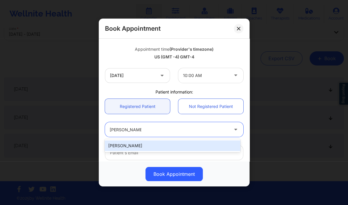
click at [145, 144] on div "Talecia Williams" at bounding box center [172, 146] width 135 height 11
type input "taleciawilliams34@gmail.com"
type input "+1718-200-9293"
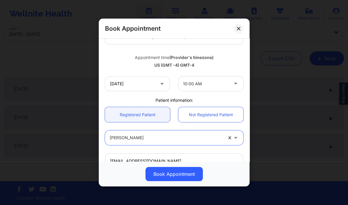
scroll to position [87, 0]
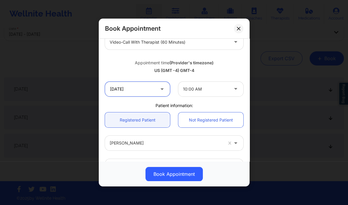
click at [138, 94] on input "10/28/2025" at bounding box center [137, 89] width 65 height 15
click at [228, 68] on div "US (GMT -4) GMT-4" at bounding box center [174, 71] width 138 height 6
click at [144, 90] on input "10/28/2025" at bounding box center [137, 89] width 65 height 15
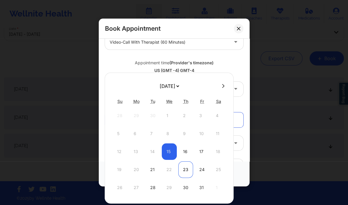
click at [184, 169] on div "23" at bounding box center [185, 170] width 15 height 17
type input "10/23/2025"
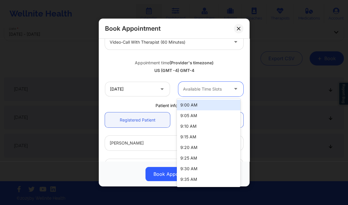
click at [208, 90] on div at bounding box center [206, 89] width 46 height 7
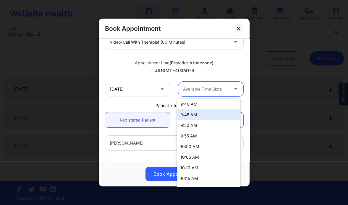
scroll to position [86, 0]
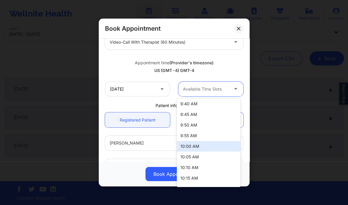
click at [204, 148] on div "10:00 AM" at bounding box center [209, 146] width 64 height 11
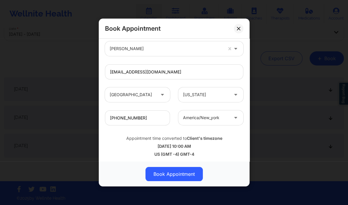
scroll to position [184, 0]
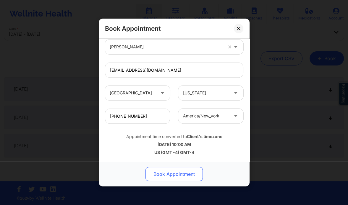
click at [182, 177] on button "Book Appointment" at bounding box center [173, 174] width 57 height 14
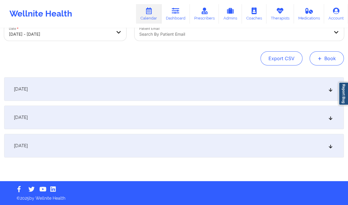
click at [324, 55] on button "+ Book" at bounding box center [326, 58] width 34 height 14
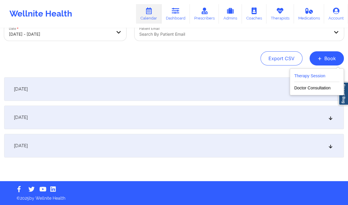
click at [309, 76] on button "Therapy Session" at bounding box center [316, 77] width 45 height 10
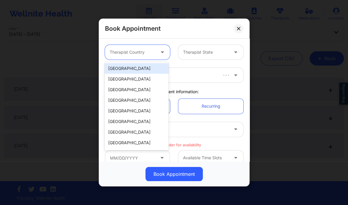
click at [144, 51] on div at bounding box center [133, 52] width 46 height 7
click at [138, 69] on div "[GEOGRAPHIC_DATA]" at bounding box center [137, 68] width 64 height 11
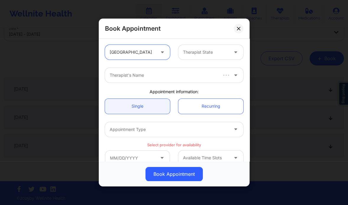
click at [207, 54] on div at bounding box center [206, 52] width 46 height 7
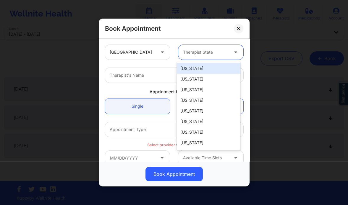
click at [201, 54] on div at bounding box center [206, 52] width 46 height 7
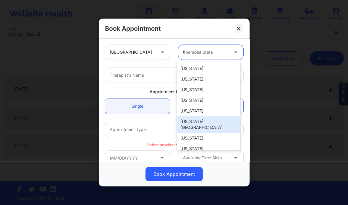
scroll to position [0, 0]
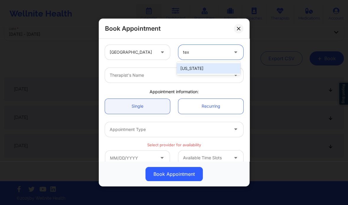
type input "texa"
click at [192, 67] on div "Texas" at bounding box center [209, 68] width 64 height 11
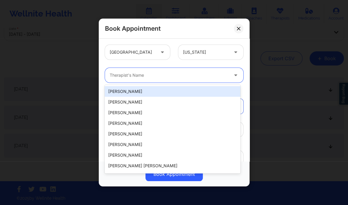
click at [161, 73] on div at bounding box center [169, 75] width 119 height 7
paste input "[PERSON_NAME]"
type input "[PERSON_NAME]"
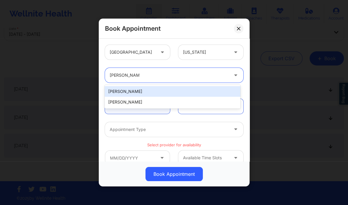
click at [142, 92] on div "[PERSON_NAME]" at bounding box center [172, 91] width 135 height 11
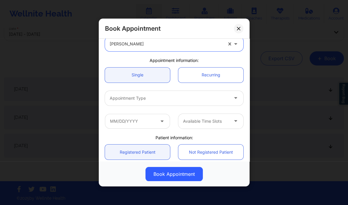
scroll to position [33, 0]
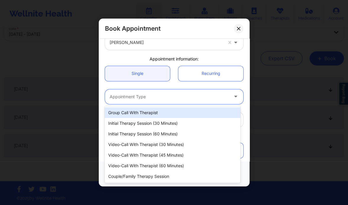
click at [146, 103] on div "Appointment Type" at bounding box center [167, 97] width 124 height 15
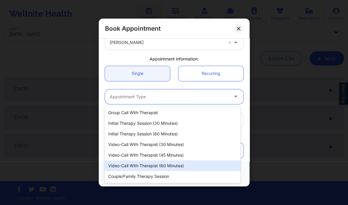
click at [167, 167] on div "Video-Call with Therapist (60 minutes)" at bounding box center [172, 166] width 135 height 11
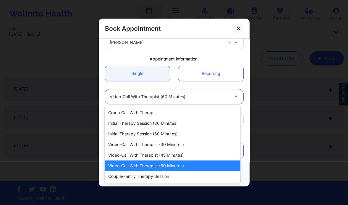
click at [150, 99] on div at bounding box center [169, 96] width 119 height 7
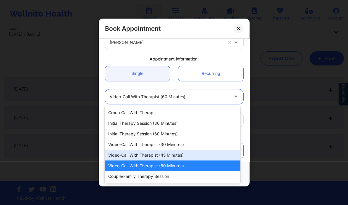
click at [179, 157] on div "Video-Call with Therapist (45 minutes)" at bounding box center [172, 155] width 135 height 11
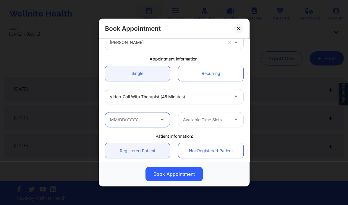
click at [147, 117] on input "text" at bounding box center [137, 120] width 65 height 15
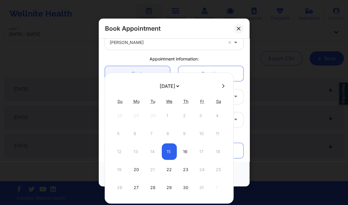
click at [220, 85] on button at bounding box center [223, 86] width 6 height 5
select select "2025-10"
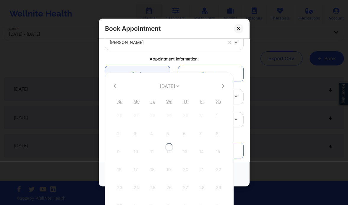
select select "2025-10"
click at [114, 87] on icon at bounding box center [115, 86] width 2 height 4
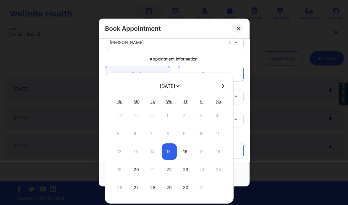
click at [222, 84] on icon at bounding box center [223, 86] width 2 height 4
select select "2025-10"
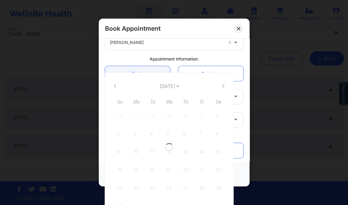
select select "2025-10"
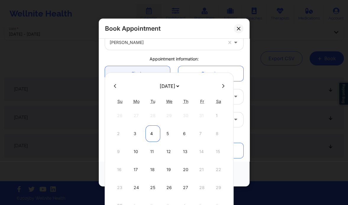
click at [152, 134] on div "4" at bounding box center [152, 134] width 15 height 17
type input "11/04/2025"
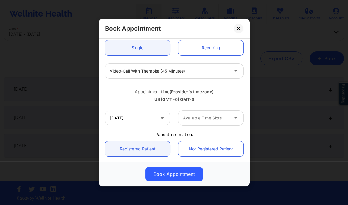
scroll to position [59, 0]
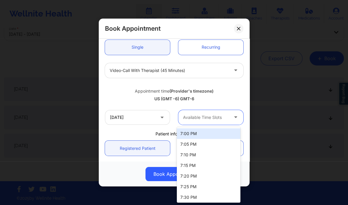
click at [206, 117] on div at bounding box center [206, 117] width 46 height 7
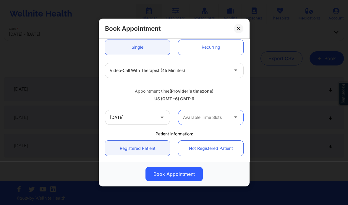
click at [189, 116] on div at bounding box center [206, 117] width 46 height 7
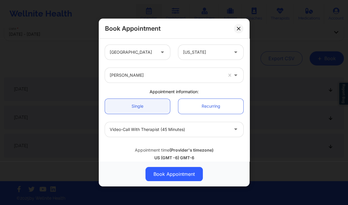
scroll to position [0, 0]
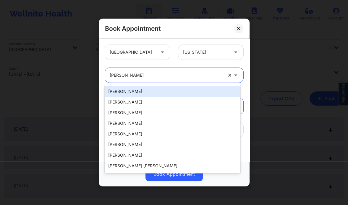
click at [146, 76] on div at bounding box center [166, 75] width 113 height 7
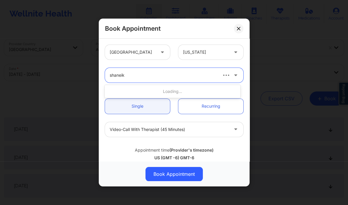
type input "shaneika"
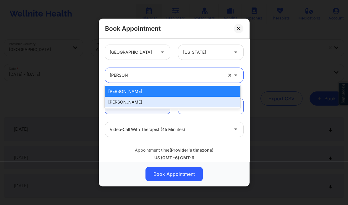
click at [144, 98] on div "[PERSON_NAME]" at bounding box center [172, 102] width 135 height 11
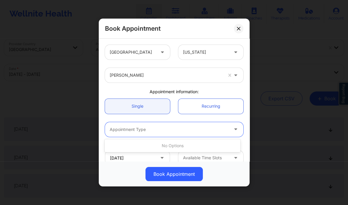
click at [161, 133] on div at bounding box center [169, 129] width 119 height 7
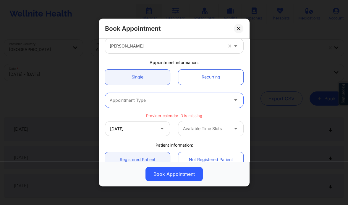
scroll to position [30, 0]
click at [181, 101] on div at bounding box center [169, 100] width 119 height 7
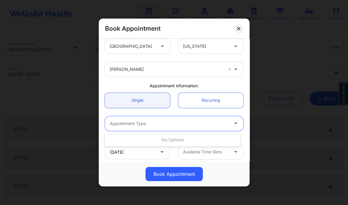
scroll to position [5, 0]
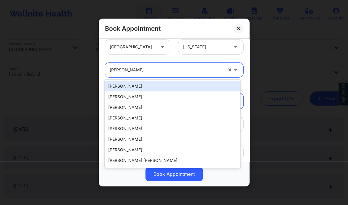
click at [159, 71] on div at bounding box center [166, 69] width 113 height 7
paste input "[PERSON_NAME]"
type input "[PERSON_NAME]"
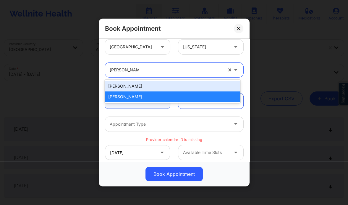
click at [149, 86] on div "[PERSON_NAME]" at bounding box center [172, 86] width 135 height 11
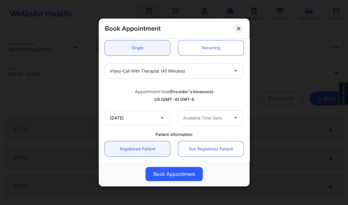
scroll to position [66, 0]
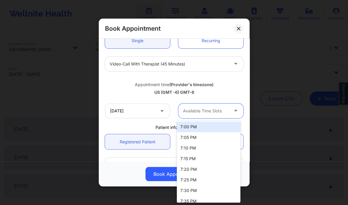
click at [205, 109] on div at bounding box center [206, 111] width 46 height 7
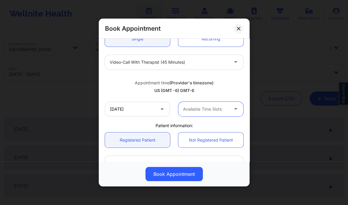
scroll to position [68, 0]
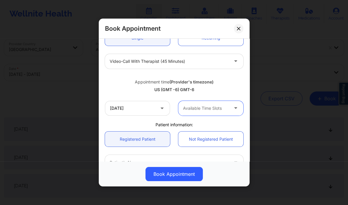
click at [205, 113] on div "Available Time Slots" at bounding box center [203, 108] width 51 height 15
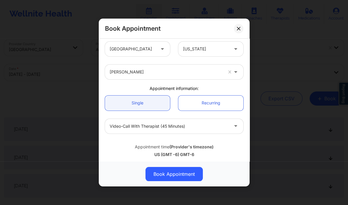
scroll to position [0, 0]
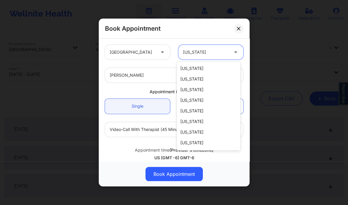
click at [198, 55] on div at bounding box center [206, 52] width 46 height 7
type input "new"
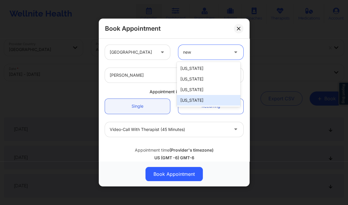
click at [197, 98] on div "[US_STATE]" at bounding box center [209, 100] width 64 height 11
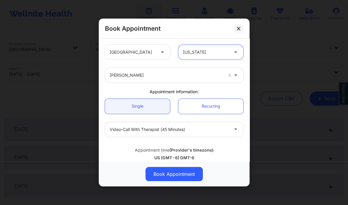
click at [160, 74] on div at bounding box center [166, 75] width 113 height 7
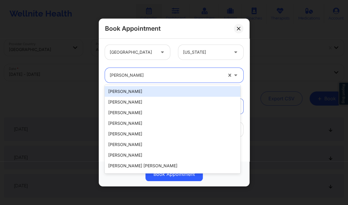
click at [160, 74] on div at bounding box center [166, 75] width 113 height 7
paste input "Richard Ryan Kenneth Pollino"
type input "Richard Ryan Kenneth Pollino"
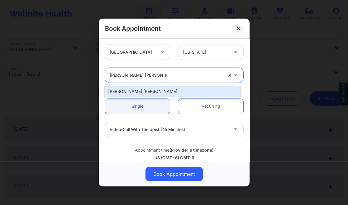
click at [160, 94] on div "Richard Ryan Kenneth Pollino" at bounding box center [172, 91] width 135 height 11
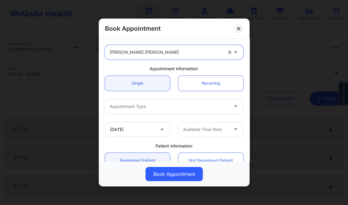
scroll to position [25, 0]
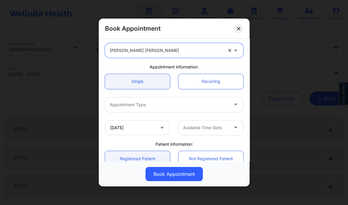
click at [150, 108] on div "Appointment Type" at bounding box center [167, 105] width 124 height 15
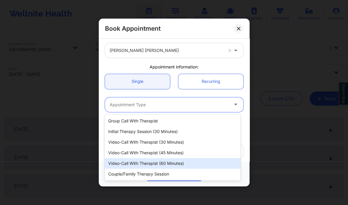
click at [153, 161] on div "Video-Call with Therapist (60 minutes)" at bounding box center [172, 163] width 135 height 11
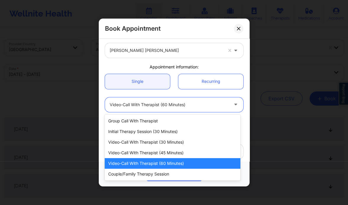
click at [171, 106] on div at bounding box center [169, 104] width 119 height 7
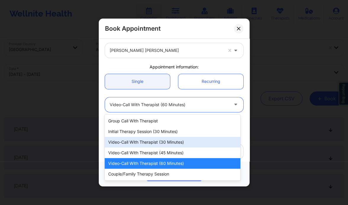
click at [168, 140] on div "Video-Call with Therapist (30 minutes)" at bounding box center [172, 142] width 135 height 11
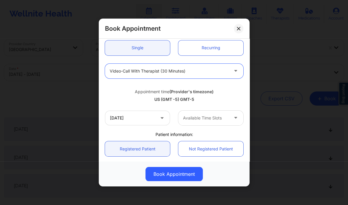
scroll to position [59, 0]
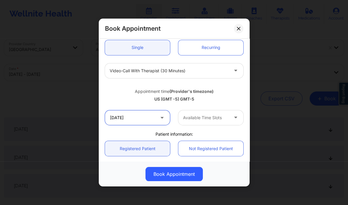
click at [154, 118] on input "11/04/2025" at bounding box center [137, 118] width 65 height 15
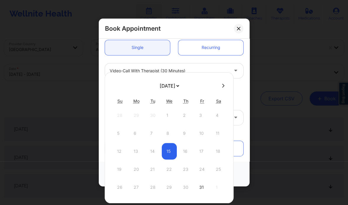
click at [222, 85] on icon at bounding box center [223, 86] width 2 height 4
select select "2025-10"
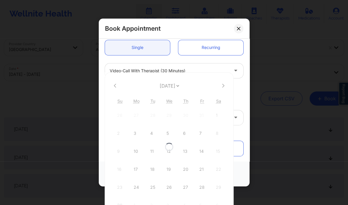
select select "2025-10"
click at [115, 85] on icon at bounding box center [115, 86] width 2 height 4
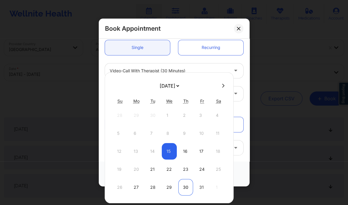
click at [184, 185] on div "30" at bounding box center [185, 187] width 15 height 17
type input "10/30/2025"
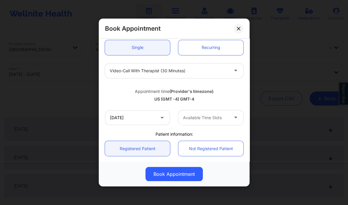
click at [207, 118] on div at bounding box center [206, 117] width 46 height 7
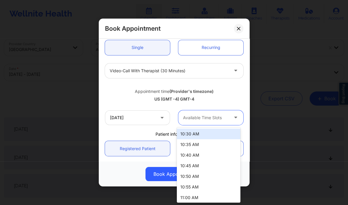
click at [197, 122] on div "Available Time Slots" at bounding box center [203, 118] width 51 height 15
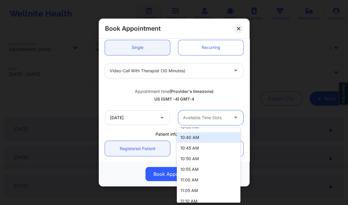
scroll to position [21, 0]
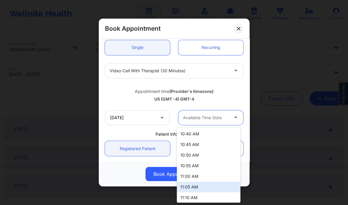
click at [195, 177] on div "11:00 AM" at bounding box center [209, 176] width 64 height 11
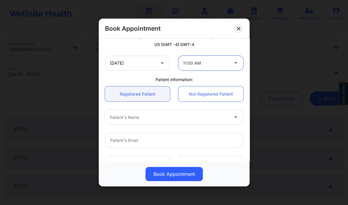
scroll to position [115, 0]
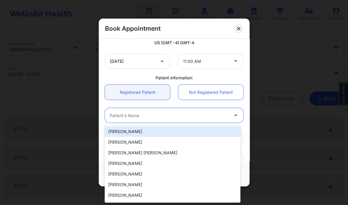
click at [136, 117] on div at bounding box center [169, 115] width 119 height 7
paste input "Shankara P"
type input "Shankara P"
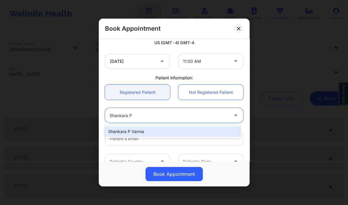
click at [147, 129] on div "Shankara P Varma" at bounding box center [172, 131] width 135 height 11
type input "minguspucha@gmail.com"
type input "+18087287083"
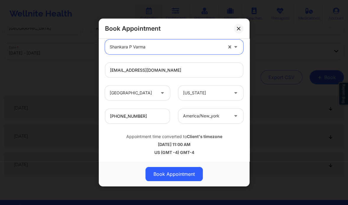
scroll to position [40, 0]
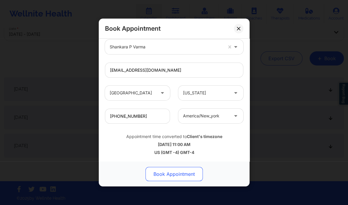
click at [182, 175] on button "Book Appointment" at bounding box center [173, 174] width 57 height 14
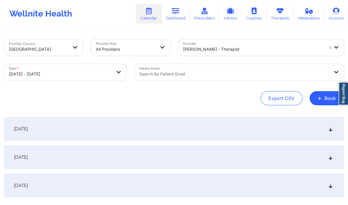
scroll to position [0, 0]
click at [324, 100] on button "+ Book" at bounding box center [326, 99] width 34 height 14
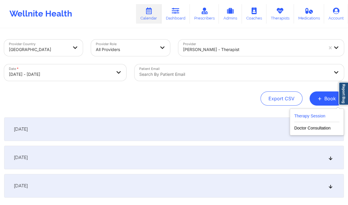
click at [303, 114] on button "Therapy Session" at bounding box center [316, 118] width 45 height 10
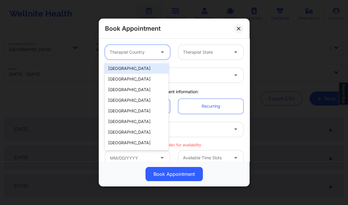
click at [137, 50] on div at bounding box center [133, 52] width 46 height 7
click at [138, 69] on div "[GEOGRAPHIC_DATA]" at bounding box center [137, 68] width 64 height 11
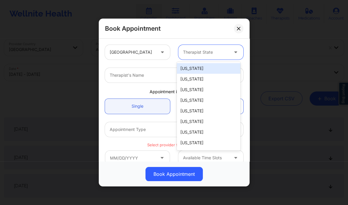
click at [200, 50] on div at bounding box center [206, 52] width 46 height 7
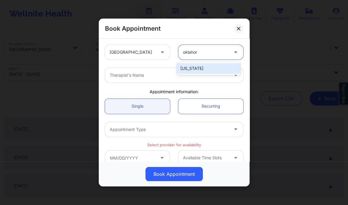
type input "oklahoma"
click at [189, 73] on div "Oklahoma" at bounding box center [209, 68] width 64 height 11
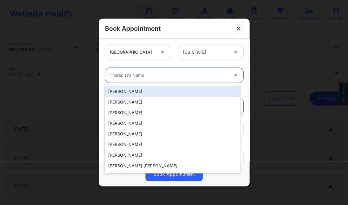
click at [160, 78] on div at bounding box center [169, 75] width 119 height 7
paste input "Bridgett Sims"
type input "Bridgett Sims"
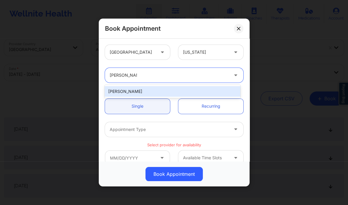
click at [158, 94] on div "Bridgett Sims" at bounding box center [172, 91] width 135 height 11
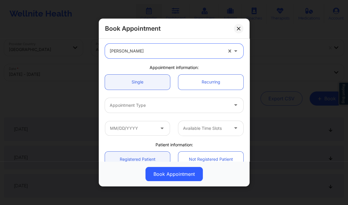
scroll to position [25, 0]
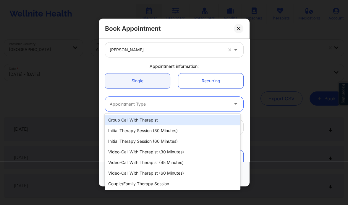
click at [163, 108] on div "Appointment Type" at bounding box center [167, 104] width 124 height 15
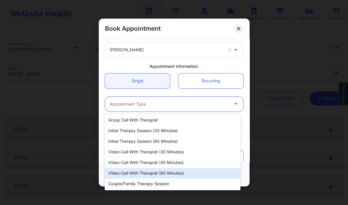
click at [169, 173] on div "Video-Call with Therapist (60 minutes)" at bounding box center [172, 173] width 135 height 11
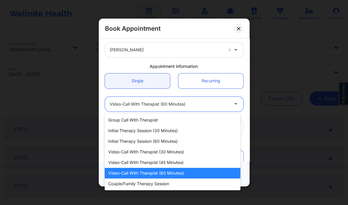
click at [188, 106] on div at bounding box center [169, 104] width 119 height 7
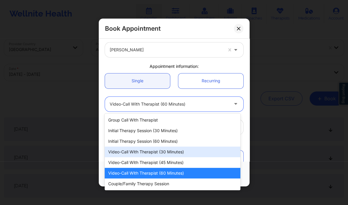
click at [171, 152] on div "Video-Call with Therapist (30 minutes)" at bounding box center [172, 152] width 135 height 11
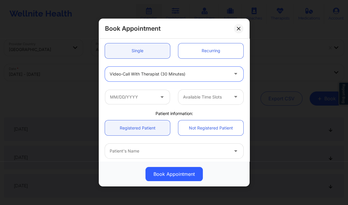
scroll to position [57, 0]
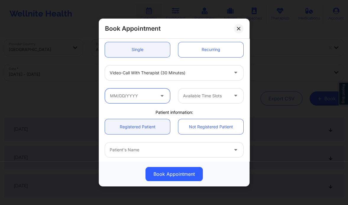
click at [149, 98] on input "text" at bounding box center [137, 96] width 65 height 15
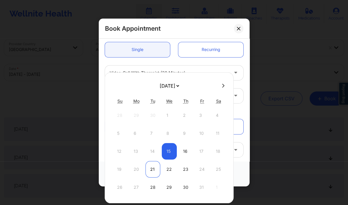
click at [153, 169] on div "21" at bounding box center [152, 169] width 15 height 17
type input "10/21/2025"
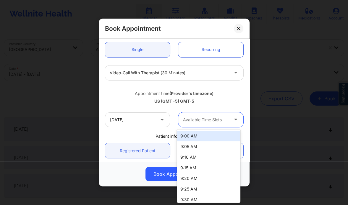
click at [190, 122] on div at bounding box center [206, 119] width 46 height 7
click at [189, 118] on div at bounding box center [206, 119] width 46 height 7
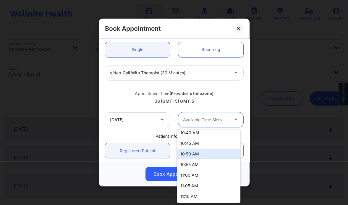
scroll to position [223, 0]
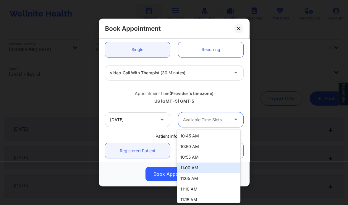
click at [197, 169] on div "11:00 AM" at bounding box center [209, 168] width 64 height 11
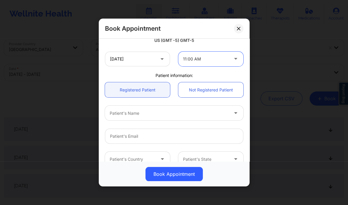
scroll to position [123, 0]
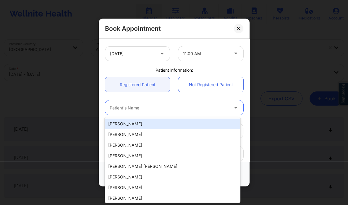
click at [152, 106] on div at bounding box center [169, 108] width 119 height 7
paste input "Brandi J"
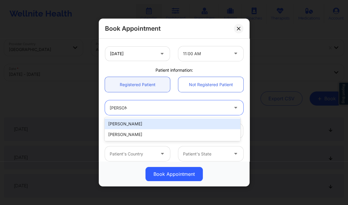
type input "Brandi J"
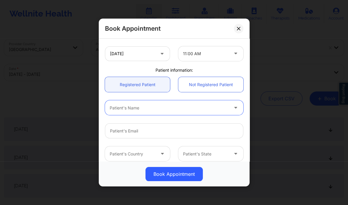
paste input "Brandi J"
type input "Brandi J"
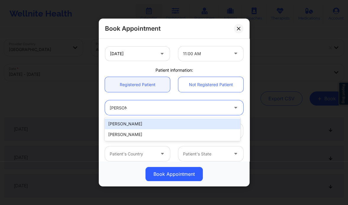
click at [145, 127] on div "Brandi J Crocker" at bounding box center [172, 124] width 135 height 11
type input "brandi.crocker@hotmail.com"
type input "+15802121176"
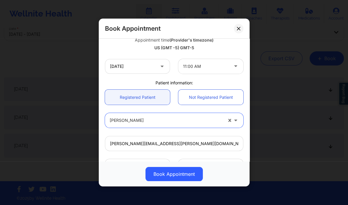
scroll to position [98, 0]
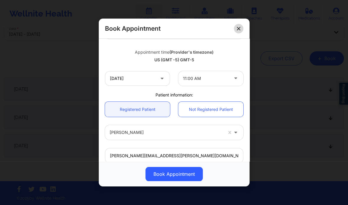
click at [240, 30] on icon at bounding box center [238, 28] width 3 height 3
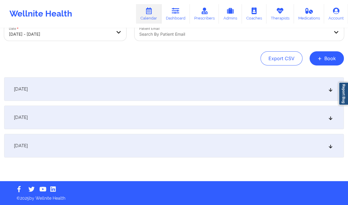
scroll to position [0, 0]
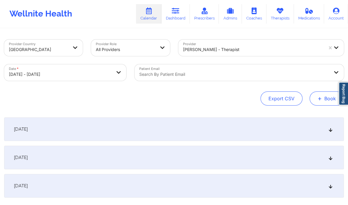
click at [324, 95] on button "+ Book" at bounding box center [326, 99] width 34 height 14
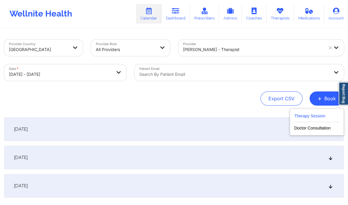
click at [310, 113] on button "Therapy Session" at bounding box center [316, 118] width 45 height 10
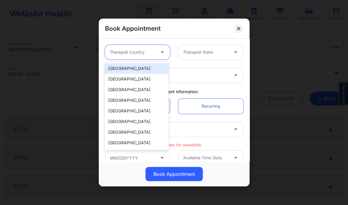
click at [156, 49] on div at bounding box center [163, 52] width 14 height 15
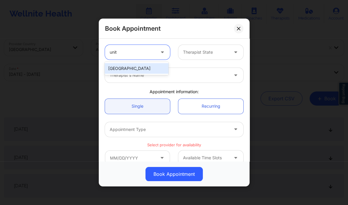
click at [140, 67] on div "[GEOGRAPHIC_DATA]" at bounding box center [137, 68] width 64 height 11
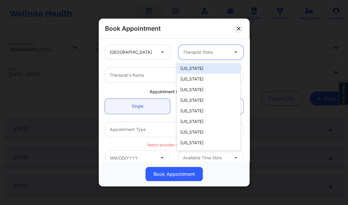
click at [196, 51] on div at bounding box center [206, 52] width 46 height 7
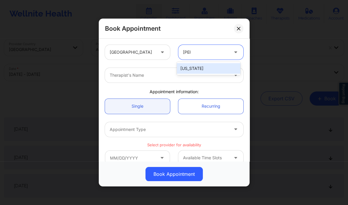
click at [191, 65] on div "Florida" at bounding box center [209, 68] width 64 height 11
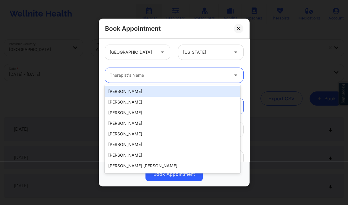
click at [157, 75] on div at bounding box center [169, 75] width 119 height 7
paste input "Susan P Zapatha"
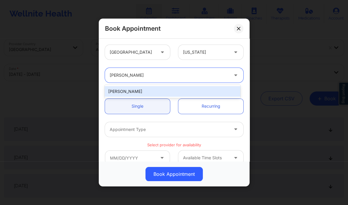
click at [153, 93] on div "Susan P Zapatha" at bounding box center [172, 91] width 135 height 11
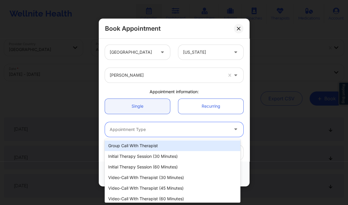
click at [140, 129] on div at bounding box center [169, 129] width 119 height 7
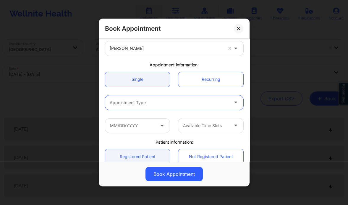
scroll to position [28, 0]
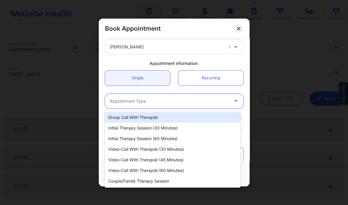
click at [167, 99] on div at bounding box center [169, 101] width 119 height 7
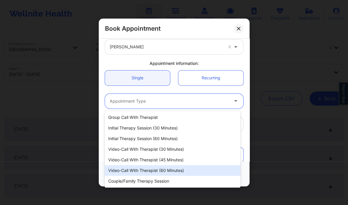
click at [167, 168] on div "Video-Call with Therapist (60 minutes)" at bounding box center [172, 170] width 135 height 11
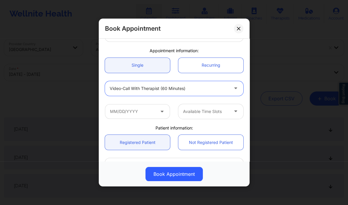
scroll to position [41, 0]
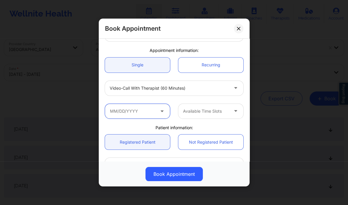
click at [149, 109] on input "text" at bounding box center [137, 111] width 65 height 15
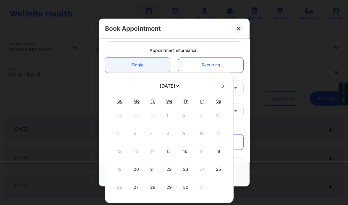
click at [220, 87] on button at bounding box center [223, 85] width 6 height 5
click at [152, 131] on div "9" at bounding box center [152, 133] width 15 height 17
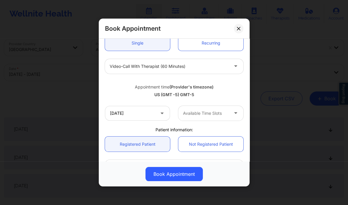
scroll to position [67, 0]
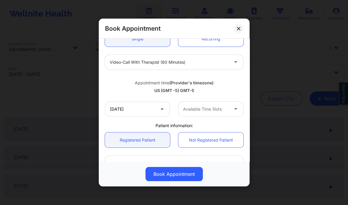
click at [199, 105] on div "Available Time Slots" at bounding box center [203, 109] width 51 height 15
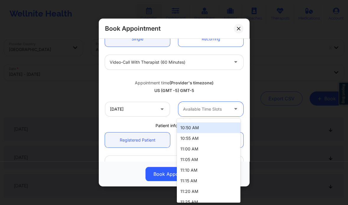
scroll to position [232, 0]
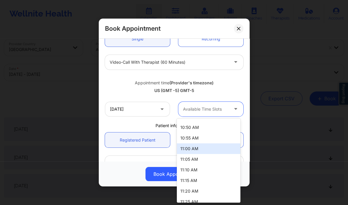
click at [189, 147] on div "11:00 AM" at bounding box center [209, 149] width 64 height 11
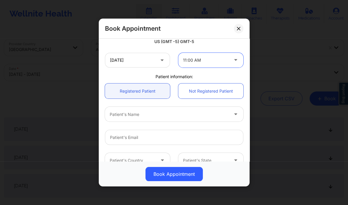
scroll to position [118, 0]
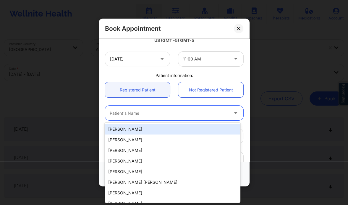
click at [137, 113] on div at bounding box center [169, 113] width 119 height 7
paste input "Chad Dorsett"
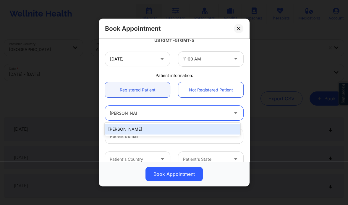
click at [141, 130] on div "Chad Dorsett" at bounding box center [172, 129] width 135 height 11
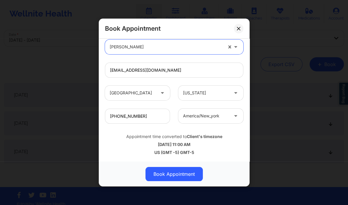
scroll to position [40, 0]
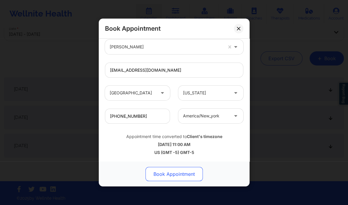
click at [185, 173] on button "Book Appointment" at bounding box center [173, 174] width 57 height 14
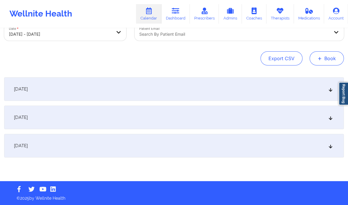
click at [318, 58] on span "+" at bounding box center [319, 58] width 4 height 3
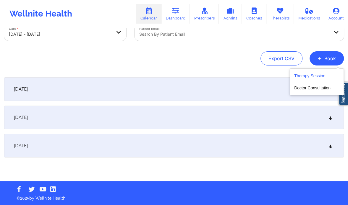
click at [300, 72] on button "Therapy Session" at bounding box center [316, 77] width 45 height 10
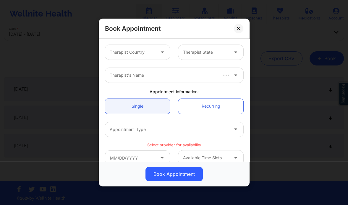
click at [150, 51] on div at bounding box center [133, 52] width 46 height 7
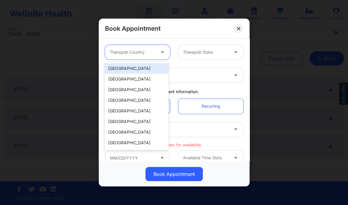
click at [145, 72] on div "[GEOGRAPHIC_DATA]" at bounding box center [137, 68] width 64 height 11
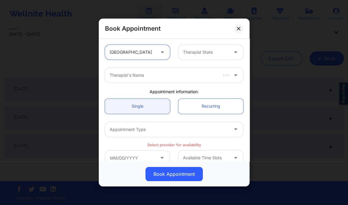
click at [192, 58] on div "Therapist State" at bounding box center [203, 52] width 51 height 15
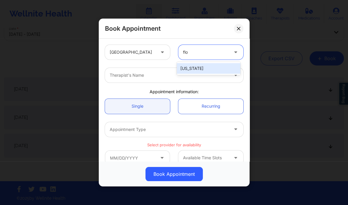
click at [187, 68] on div "Florida" at bounding box center [209, 68] width 64 height 11
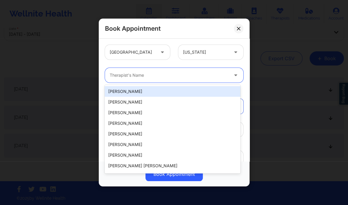
click at [159, 73] on div at bounding box center [169, 75] width 119 height 7
paste input "Jeffrey Casper"
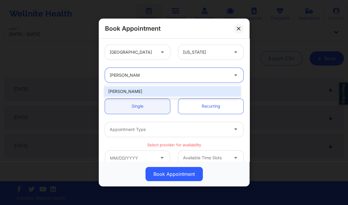
click at [132, 90] on div "Jeffrey Casper" at bounding box center [172, 91] width 135 height 11
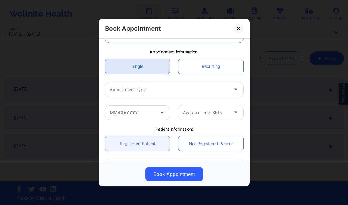
scroll to position [42, 0]
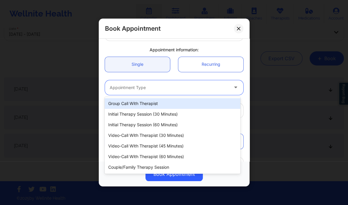
click at [137, 86] on div at bounding box center [169, 87] width 119 height 7
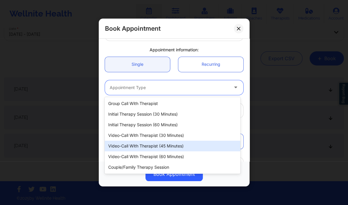
click at [168, 147] on div "Video-Call with Therapist (45 minutes)" at bounding box center [172, 146] width 135 height 11
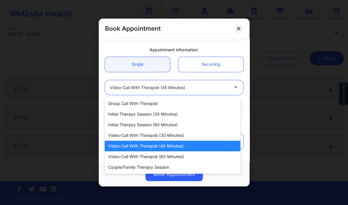
click at [168, 90] on div at bounding box center [169, 87] width 119 height 7
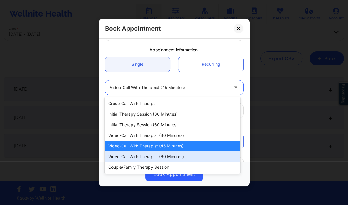
click at [174, 158] on div "Video-Call with Therapist (60 minutes)" at bounding box center [172, 157] width 135 height 11
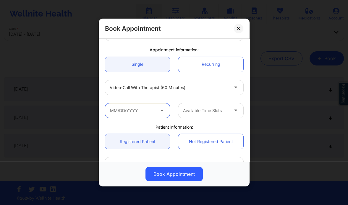
click at [146, 111] on input "text" at bounding box center [137, 110] width 65 height 15
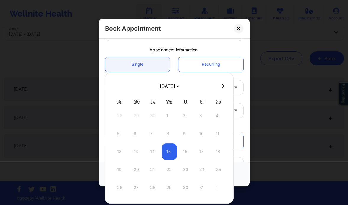
click at [221, 84] on button at bounding box center [223, 86] width 6 height 5
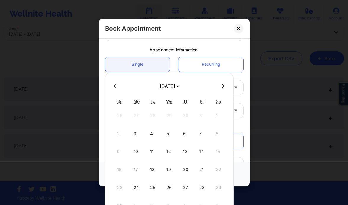
click at [114, 85] on icon at bounding box center [115, 86] width 2 height 4
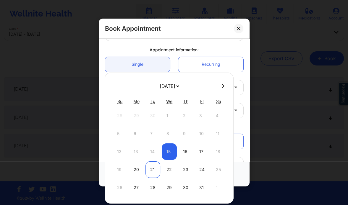
click at [155, 171] on div "21" at bounding box center [152, 170] width 15 height 17
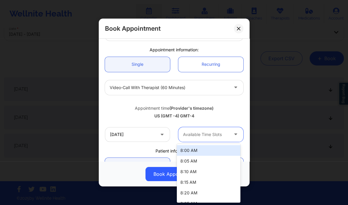
click at [203, 134] on div at bounding box center [206, 134] width 46 height 7
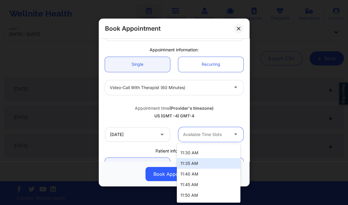
scroll to position [446, 0]
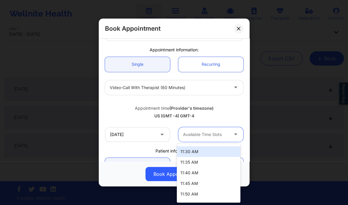
click at [189, 153] on div "11:30 AM" at bounding box center [209, 152] width 64 height 11
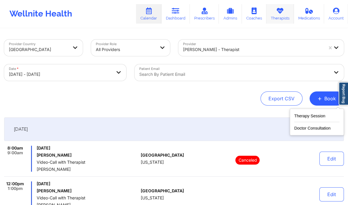
click at [283, 17] on link "Therapists" at bounding box center [279, 14] width 27 height 20
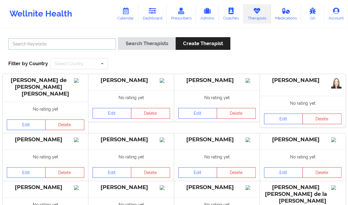
click at [53, 41] on input "text" at bounding box center [62, 43] width 108 height 11
paste input "Vitus Chibuike Onusuru"
type input "Vitus Chibuike Onusuru"
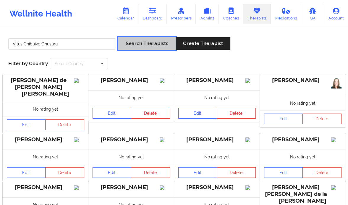
click at [142, 41] on button "Search Therapists" at bounding box center [146, 43] width 57 height 13
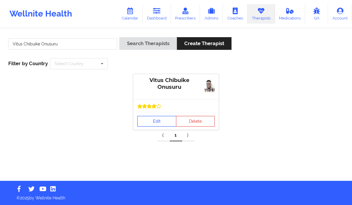
click at [151, 122] on link "Edit" at bounding box center [156, 121] width 39 height 11
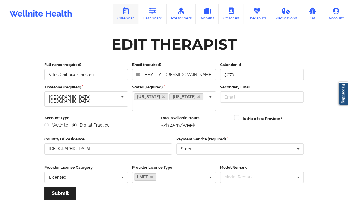
click at [126, 12] on icon at bounding box center [126, 11] width 8 height 7
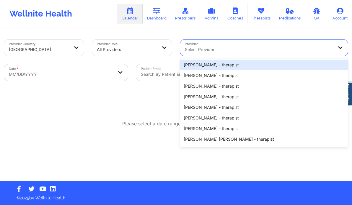
click at [208, 49] on div at bounding box center [259, 49] width 148 height 7
paste input "[PERSON_NAME]"
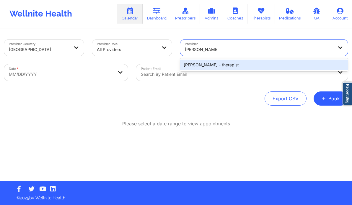
type input "[PERSON_NAME]"
select select "2025-8"
select select "2025-9"
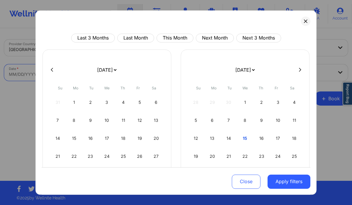
click at [62, 80] on body "Wellnite Health Calendar Dashboard Prescribers Admins Coaches Therapists Medica…" at bounding box center [176, 102] width 352 height 205
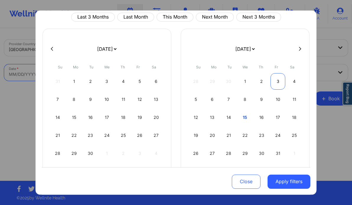
scroll to position [21, 0]
click at [297, 48] on button at bounding box center [300, 48] width 6 height 5
select select "2025-9"
select select "2025-10"
click at [57, 147] on div "26" at bounding box center [57, 153] width 15 height 17
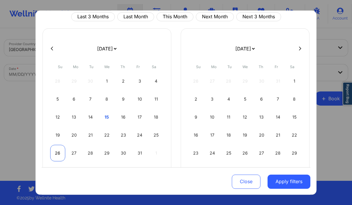
select select "2025-9"
select select "2025-10"
select select "2025-9"
select select "2025-10"
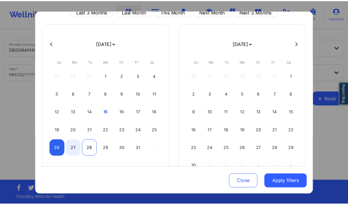
scroll to position [26, 0]
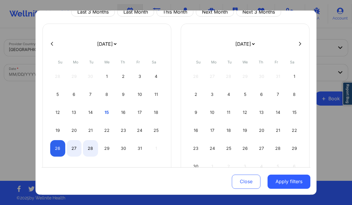
select select "2025-9"
select select "2025-10"
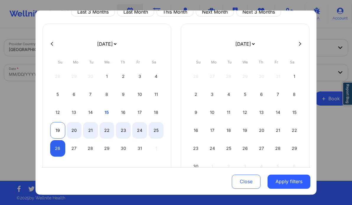
select select "2025-9"
select select "2025-10"
click at [57, 130] on div "19" at bounding box center [57, 130] width 15 height 17
select select "2025-9"
select select "2025-10"
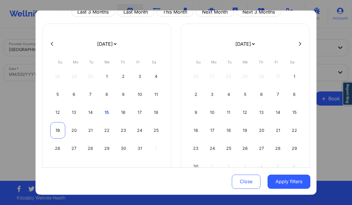
click at [57, 130] on div "19" at bounding box center [57, 130] width 15 height 17
select select "2025-9"
select select "2025-10"
click at [58, 129] on div "19" at bounding box center [57, 130] width 15 height 17
select select "2025-9"
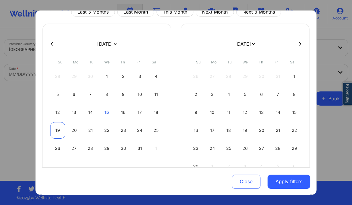
select select "2025-10"
select select "2025-9"
select select "2025-10"
select select "2025-9"
select select "2025-10"
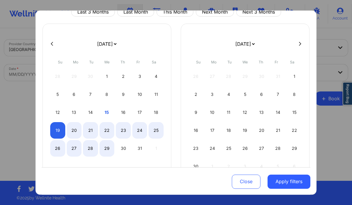
select select "2025-9"
select select "2025-10"
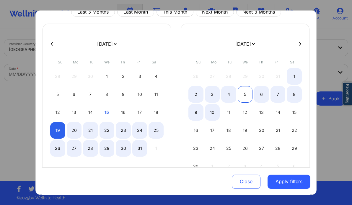
select select "2025-9"
select select "2025-10"
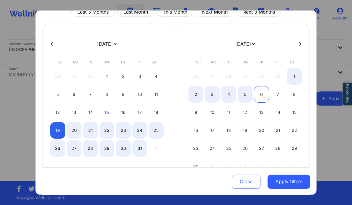
select select "2025-9"
select select "2025-10"
select select "2025-9"
select select "2025-10"
select select "2025-9"
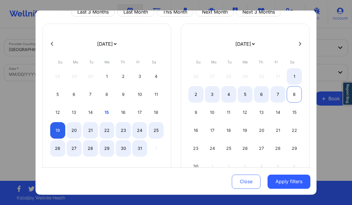
select select "2025-10"
click at [297, 94] on div "8" at bounding box center [294, 94] width 15 height 17
select select "2025-9"
select select "2025-10"
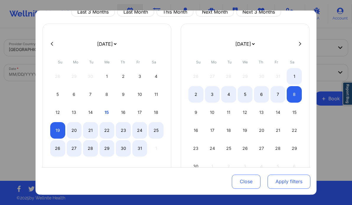
click at [287, 184] on button "Apply filters" at bounding box center [289, 182] width 43 height 14
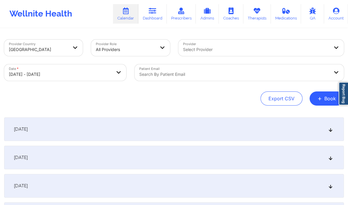
scroll to position [28, 0]
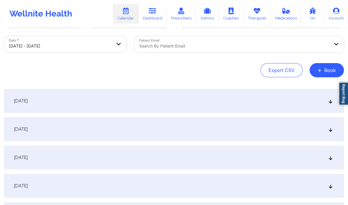
click at [314, 130] on div "[DATE]" at bounding box center [174, 130] width 340 height 24
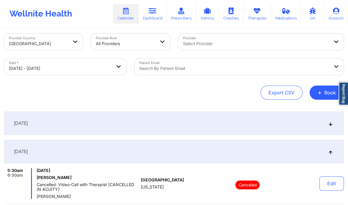
scroll to position [0, 0]
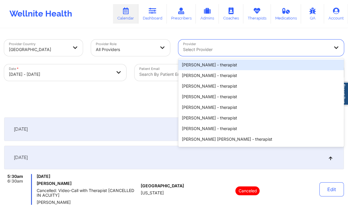
click at [231, 50] on div at bounding box center [256, 49] width 146 height 7
paste input "[PERSON_NAME]"
type input "[PERSON_NAME]"
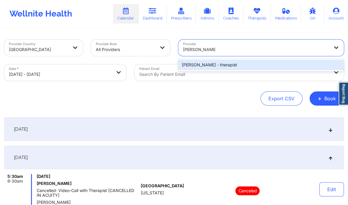
click at [232, 66] on div "[PERSON_NAME] - therapist" at bounding box center [261, 65] width 166 height 11
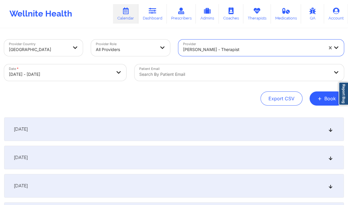
scroll to position [14, 0]
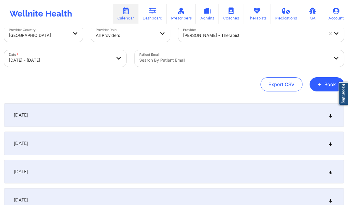
click at [179, 145] on div "[DATE]" at bounding box center [174, 144] width 340 height 24
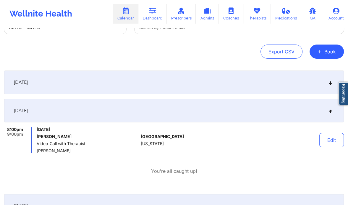
scroll to position [47, 0]
click at [324, 144] on button "Edit" at bounding box center [331, 140] width 25 height 14
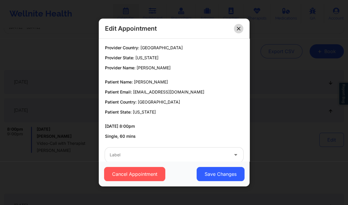
click at [238, 28] on icon at bounding box center [238, 28] width 3 height 3
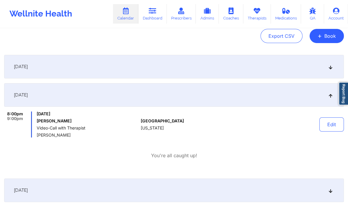
scroll to position [63, 0]
click at [333, 124] on button "Edit" at bounding box center [331, 125] width 25 height 14
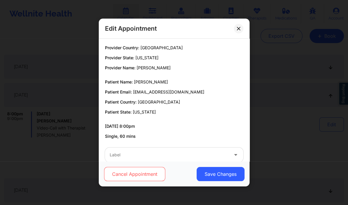
click at [129, 177] on button "Cancel Appointment" at bounding box center [134, 174] width 61 height 14
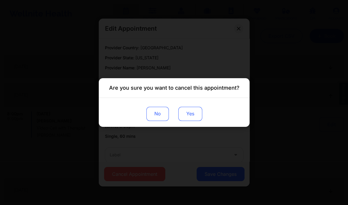
click at [191, 117] on button "Yes" at bounding box center [190, 114] width 24 height 14
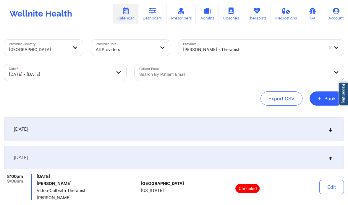
select select "2025-9"
select select "2025-10"
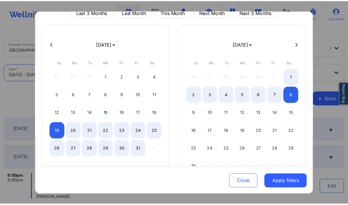
scroll to position [33, 0]
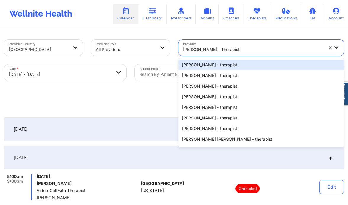
click at [201, 46] on div "[PERSON_NAME] - therapist" at bounding box center [253, 49] width 140 height 13
paste input "[PERSON_NAME]"
type input "[PERSON_NAME]"
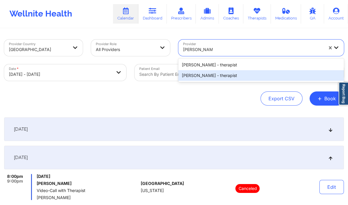
click at [236, 77] on div "[PERSON_NAME] - therapist" at bounding box center [261, 75] width 166 height 11
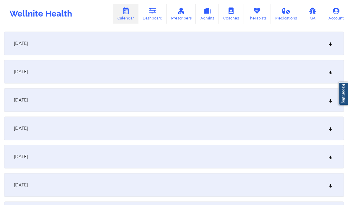
scroll to position [427, 0]
click at [115, 168] on div "[DATE]" at bounding box center [174, 157] width 340 height 24
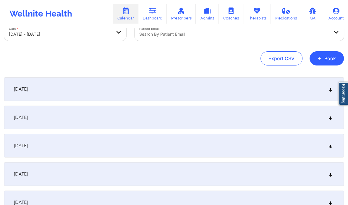
scroll to position [0, 0]
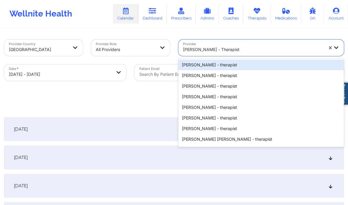
click at [222, 51] on div at bounding box center [253, 49] width 140 height 7
paste input "[PERSON_NAME]"
type input "[PERSON_NAME]"
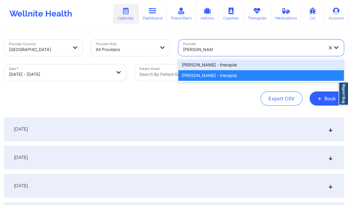
click at [229, 66] on div "[PERSON_NAME] - therapist" at bounding box center [261, 65] width 166 height 11
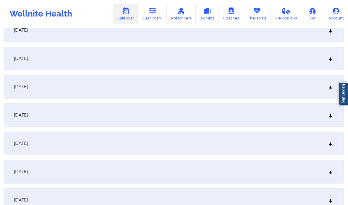
scroll to position [412, 0]
click at [152, 177] on div "[DATE]" at bounding box center [174, 172] width 340 height 24
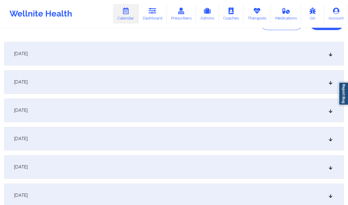
scroll to position [0, 0]
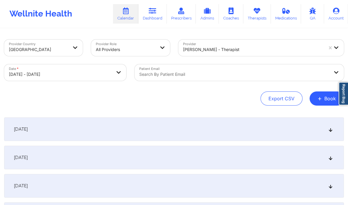
click at [216, 47] on div at bounding box center [253, 49] width 140 height 7
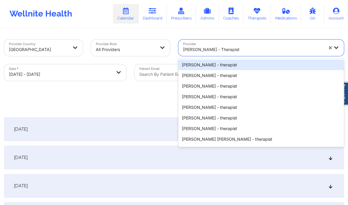
paste input "[PERSON_NAME]"
type input "[PERSON_NAME]"
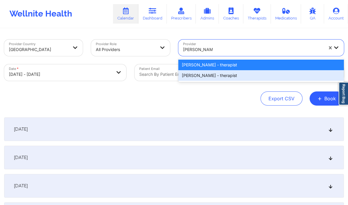
click at [220, 75] on div "[PERSON_NAME] - therapist" at bounding box center [261, 75] width 166 height 11
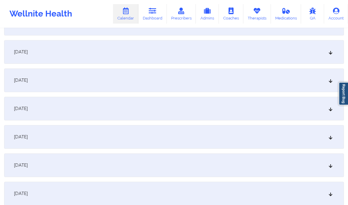
scroll to position [450, 0]
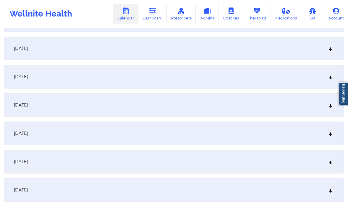
click at [164, 128] on div "[DATE]" at bounding box center [174, 134] width 340 height 24
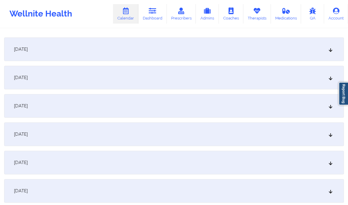
scroll to position [77, 0]
